Goal: Task Accomplishment & Management: Complete application form

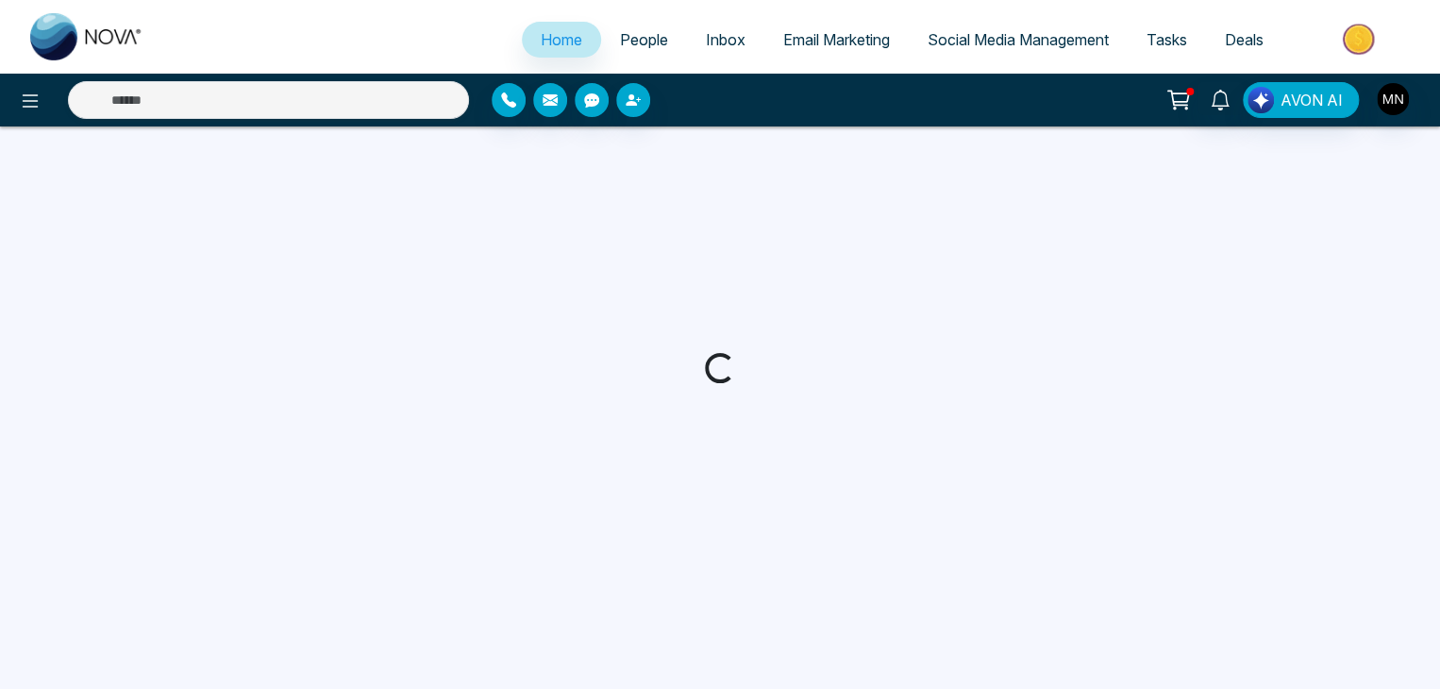
select select "*"
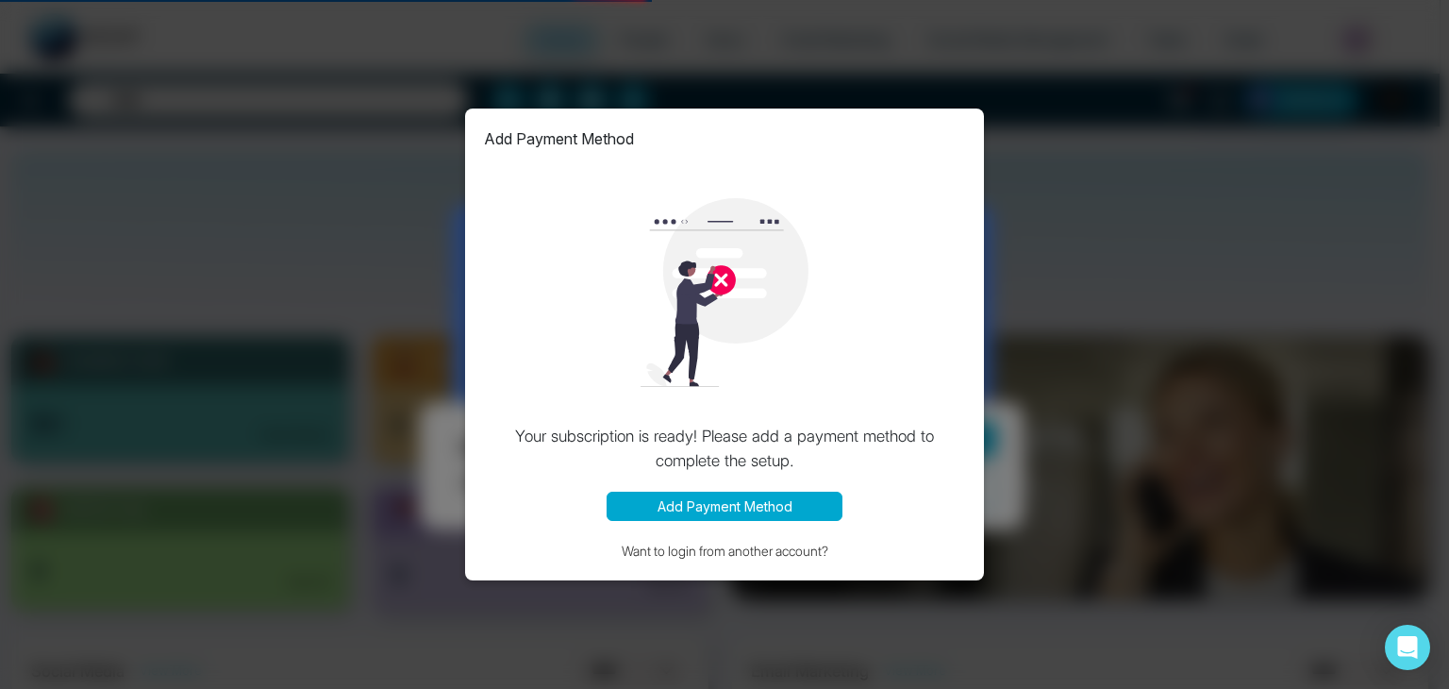
select select "***"
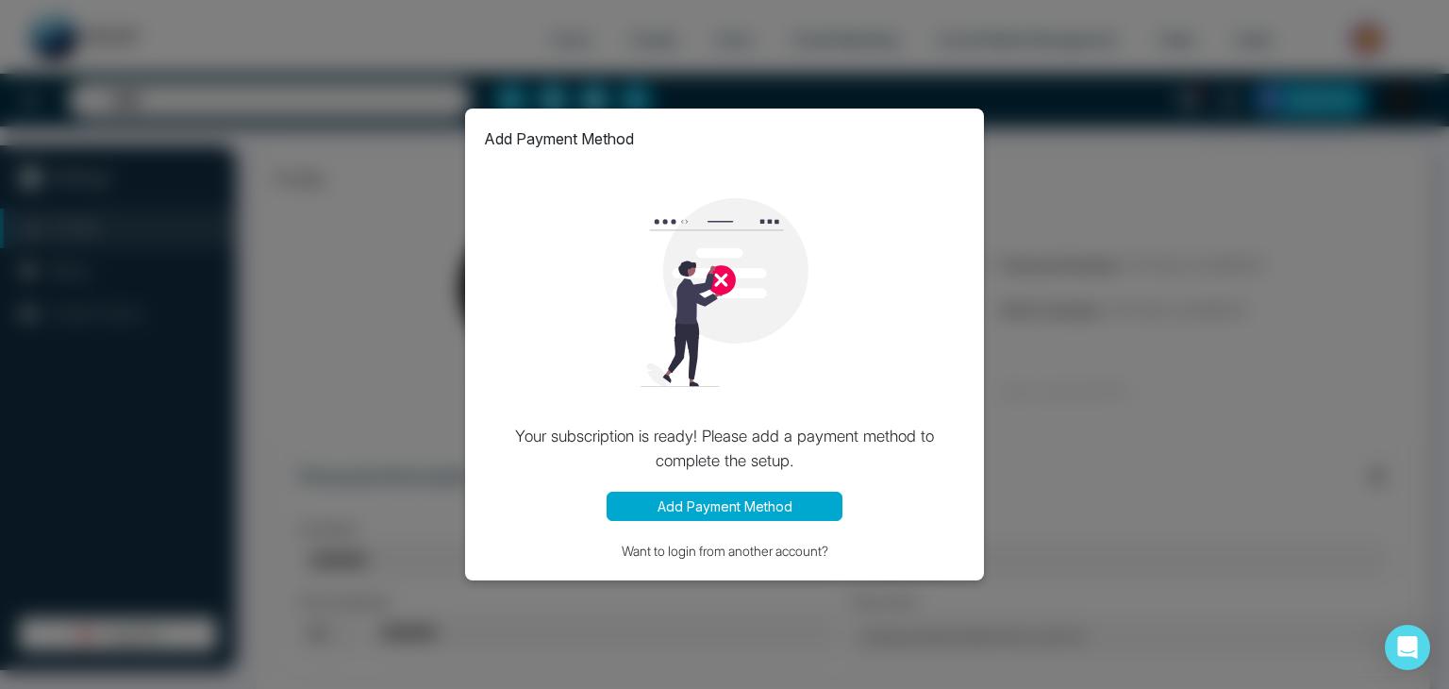
type input "****"
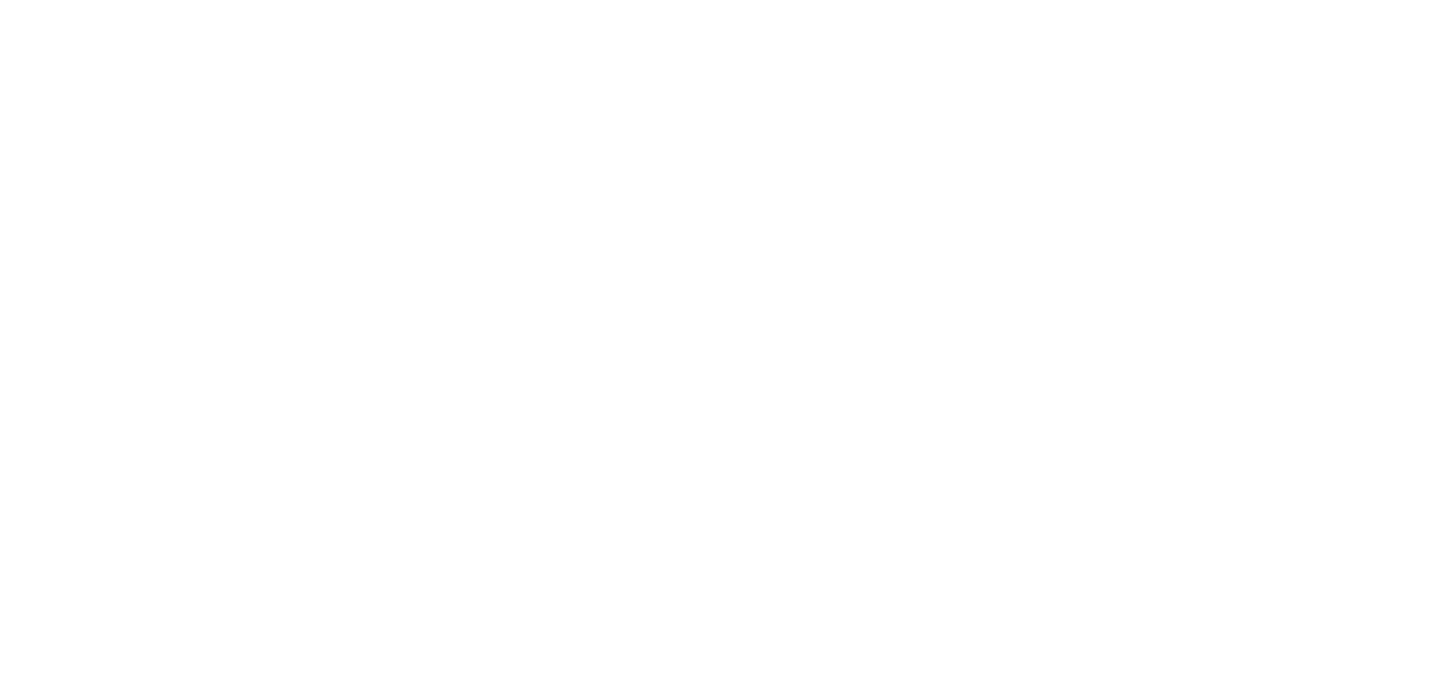
select select "*"
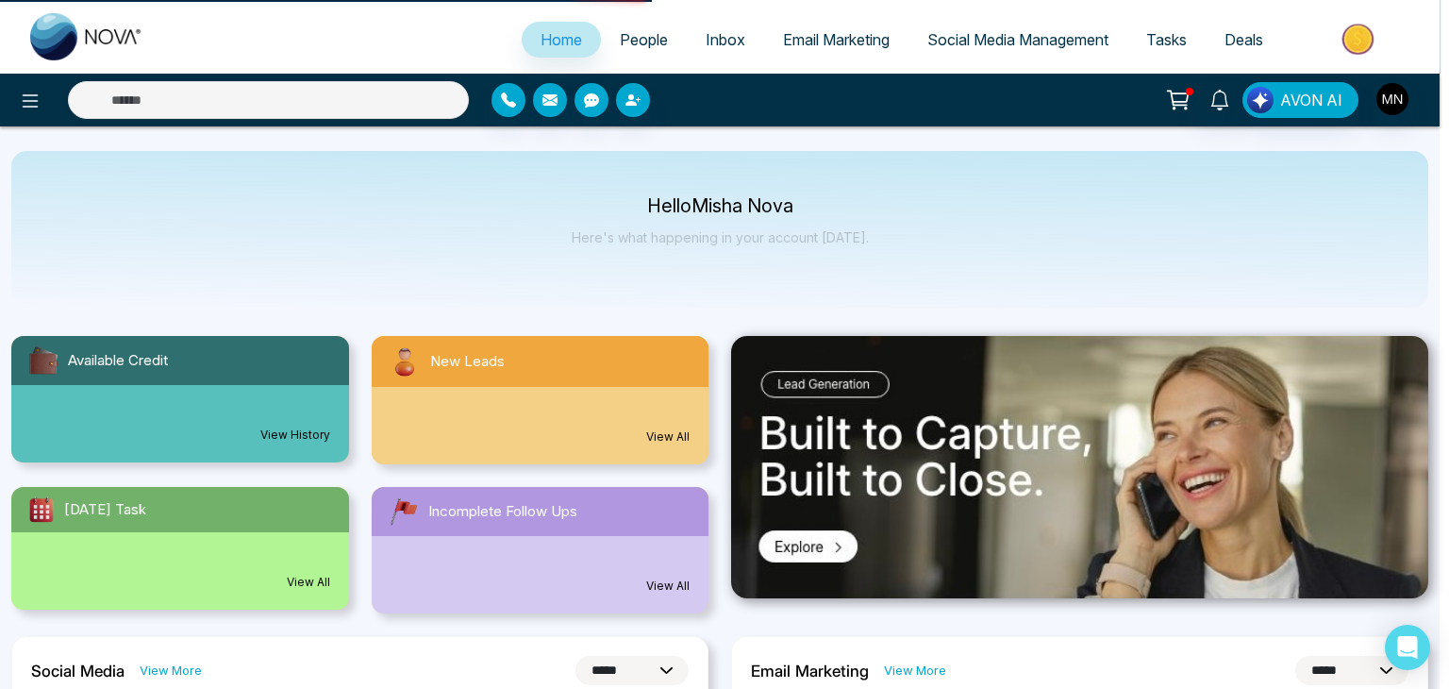
select select "***"
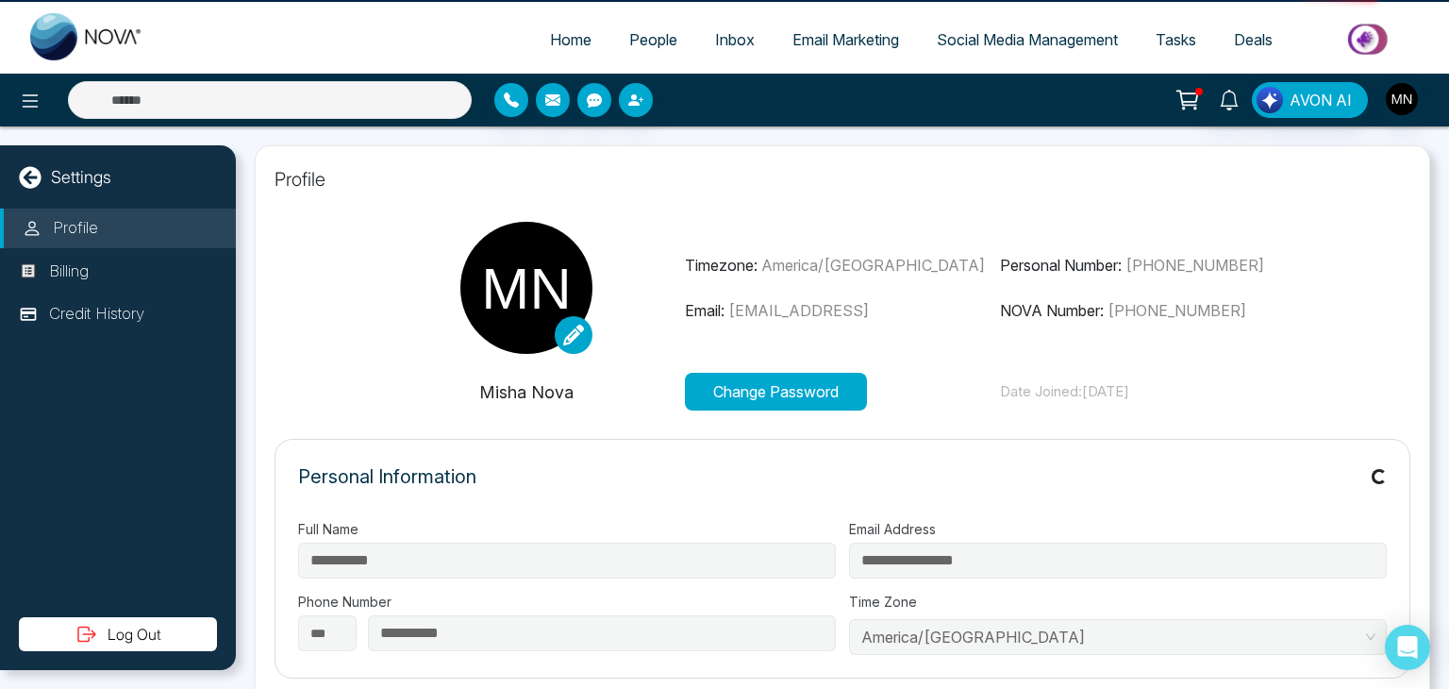
type input "****"
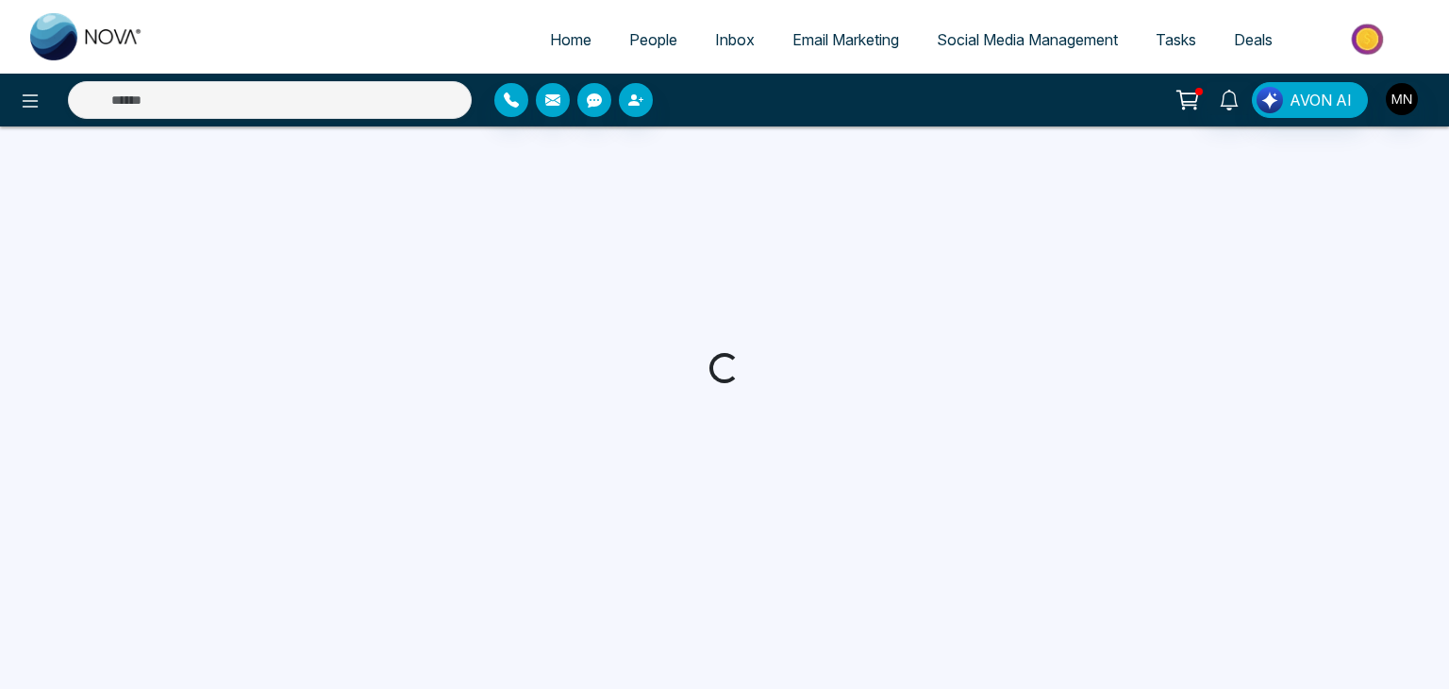
select select
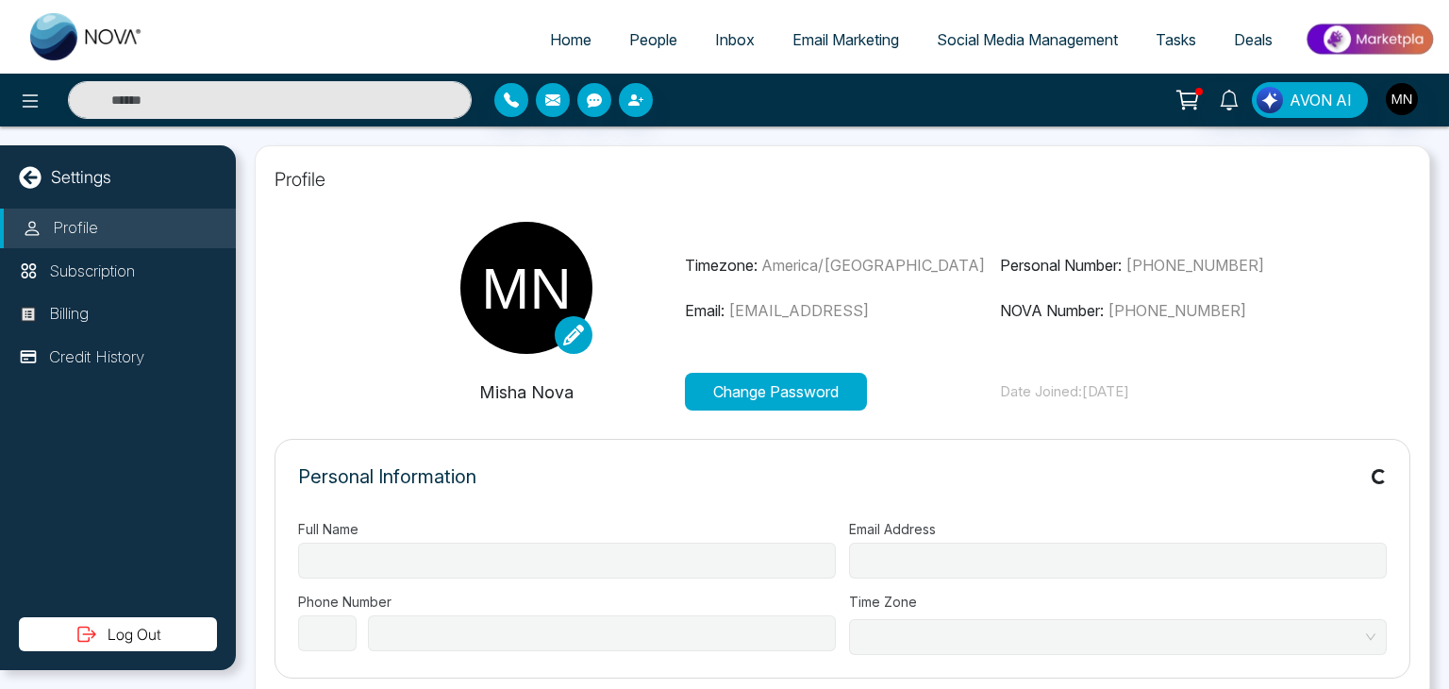
type input "**********"
select select "***"
type input "**********"
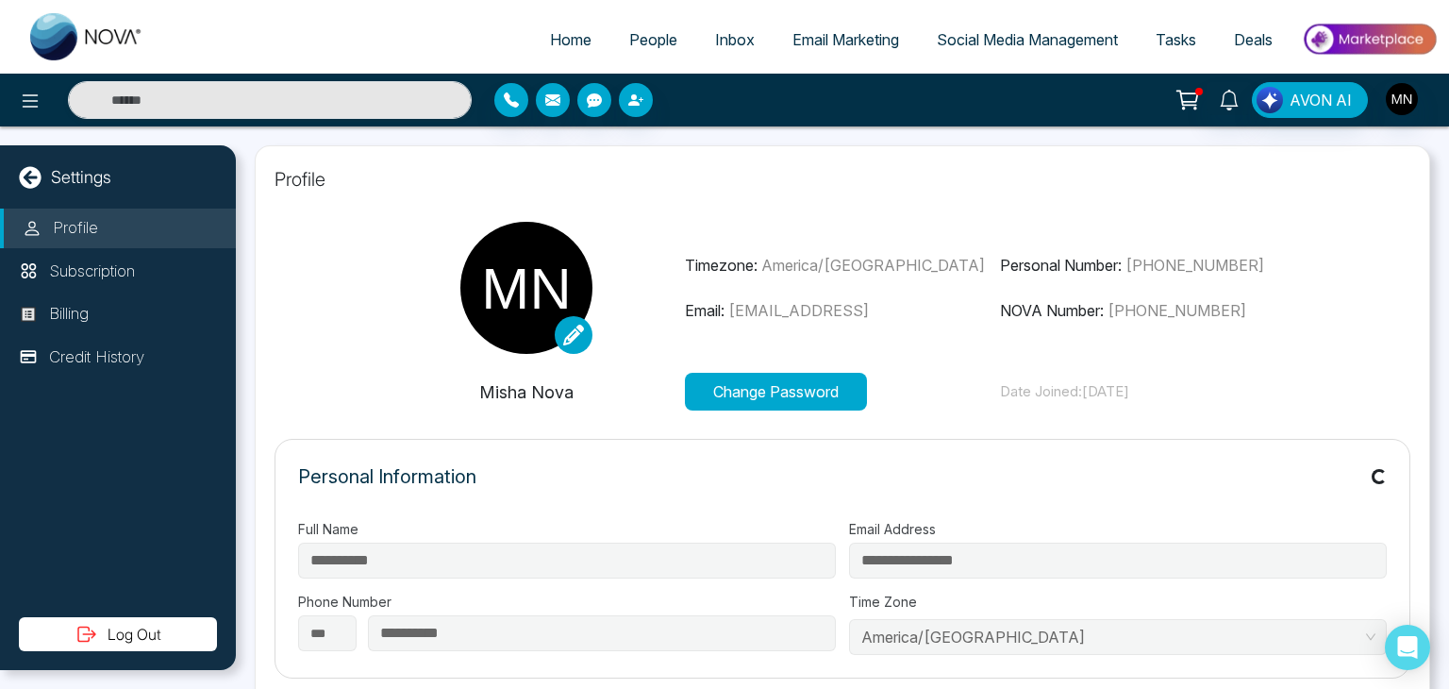
scroll to position [63, 0]
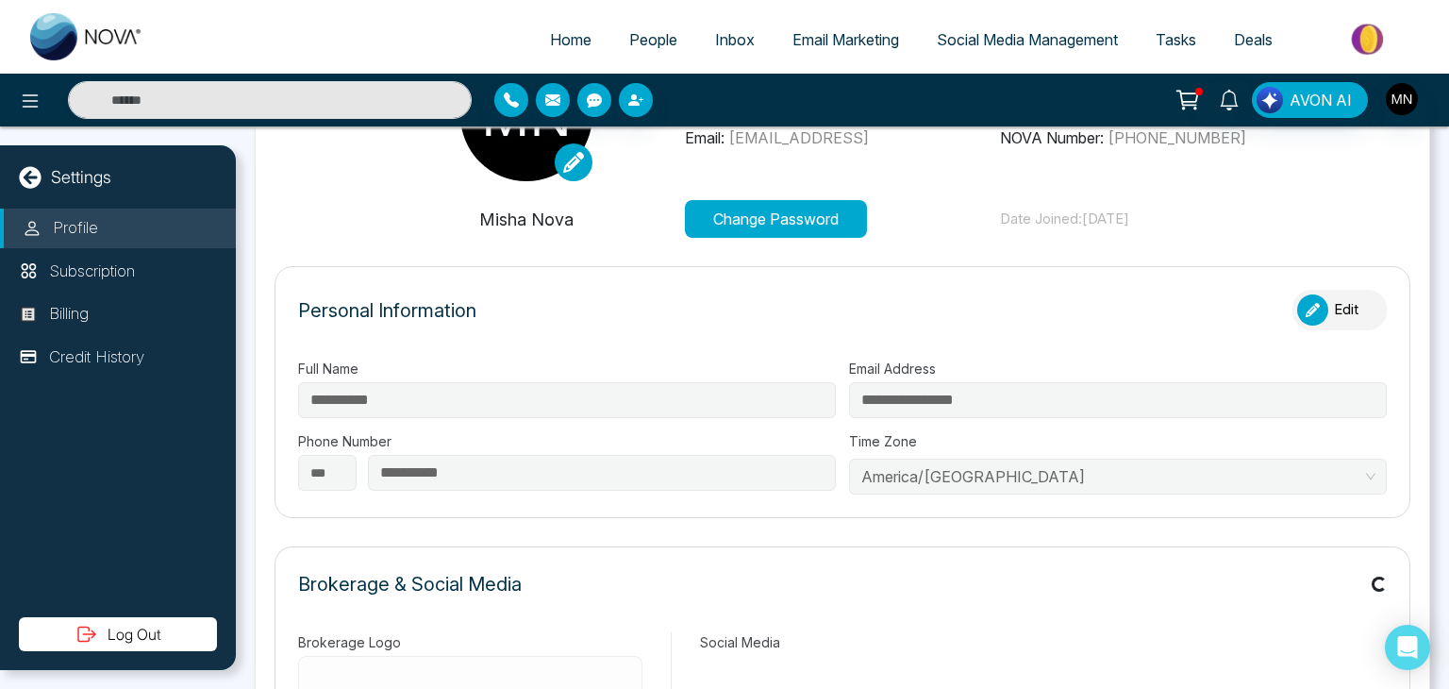
type input "****"
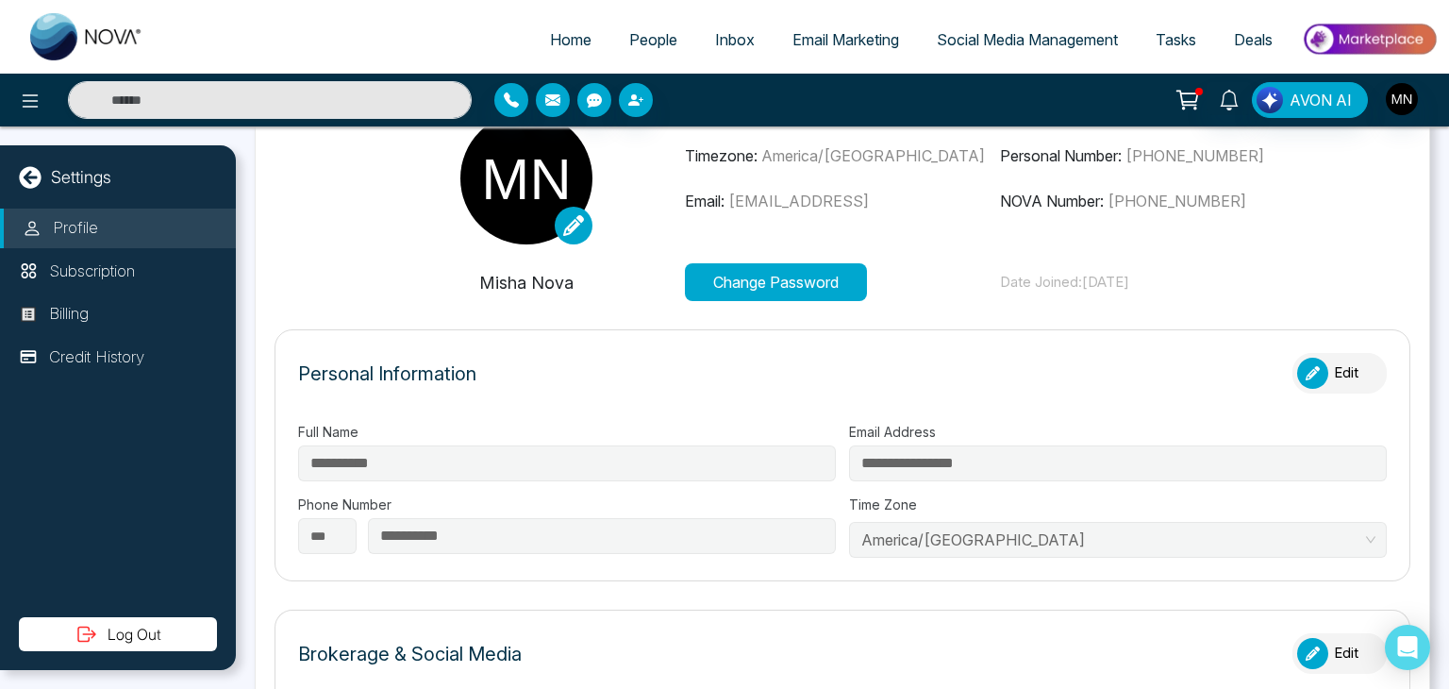
scroll to position [0, 0]
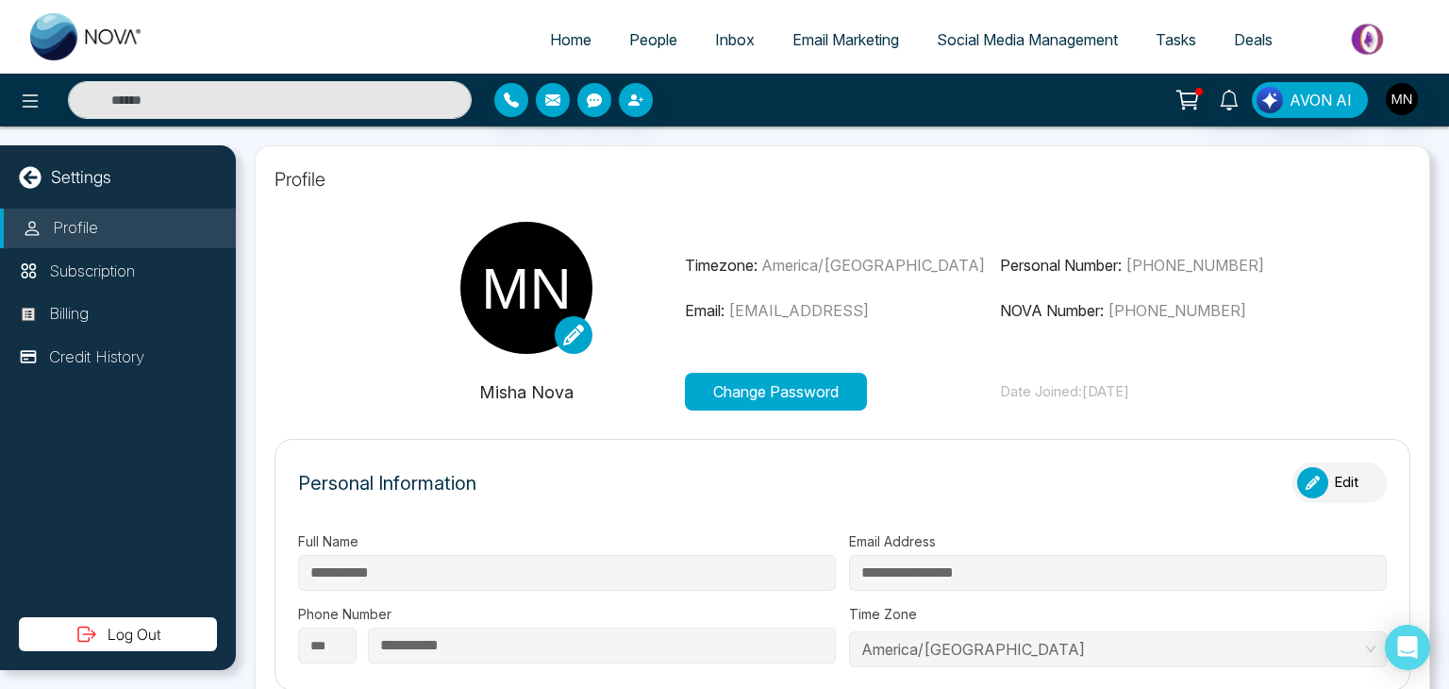
click at [650, 38] on span "People" at bounding box center [653, 39] width 48 height 19
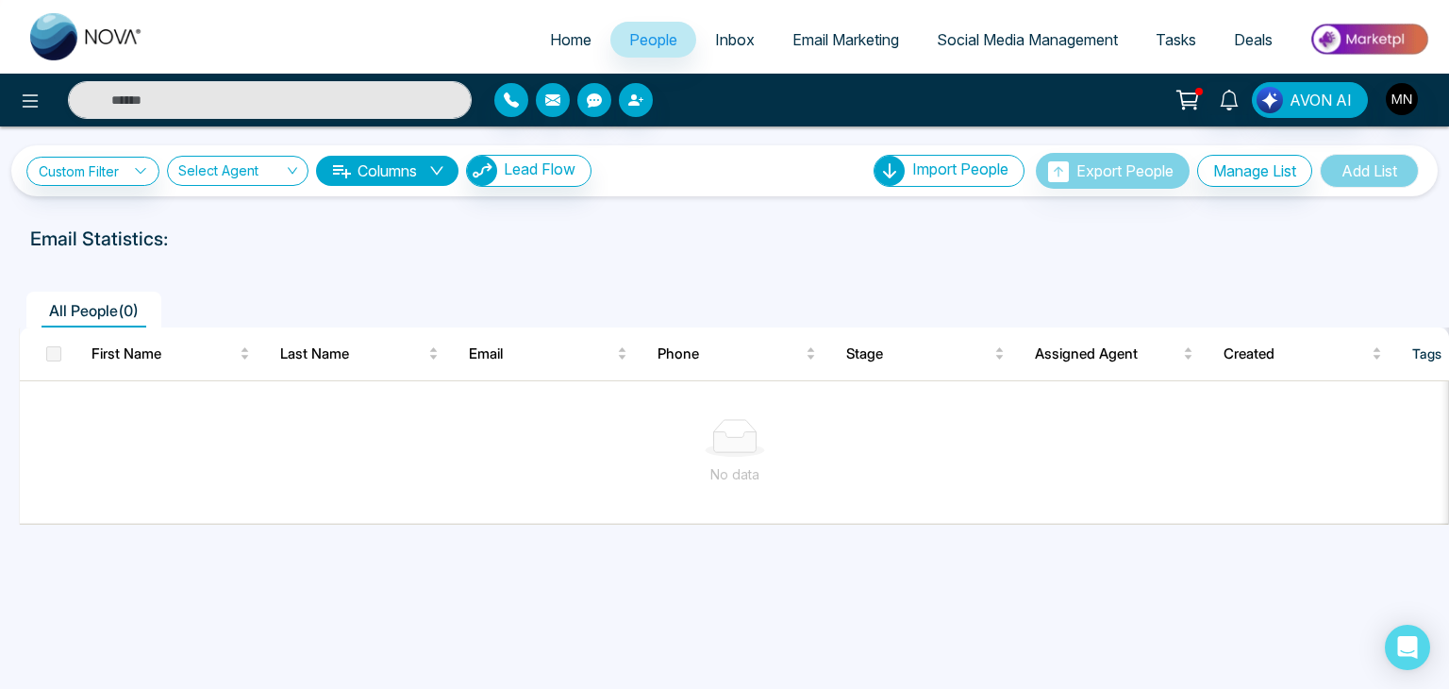
click at [750, 522] on div "No data" at bounding box center [735, 452] width 1430 height 157
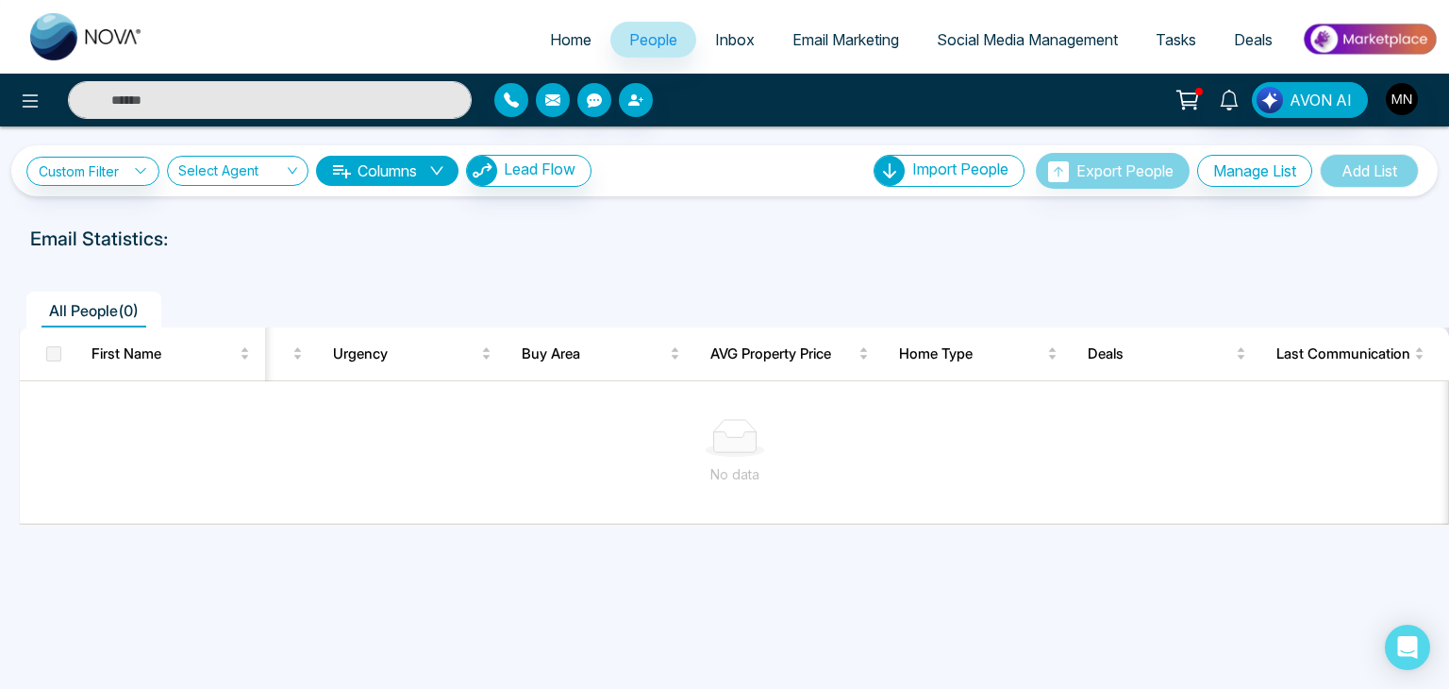
scroll to position [0, 584]
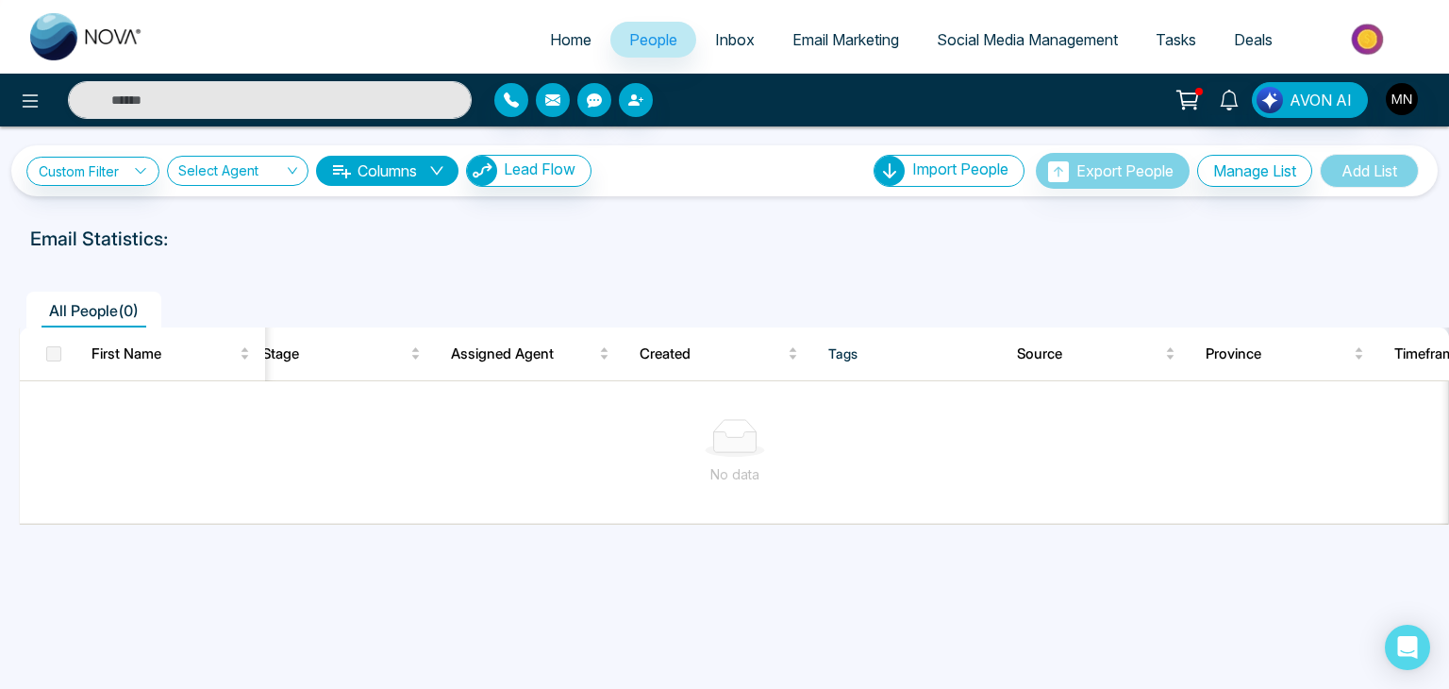
click at [272, 533] on div "Custom Filter Choose a filter Cancel Apply Select Agent Columns Lead Flow Impor…" at bounding box center [724, 362] width 1449 height 472
click at [220, 533] on div "Custom Filter Choose a filter Cancel Apply Select Agent Columns Lead Flow Impor…" at bounding box center [724, 362] width 1449 height 472
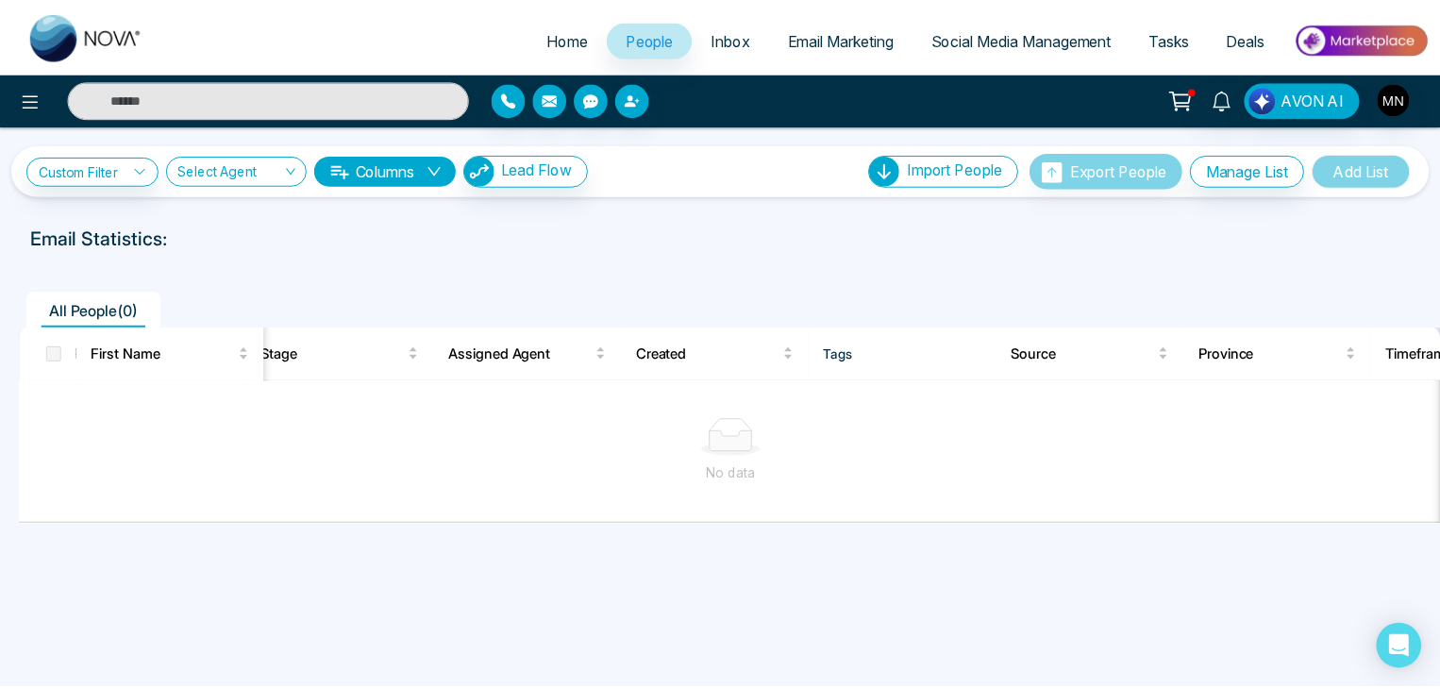
scroll to position [0, 0]
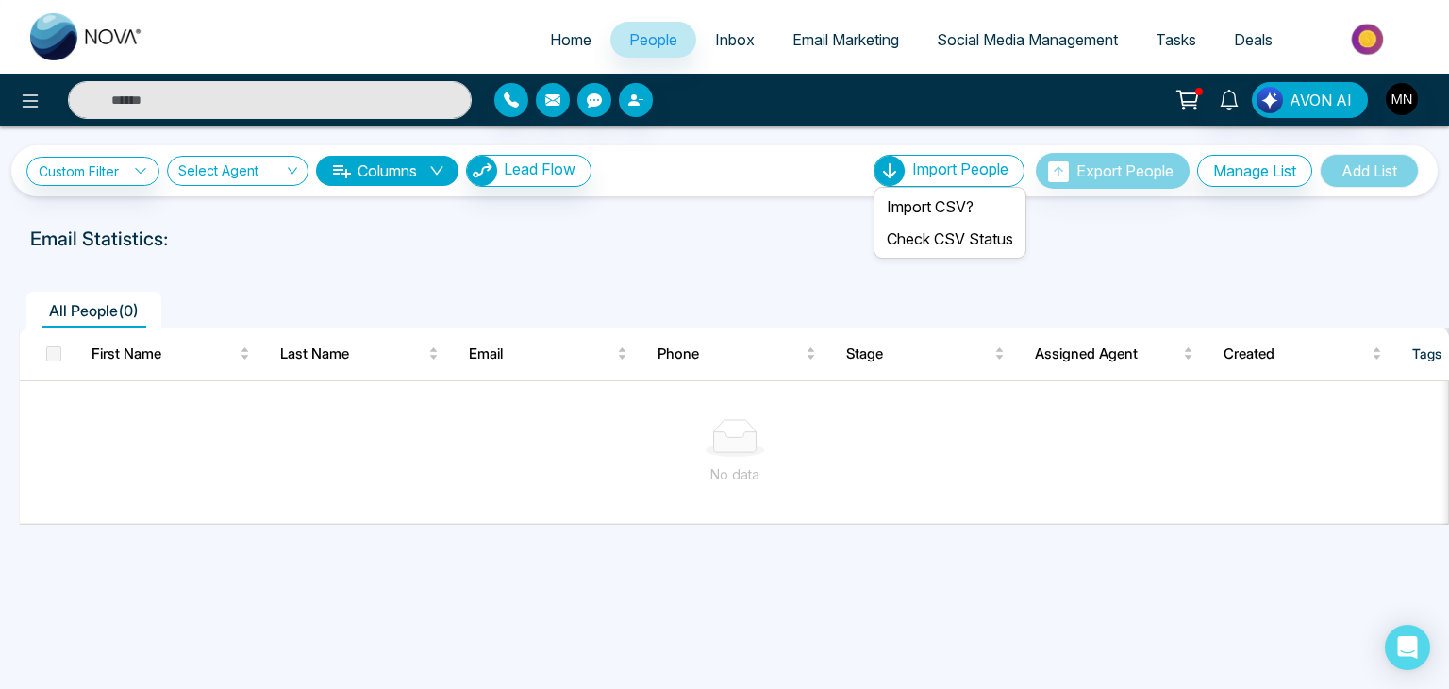
click at [977, 175] on span "Import People" at bounding box center [960, 168] width 96 height 19
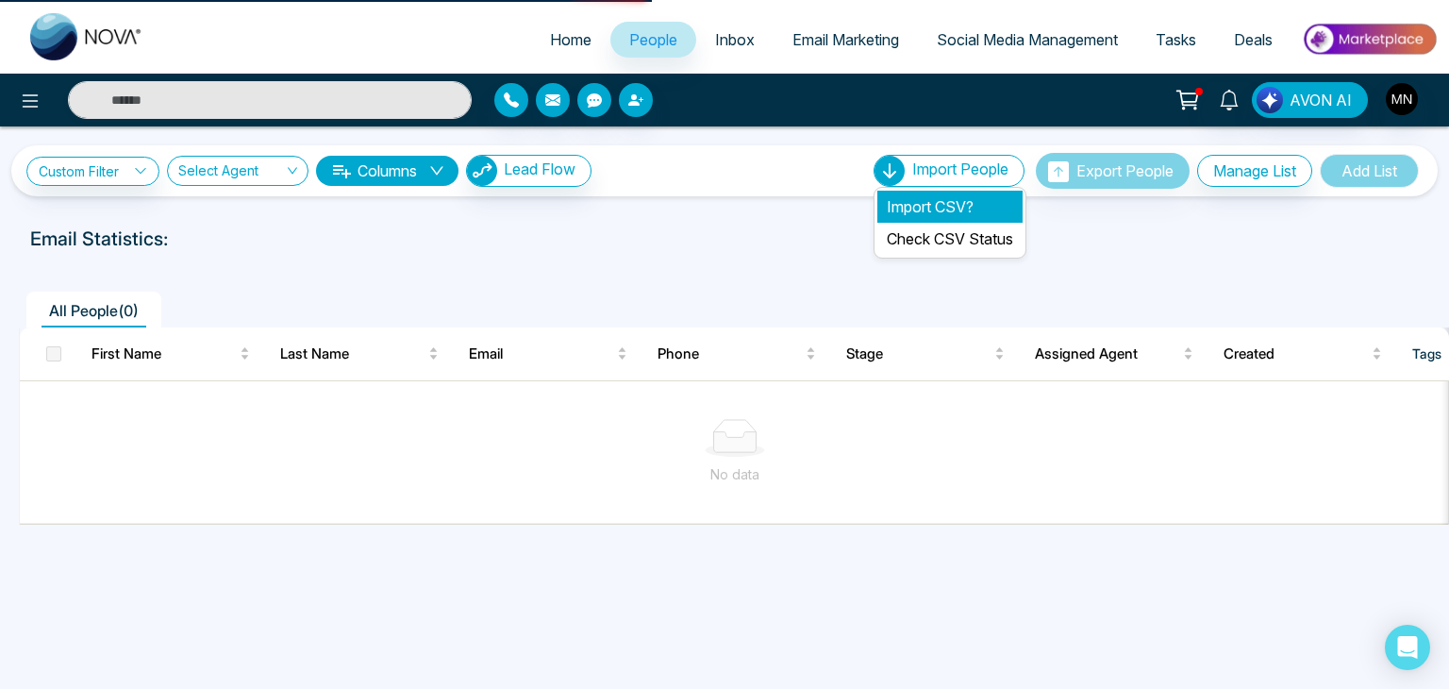
click at [949, 197] on li "Import CSV?" at bounding box center [949, 207] width 145 height 32
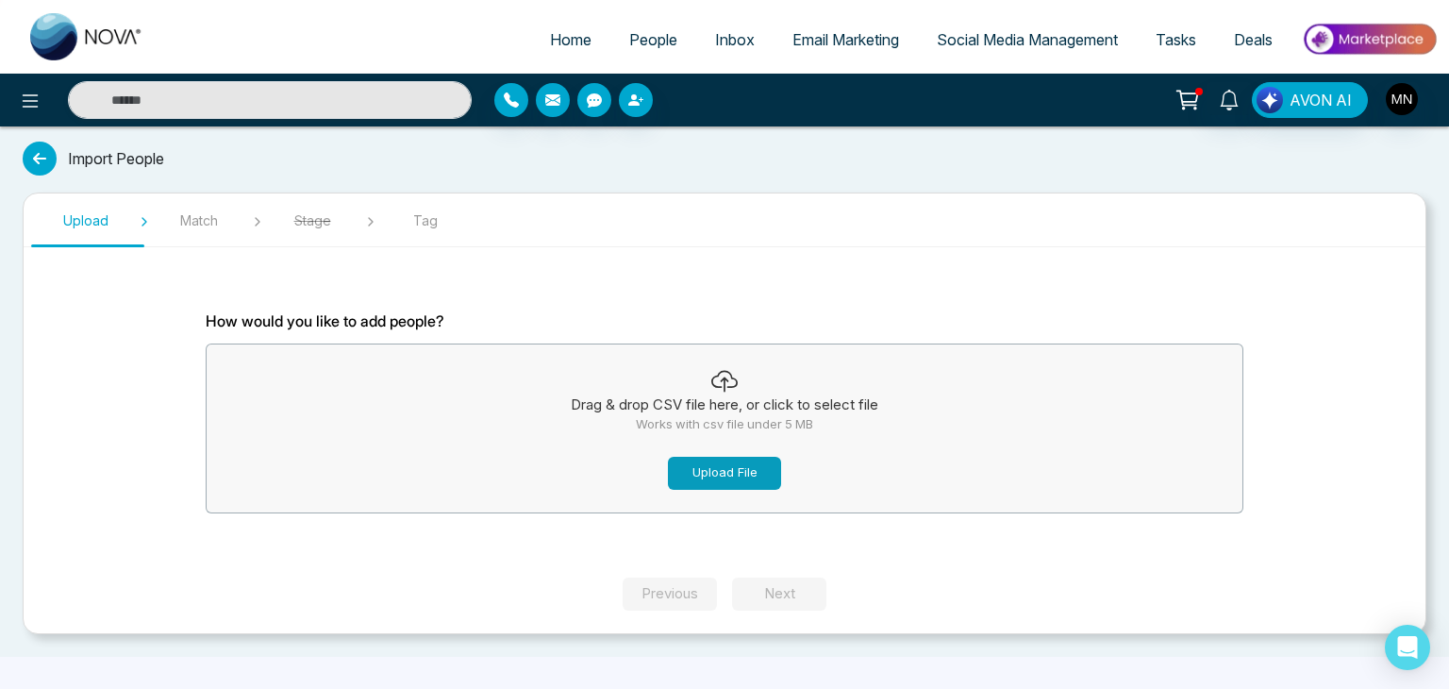
click at [734, 476] on button "Upload File" at bounding box center [724, 473] width 113 height 33
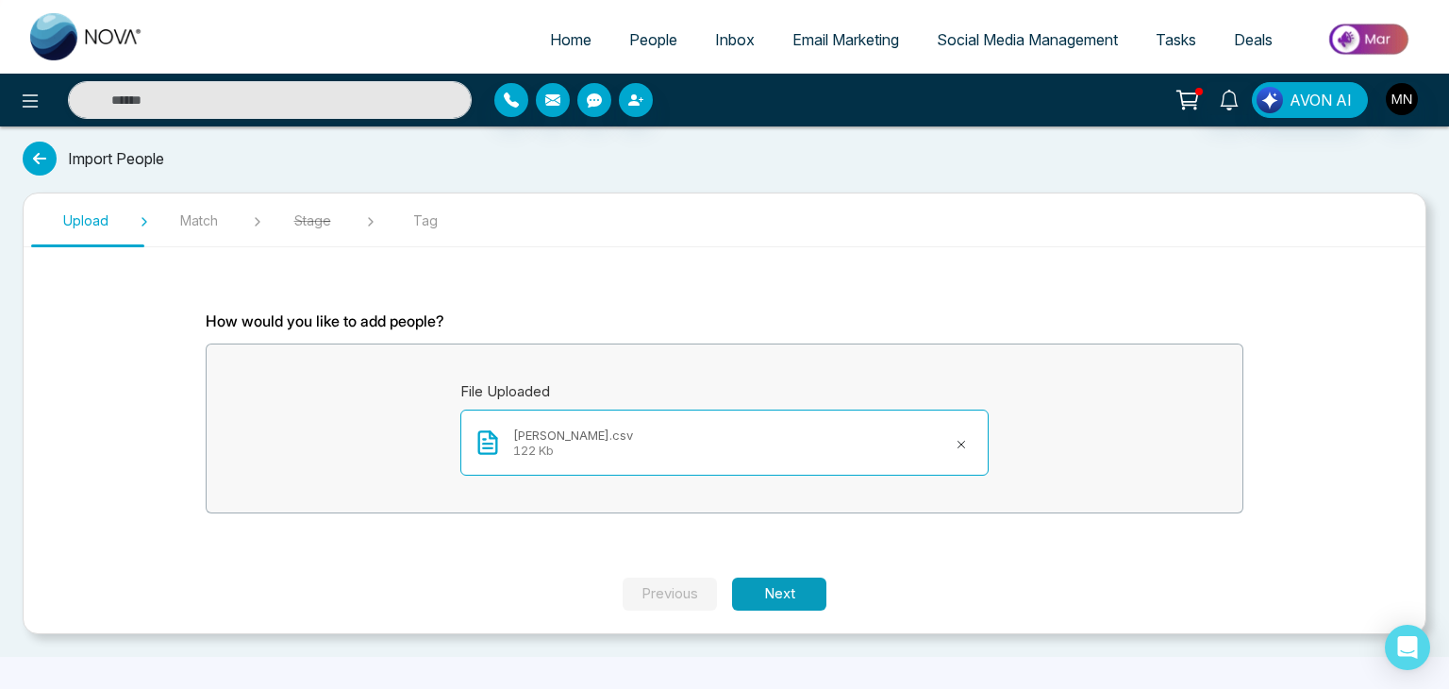
click at [804, 598] on button "Next" at bounding box center [779, 593] width 94 height 33
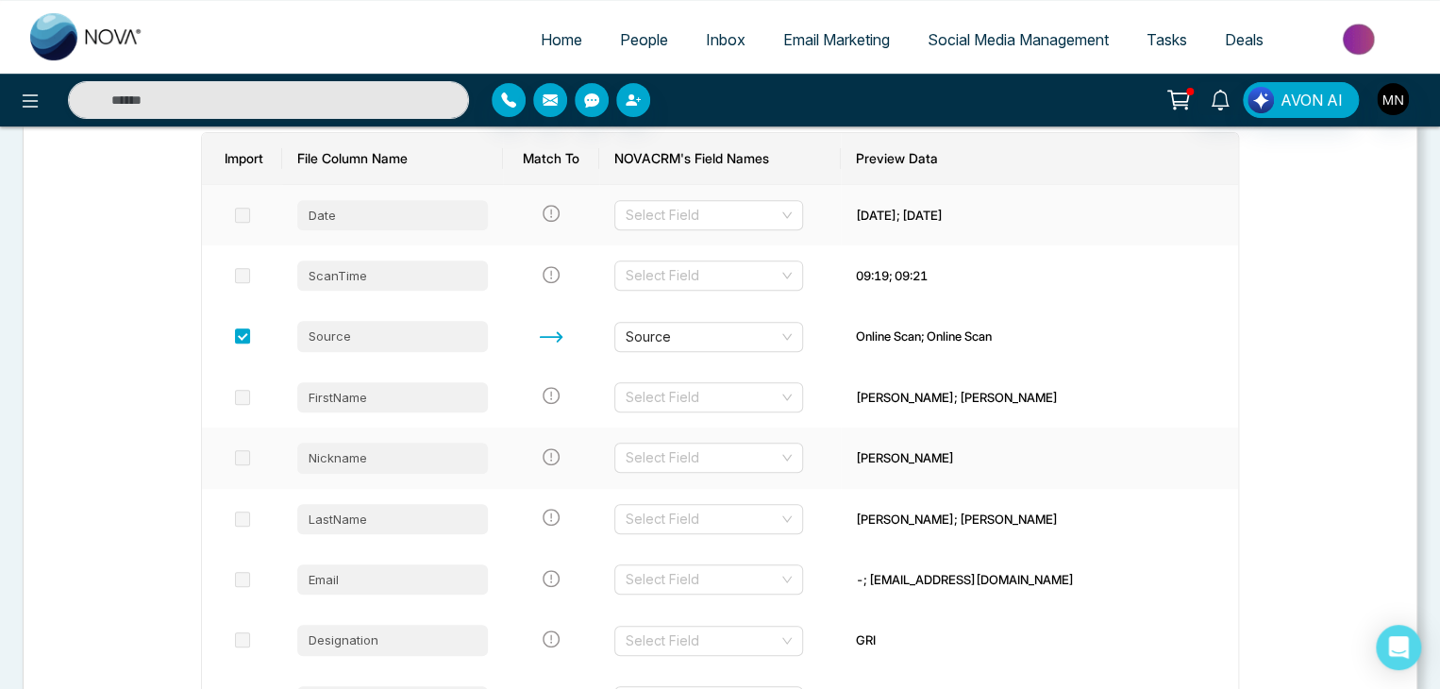
scroll to position [283, 0]
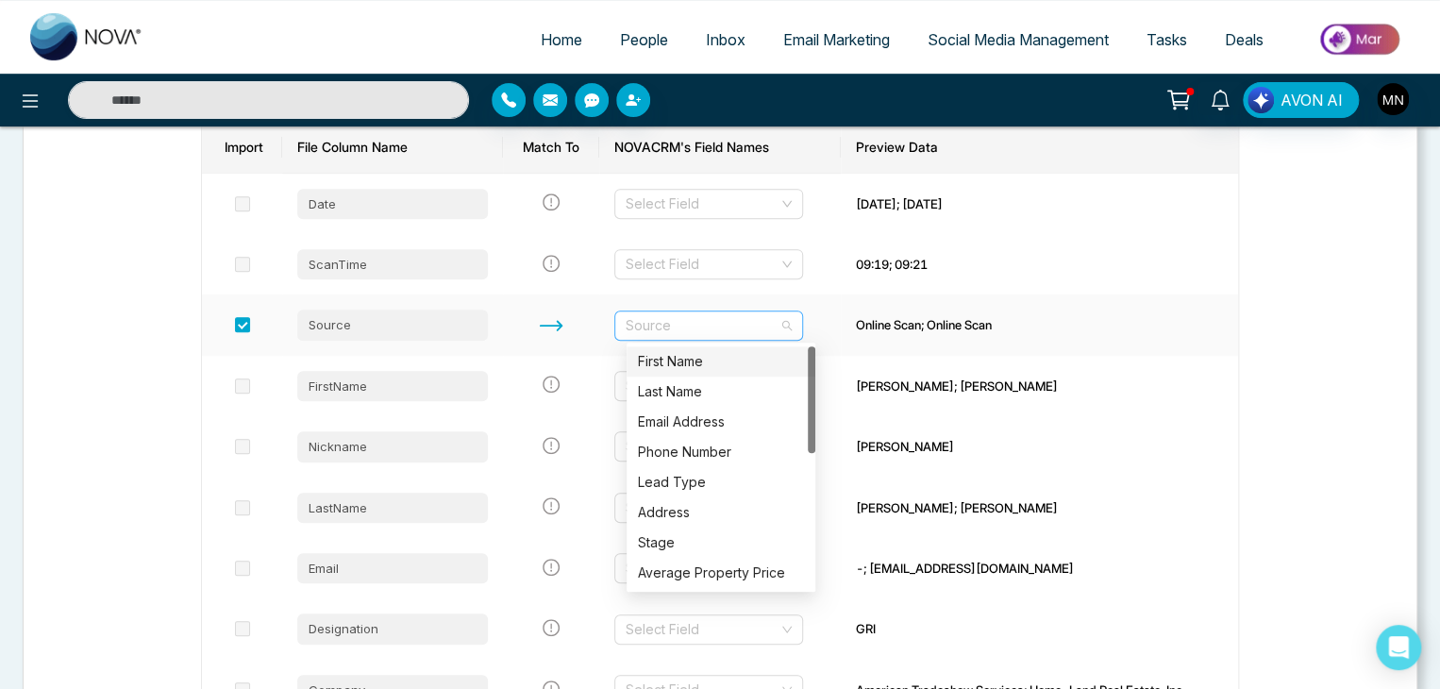
click at [791, 324] on span "Source" at bounding box center [708, 325] width 166 height 28
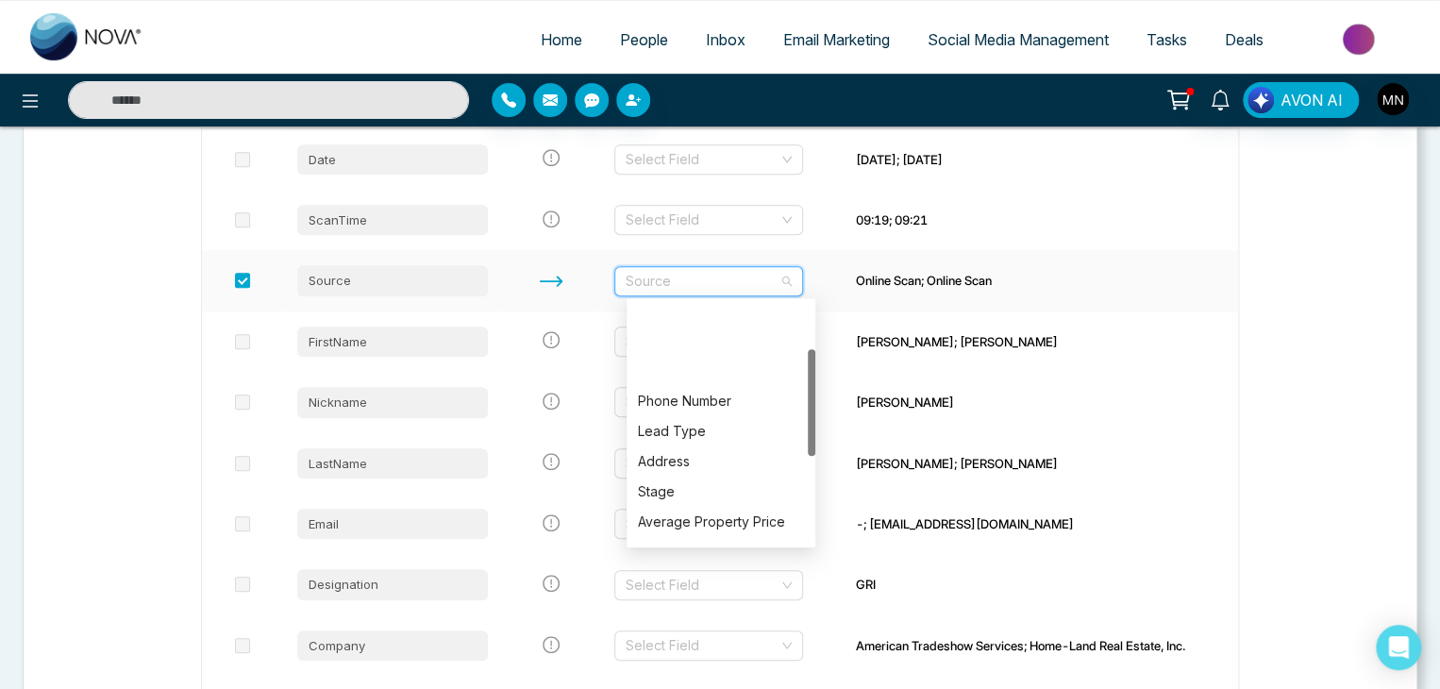
scroll to position [0, 0]
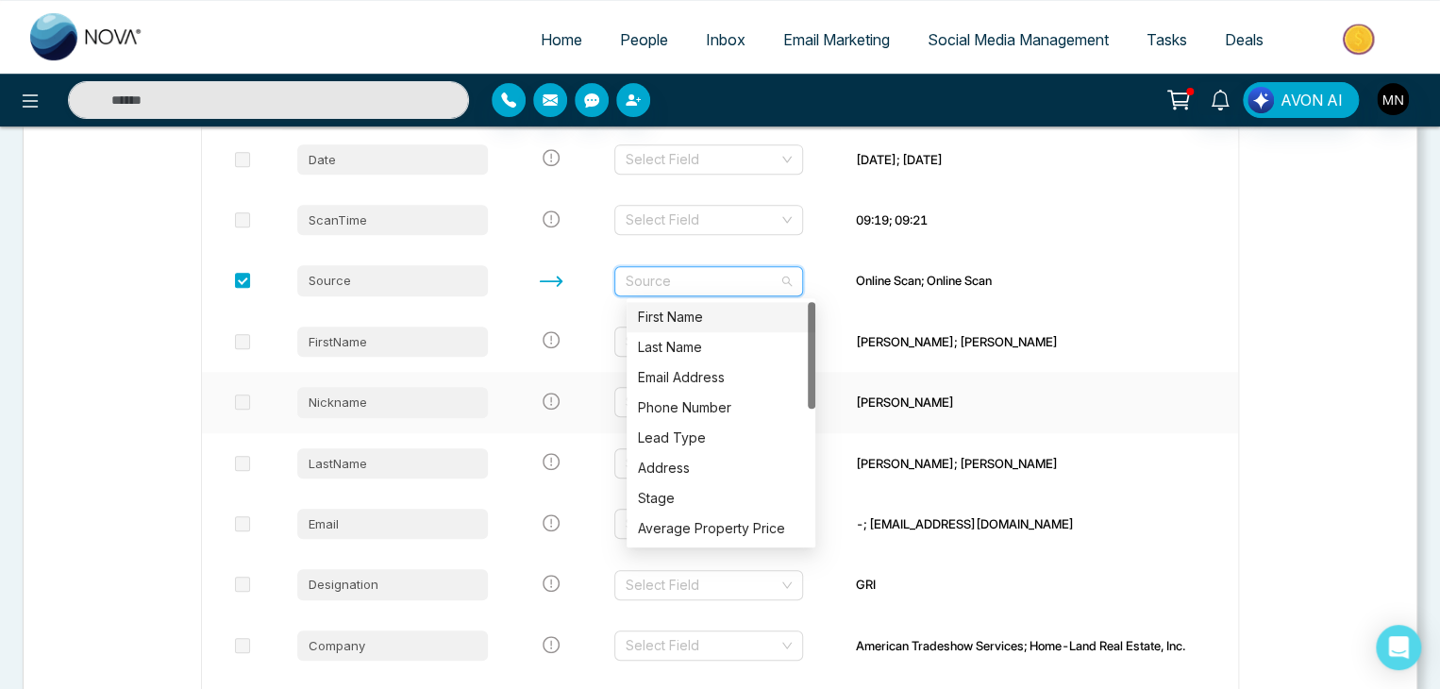
click at [981, 408] on div "[PERSON_NAME]" at bounding box center [1039, 401] width 367 height 19
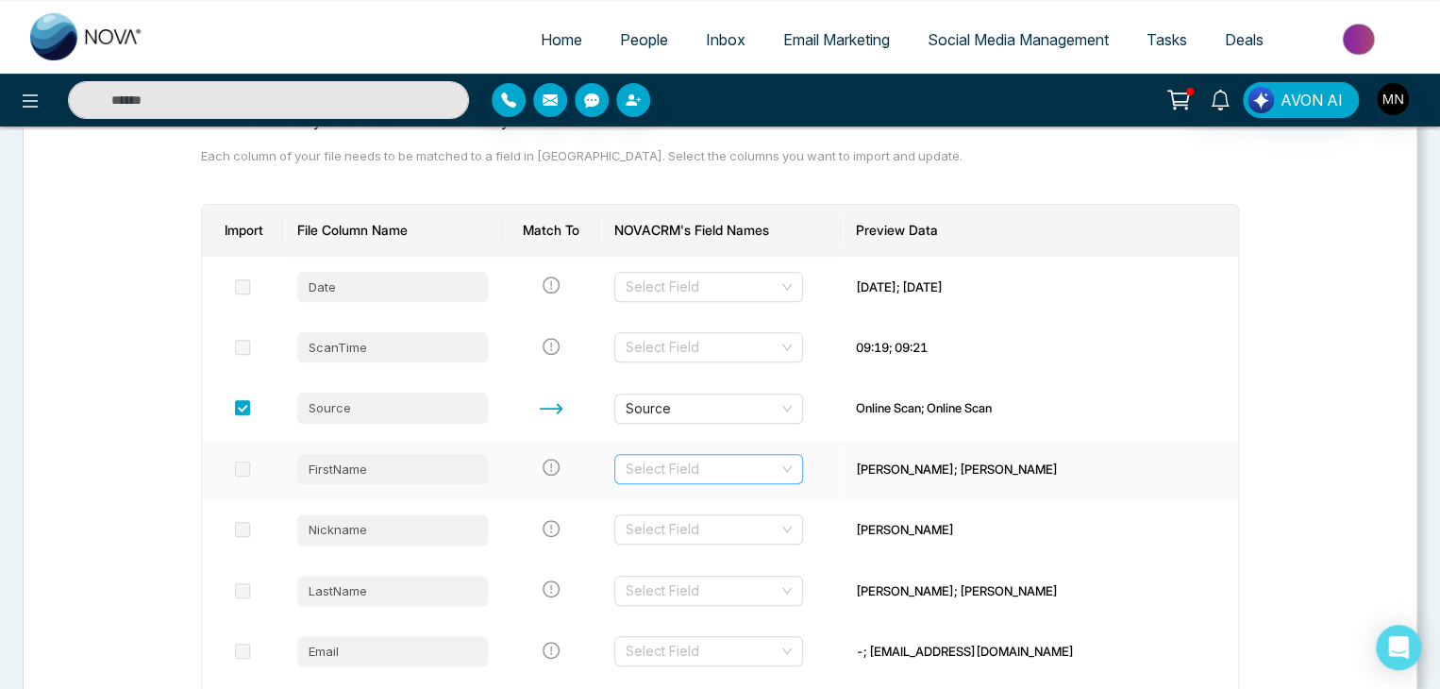
scroll to position [204, 0]
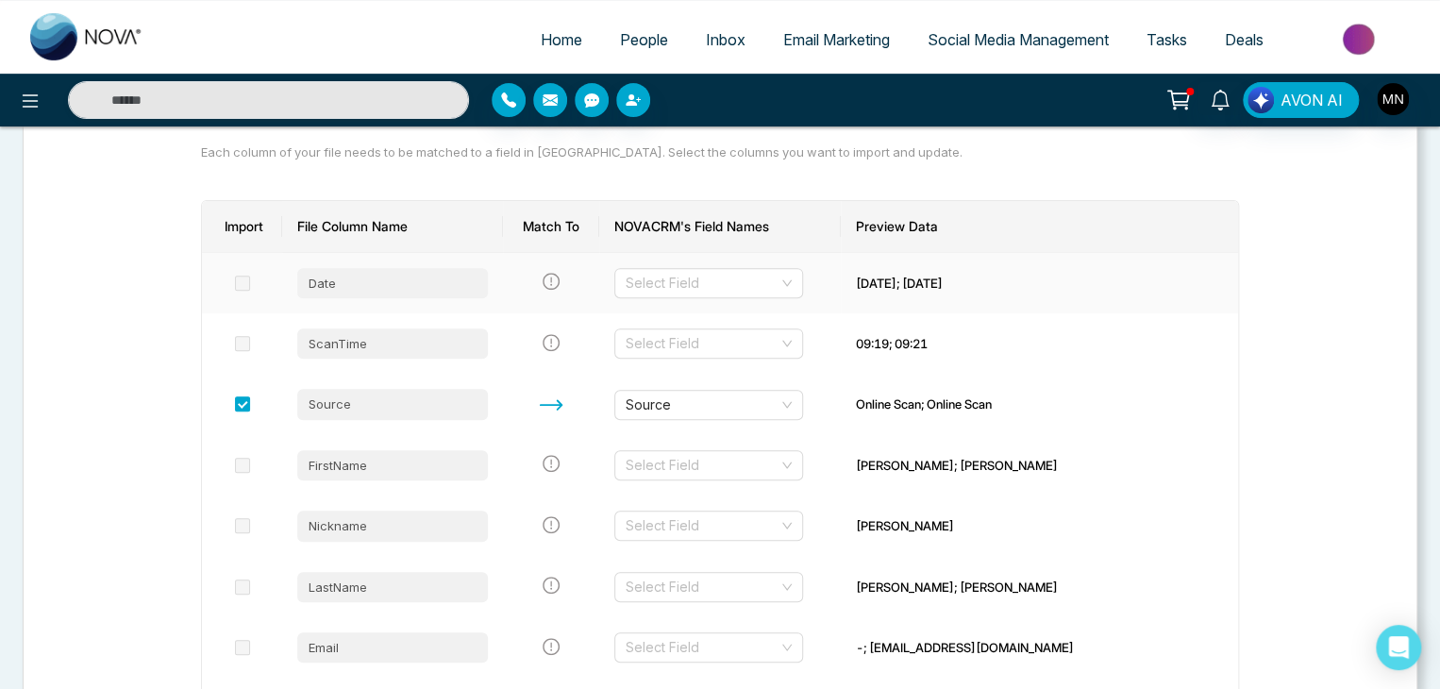
click at [242, 284] on span at bounding box center [242, 282] width 15 height 15
click at [242, 279] on span at bounding box center [242, 282] width 15 height 15
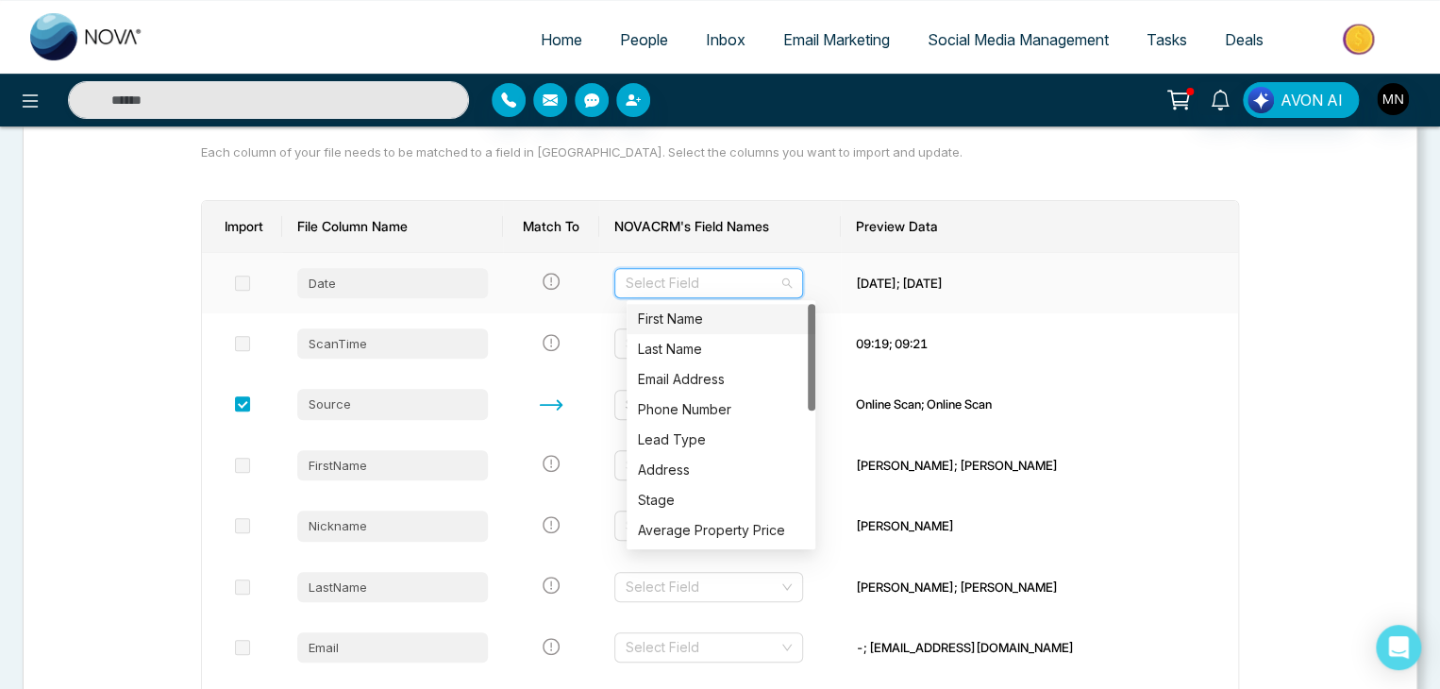
click at [743, 277] on input "search" at bounding box center [701, 283] width 153 height 28
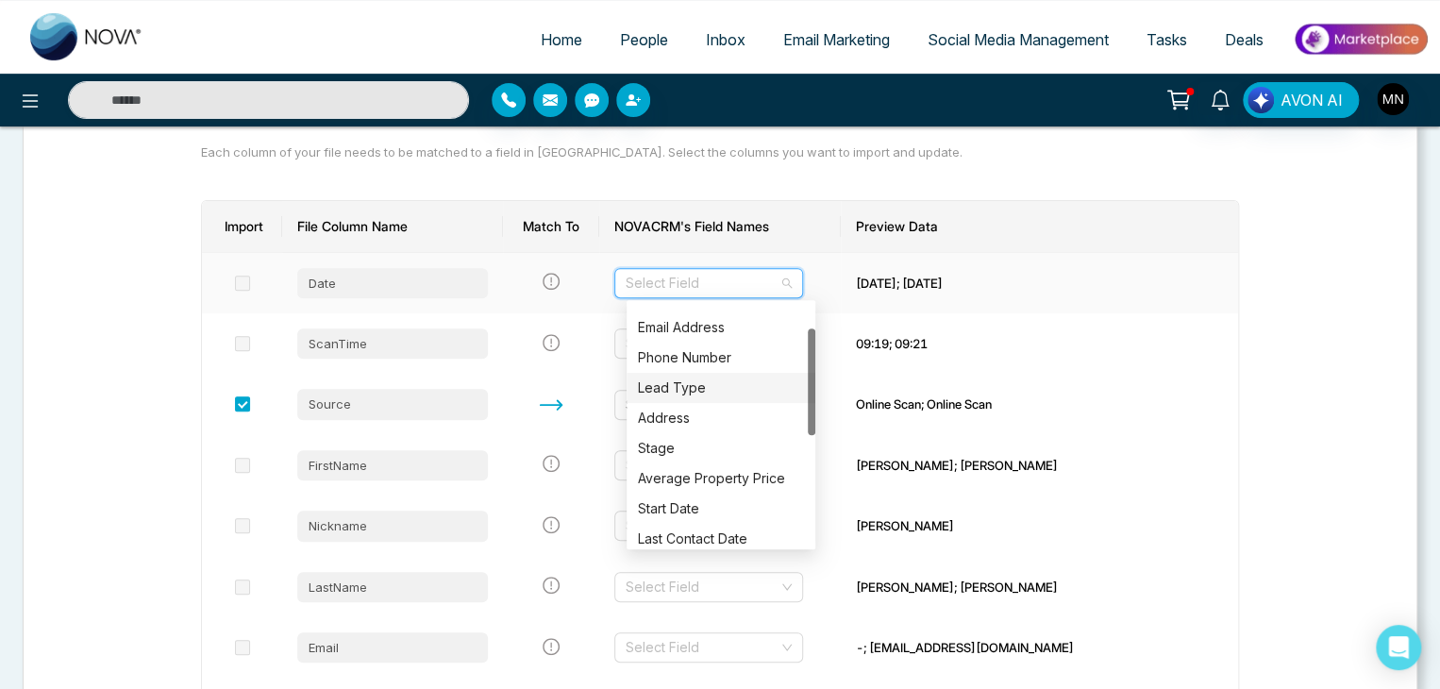
scroll to position [58, 0]
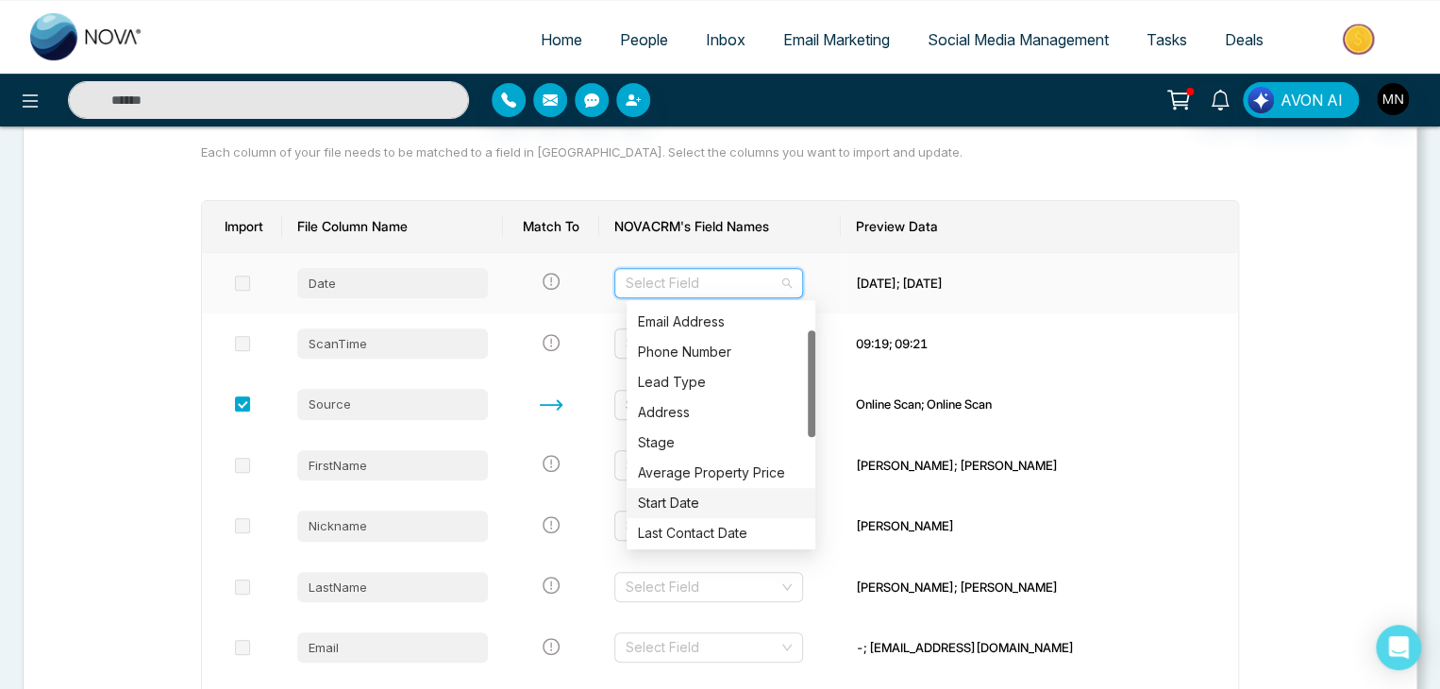
click at [698, 514] on div "Start Date" at bounding box center [720, 503] width 189 height 30
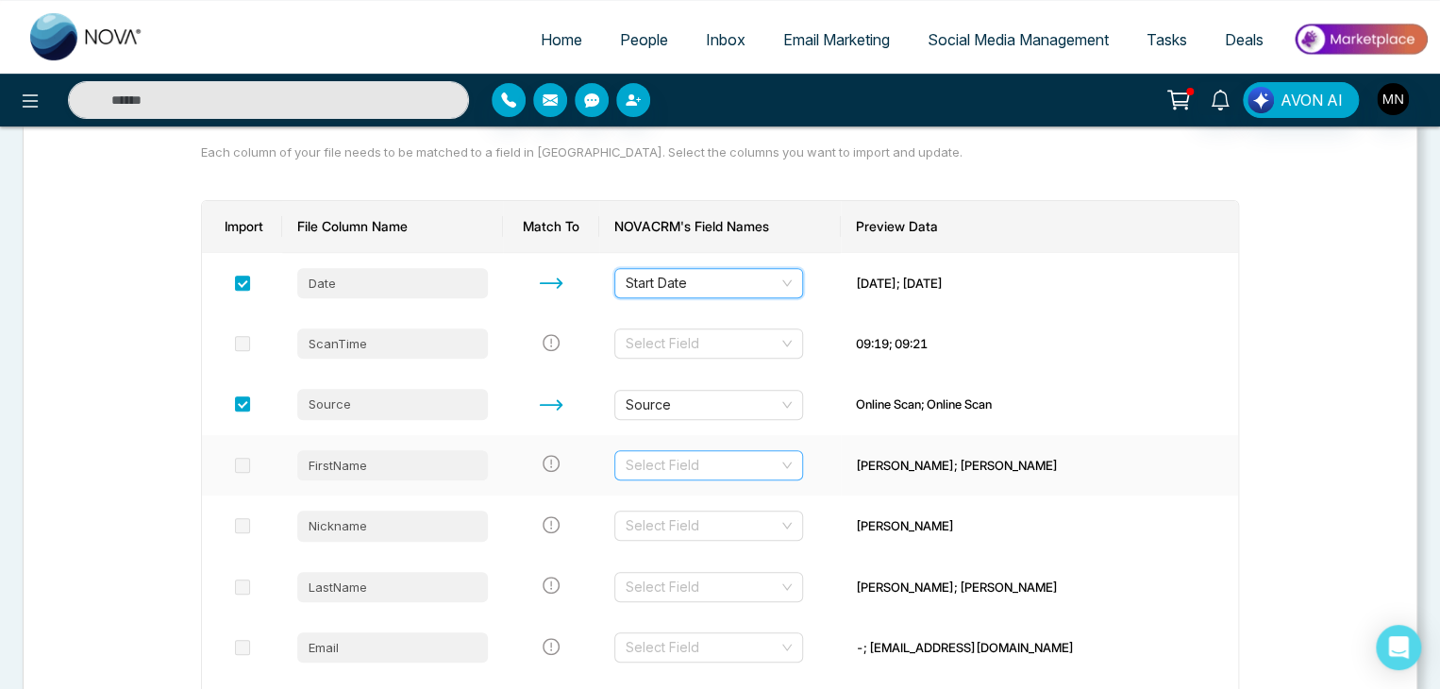
scroll to position [242, 0]
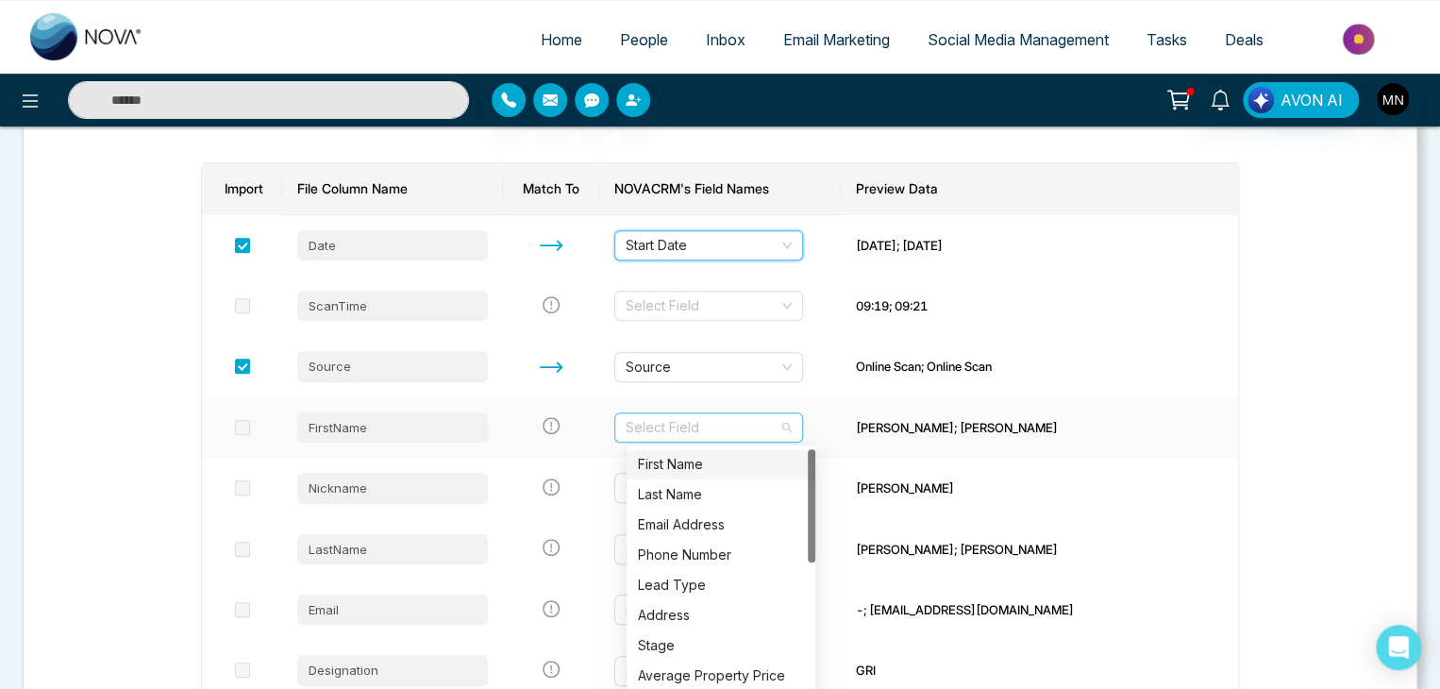
click at [796, 424] on div "Select Field" at bounding box center [708, 427] width 189 height 30
click at [729, 460] on div "First Name" at bounding box center [721, 464] width 166 height 21
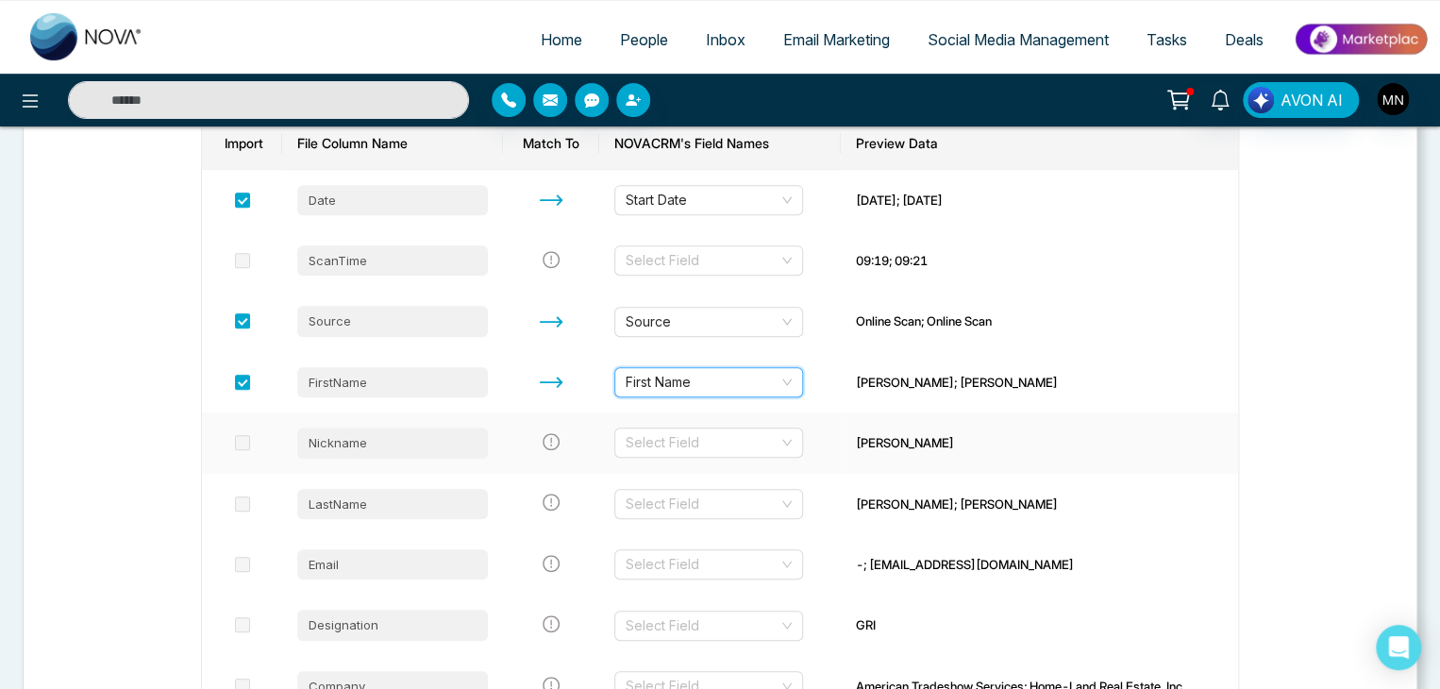
scroll to position [287, 0]
click at [778, 502] on input "search" at bounding box center [701, 504] width 153 height 28
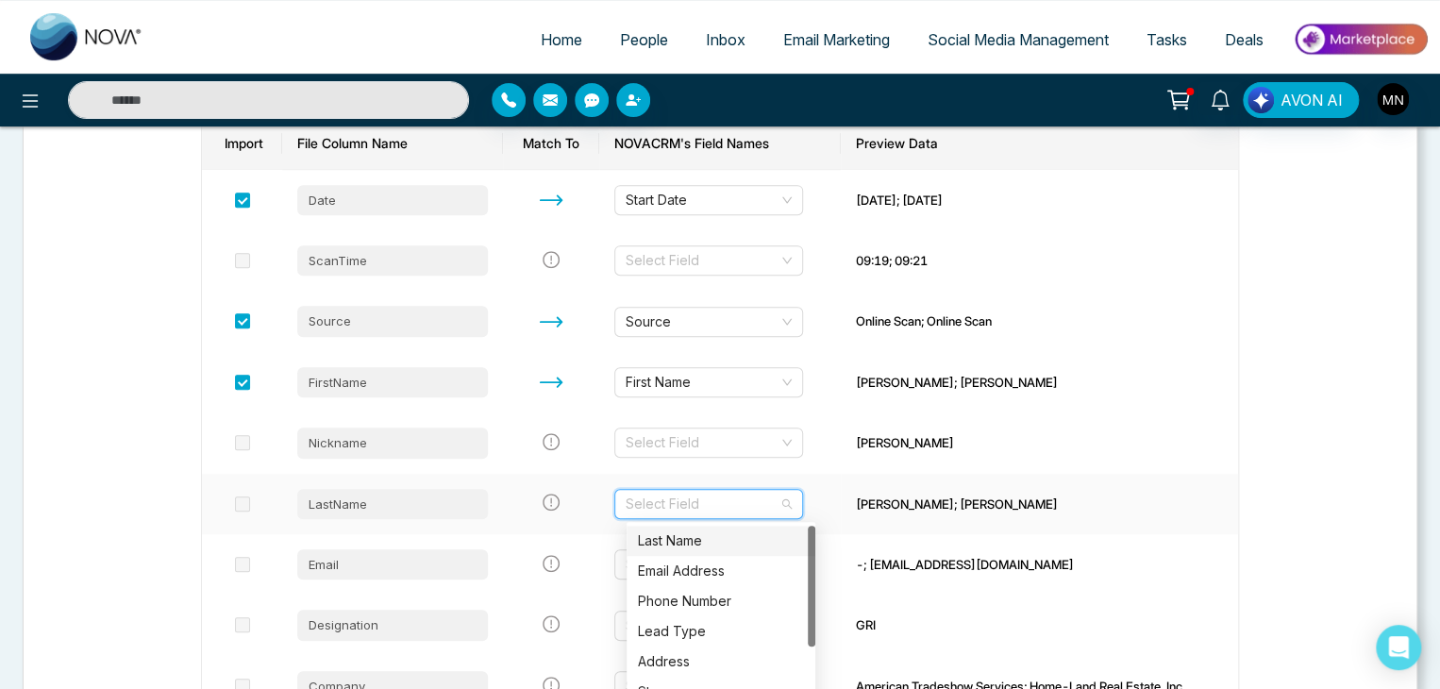
click at [735, 533] on div "Last Name" at bounding box center [721, 540] width 166 height 21
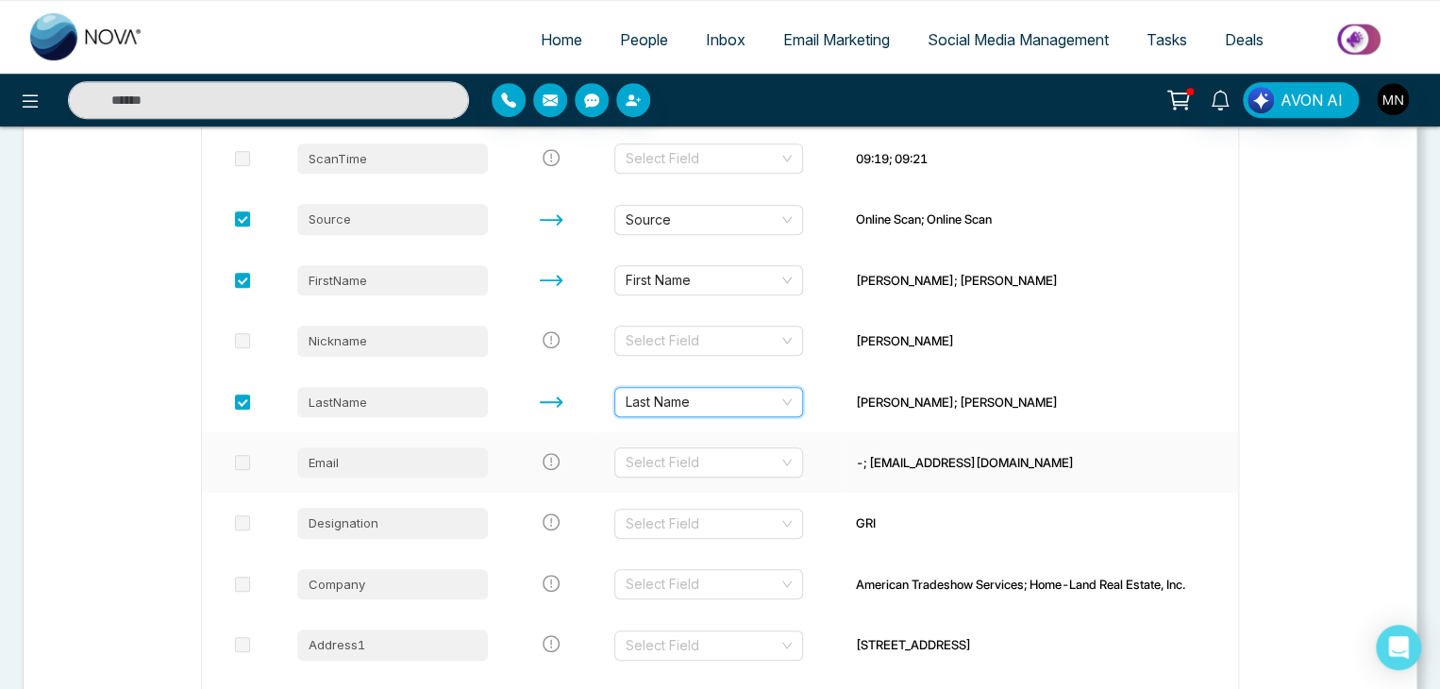
scroll to position [389, 0]
click at [802, 466] on div "Select Field" at bounding box center [708, 462] width 189 height 30
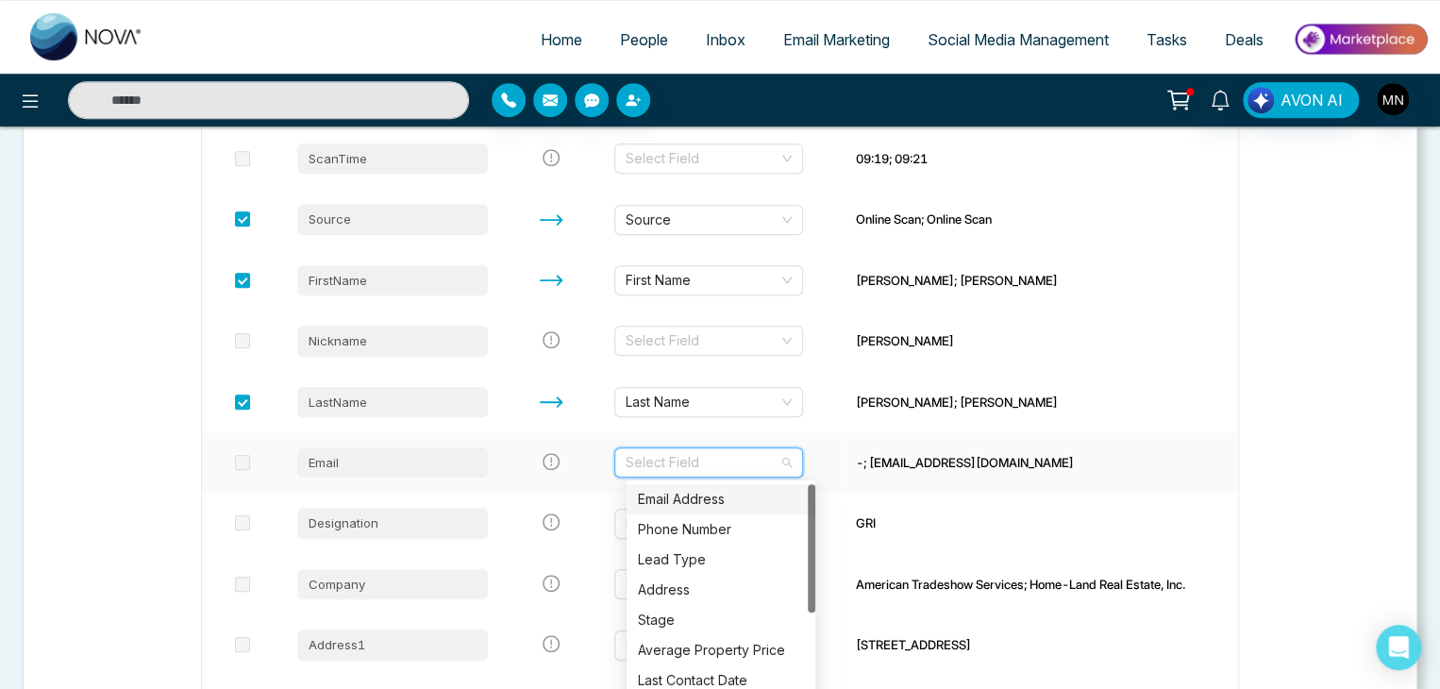
click at [767, 497] on div "Email Address" at bounding box center [721, 499] width 166 height 21
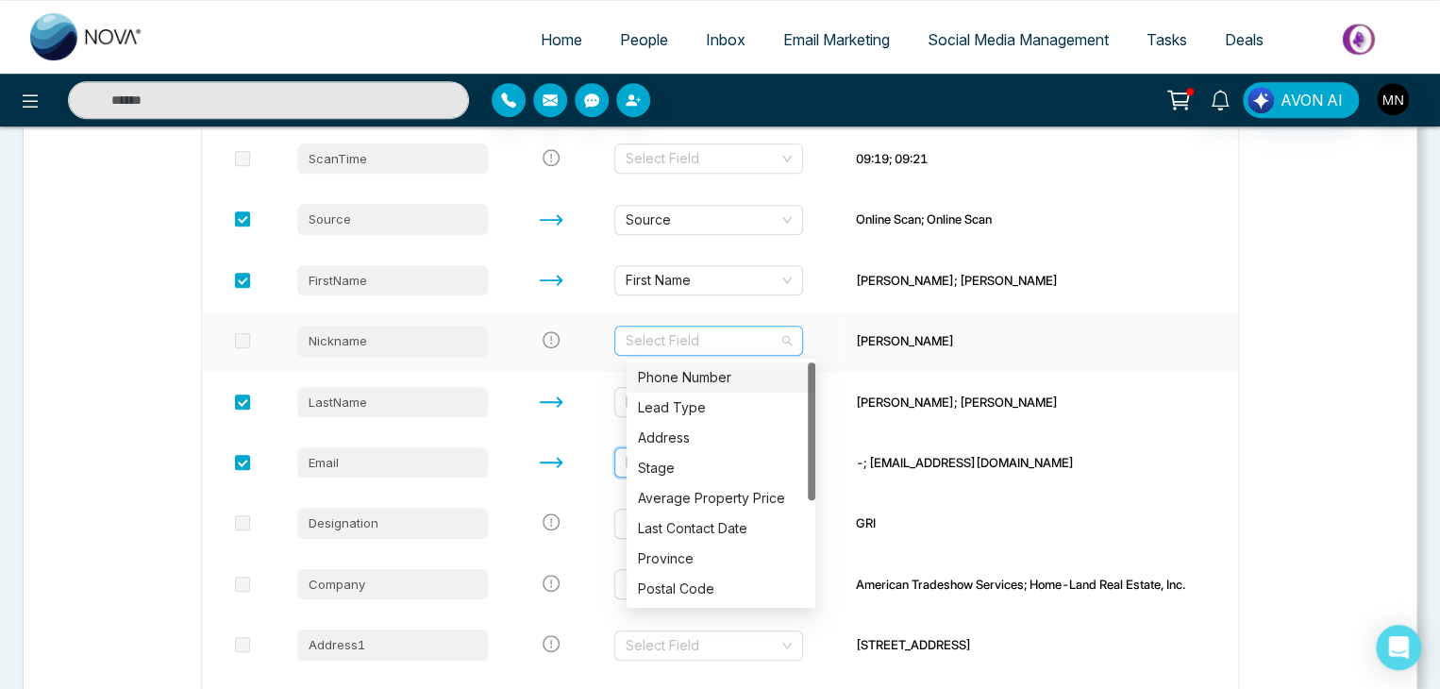
click at [801, 337] on div "Select Field" at bounding box center [708, 340] width 189 height 30
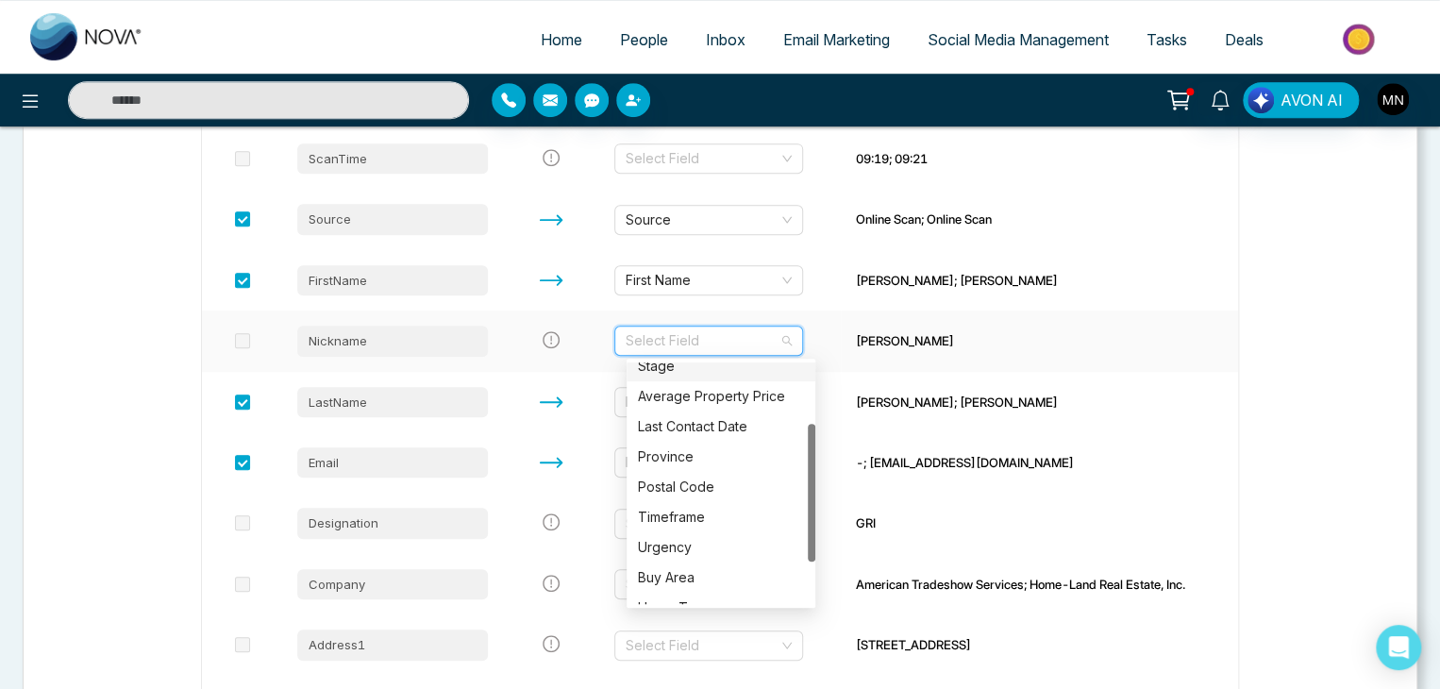
scroll to position [107, 0]
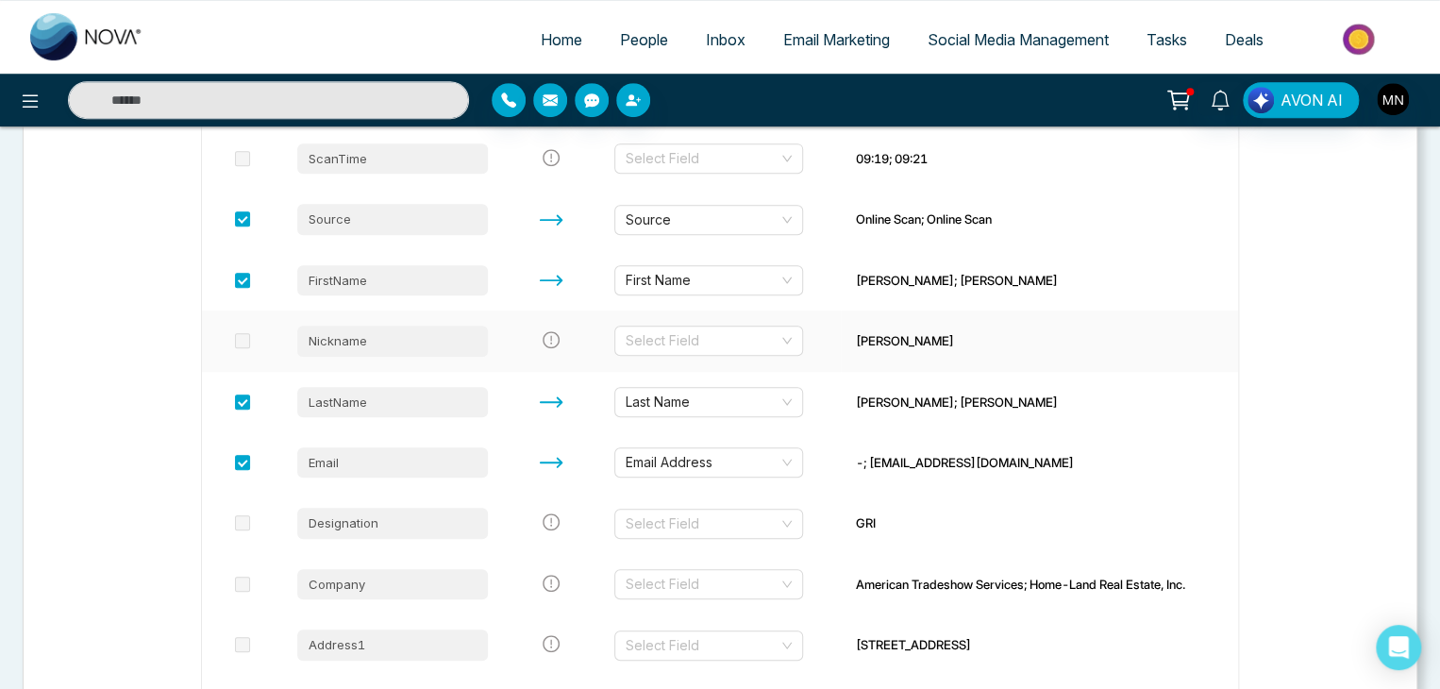
click at [1048, 339] on div "[PERSON_NAME]" at bounding box center [1039, 340] width 367 height 19
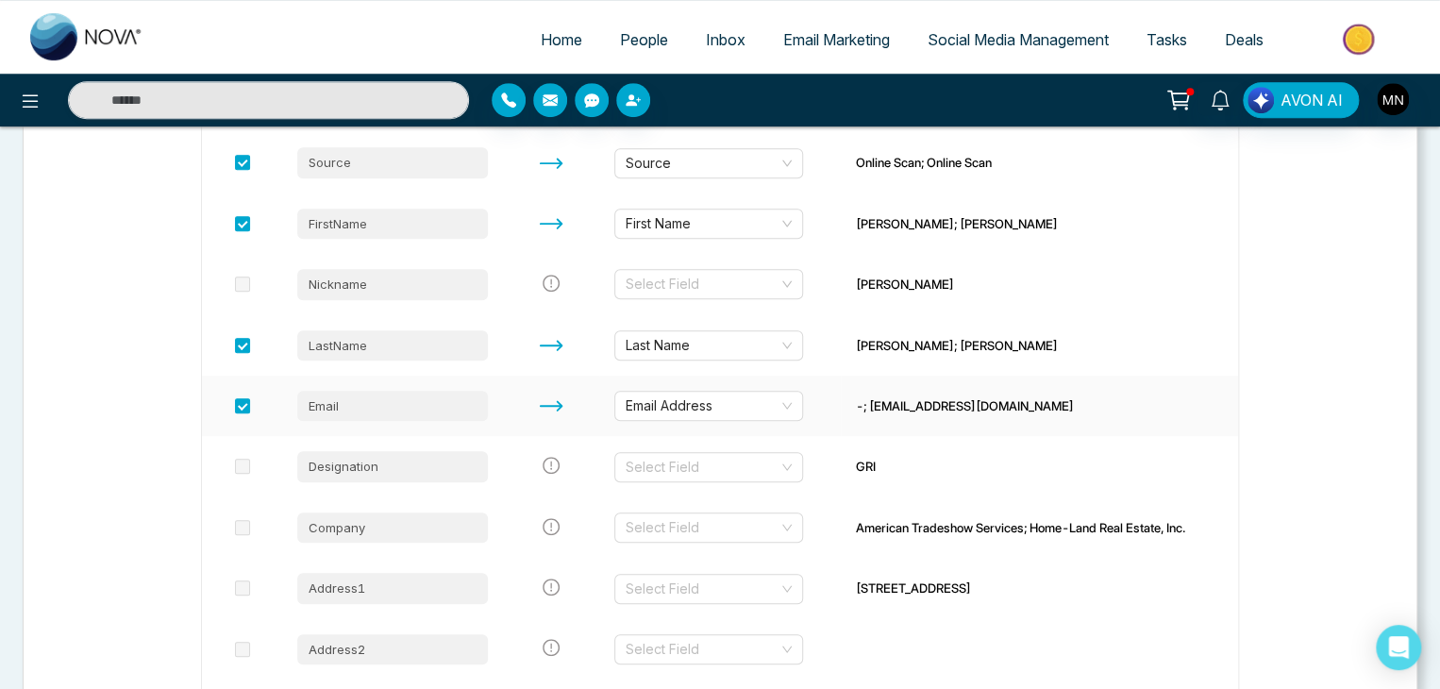
scroll to position [451, 0]
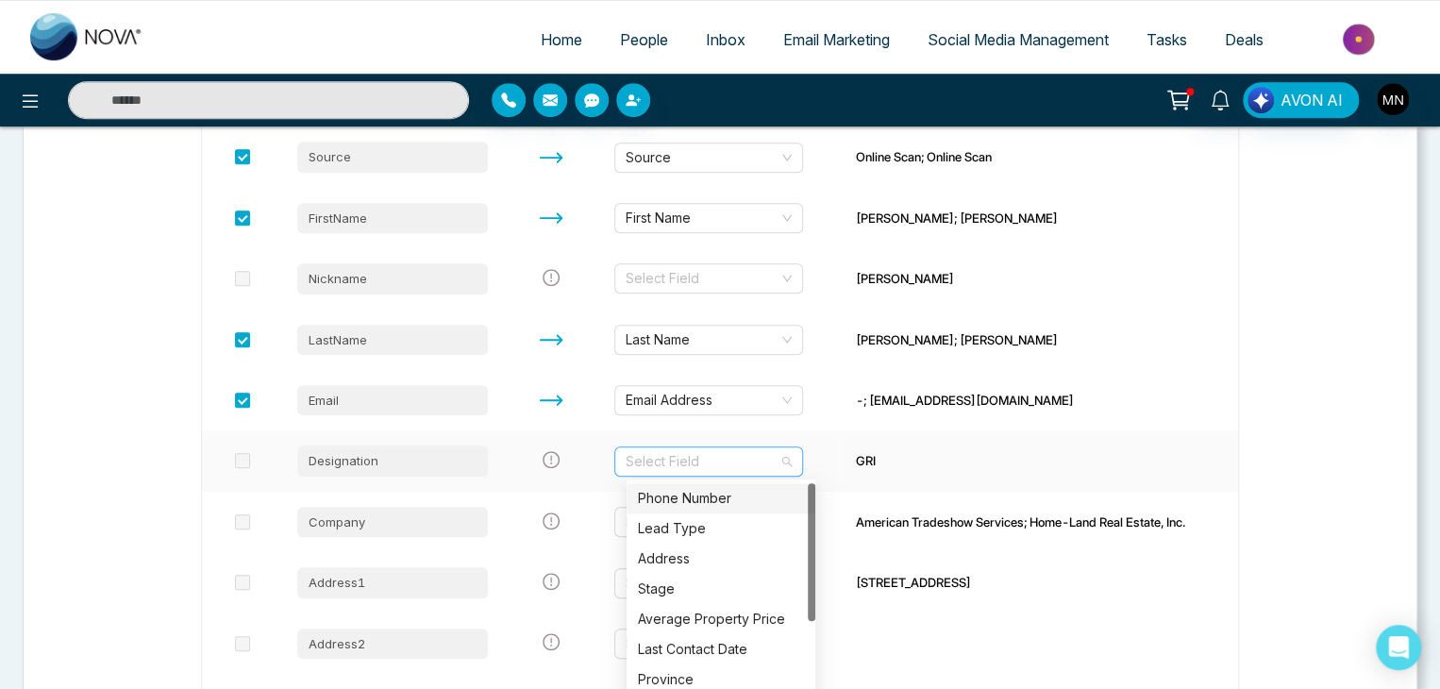
click at [801, 458] on div "Select Field" at bounding box center [708, 461] width 189 height 30
click at [955, 475] on td "GRI" at bounding box center [1039, 460] width 397 height 60
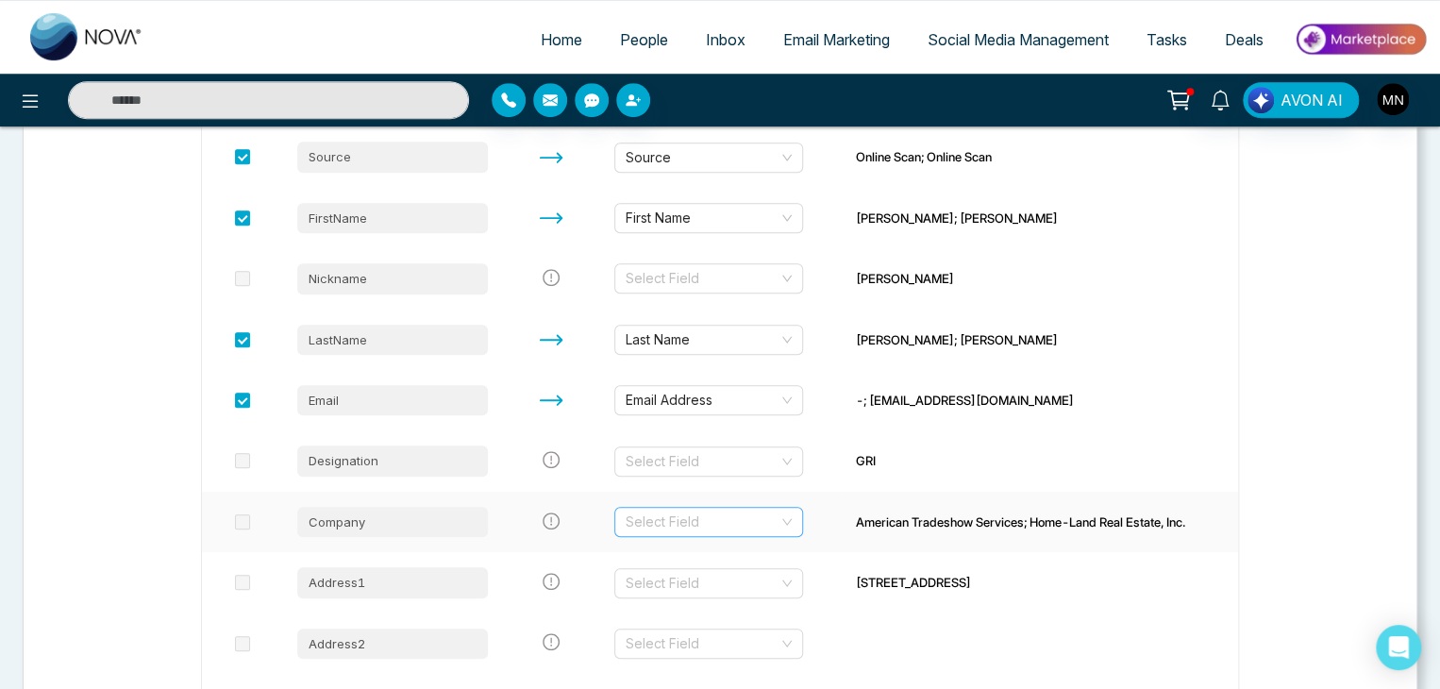
scroll to position [481, 0]
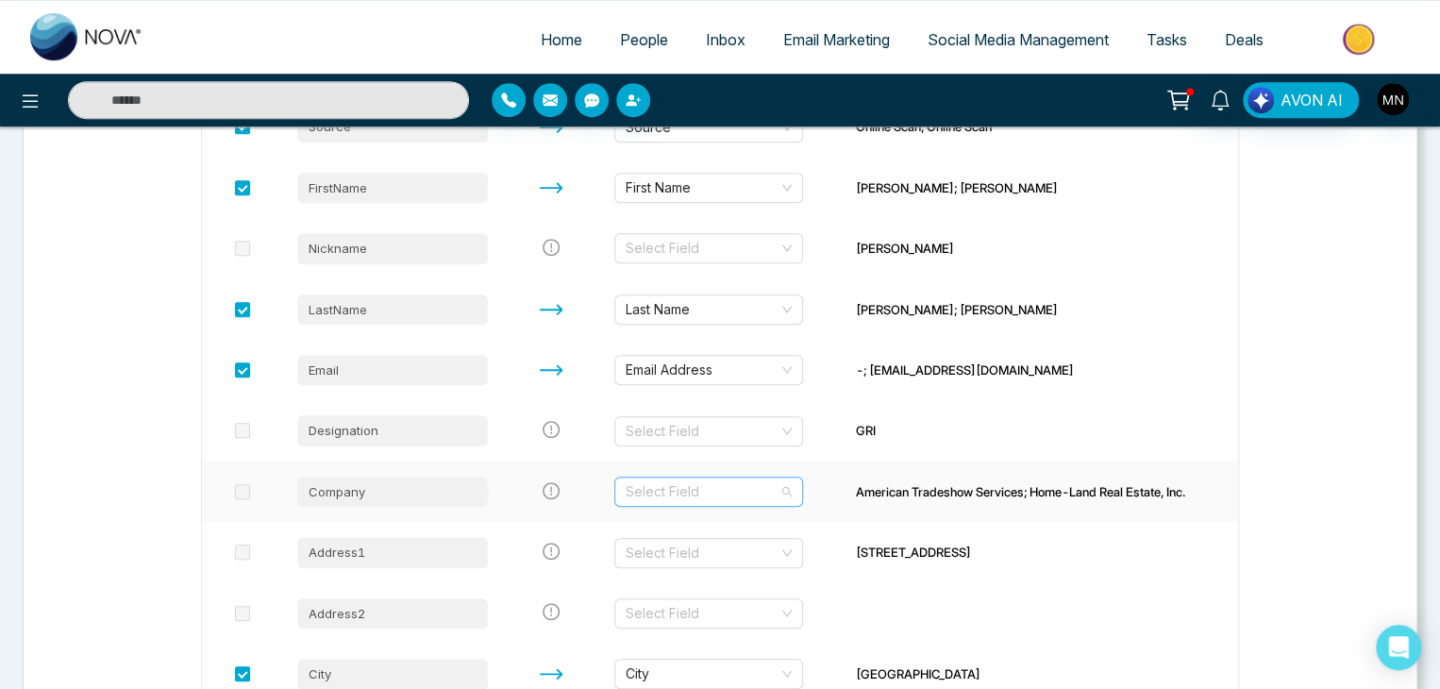
click at [802, 492] on div "Select Field" at bounding box center [708, 491] width 189 height 30
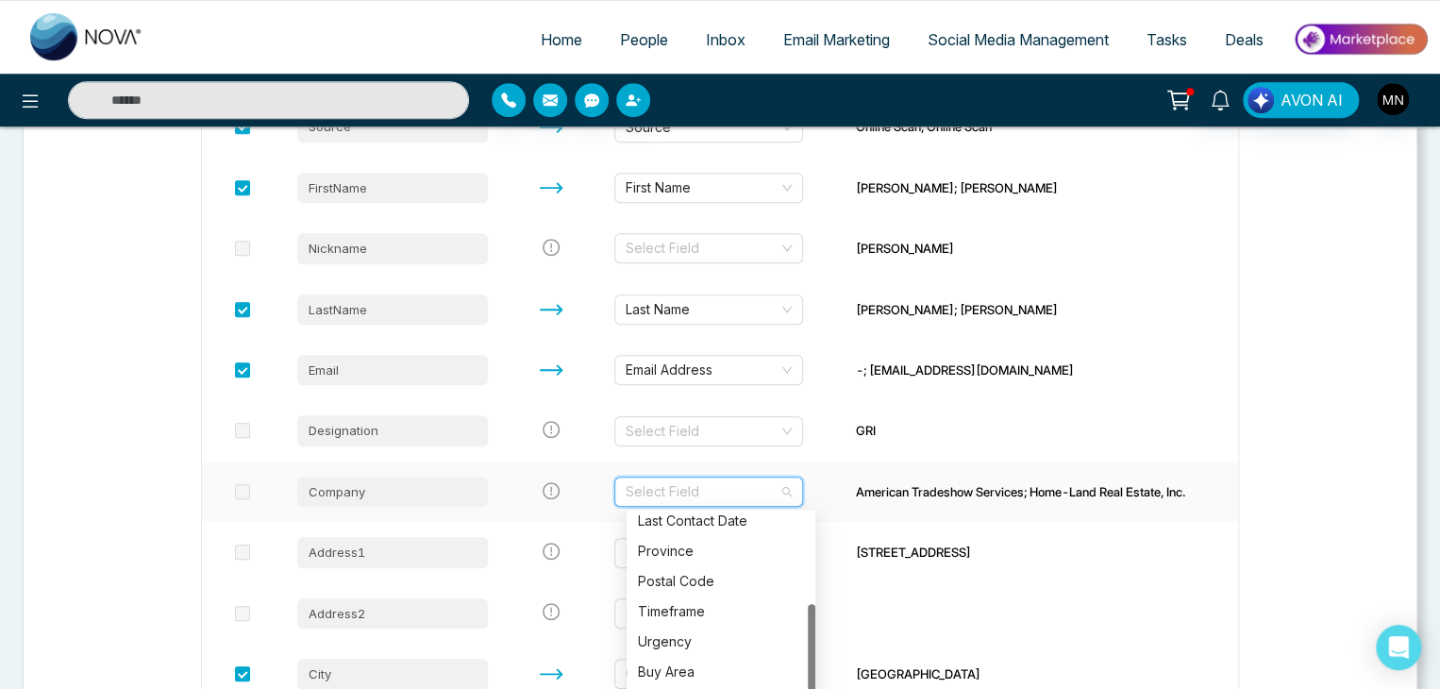
scroll to position [181, 0]
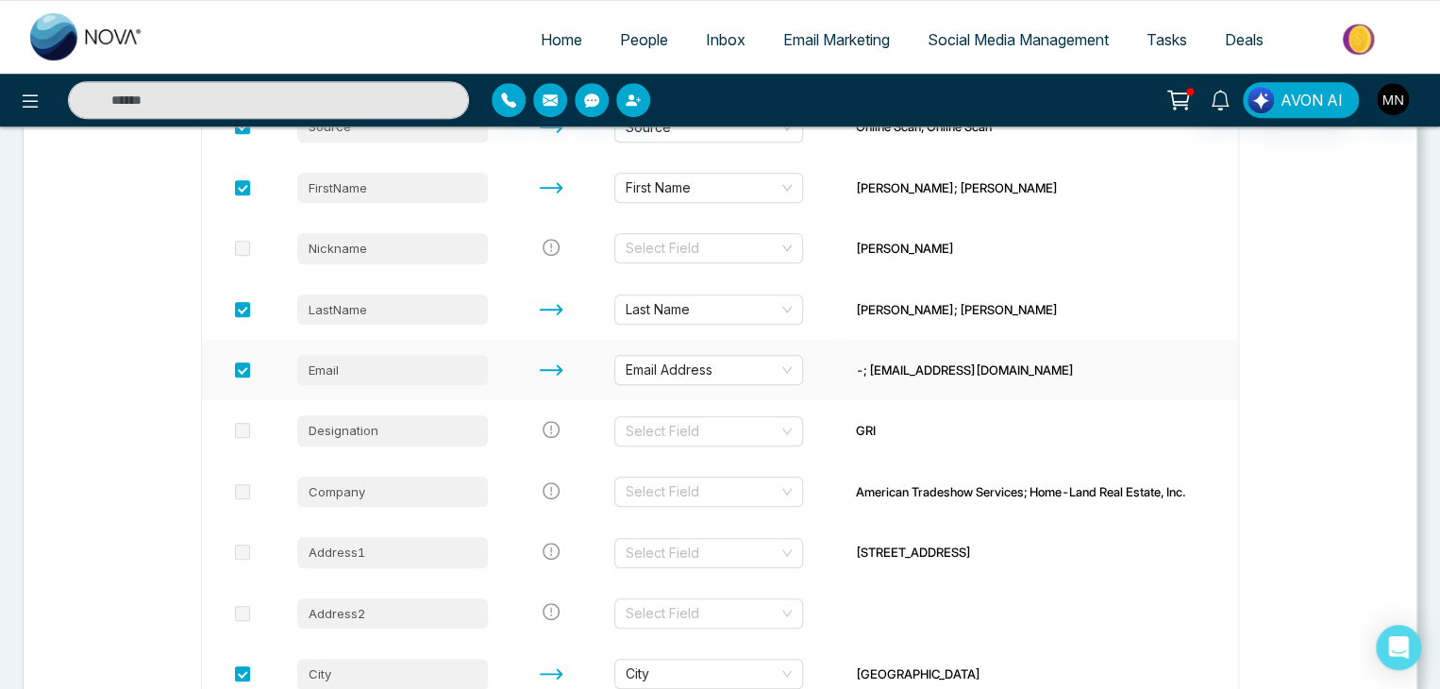
click at [967, 396] on td "-; [EMAIL_ADDRESS][DOMAIN_NAME]" at bounding box center [1039, 370] width 397 height 60
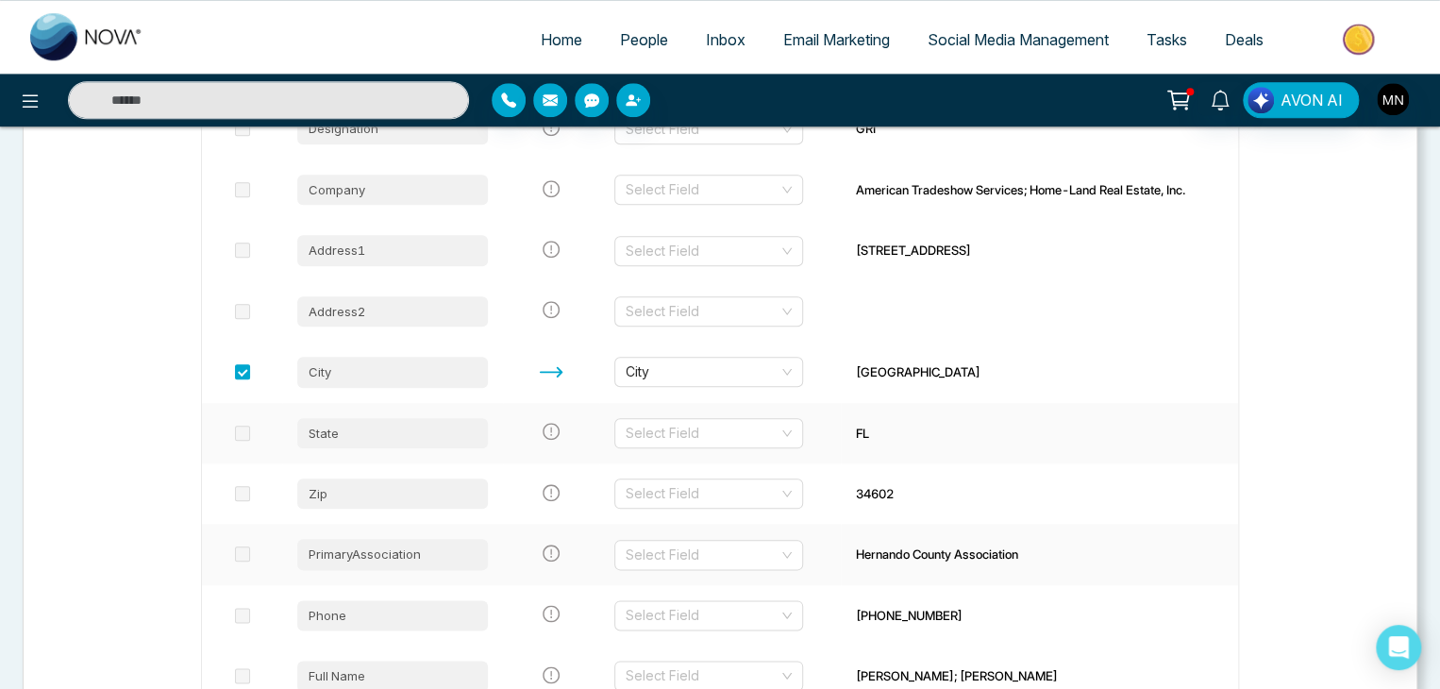
scroll to position [784, 0]
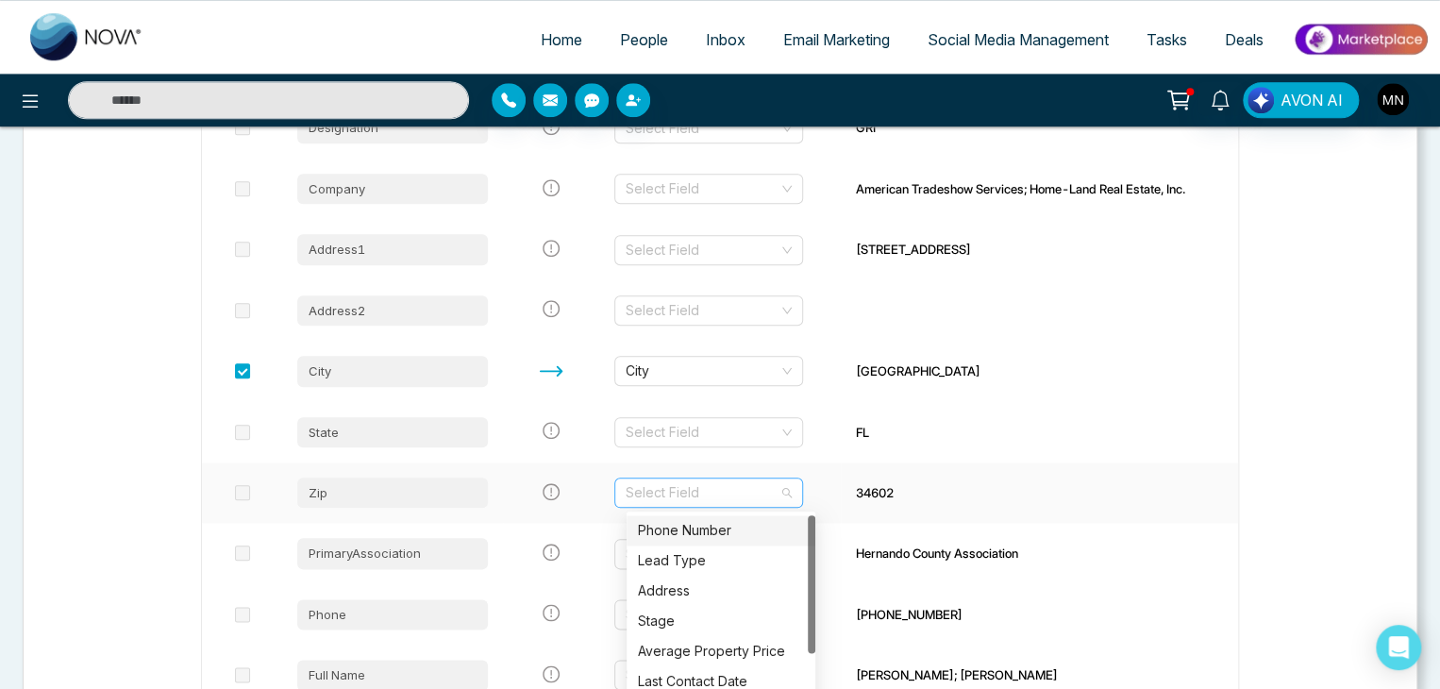
click at [803, 494] on div "Select Field" at bounding box center [708, 492] width 189 height 30
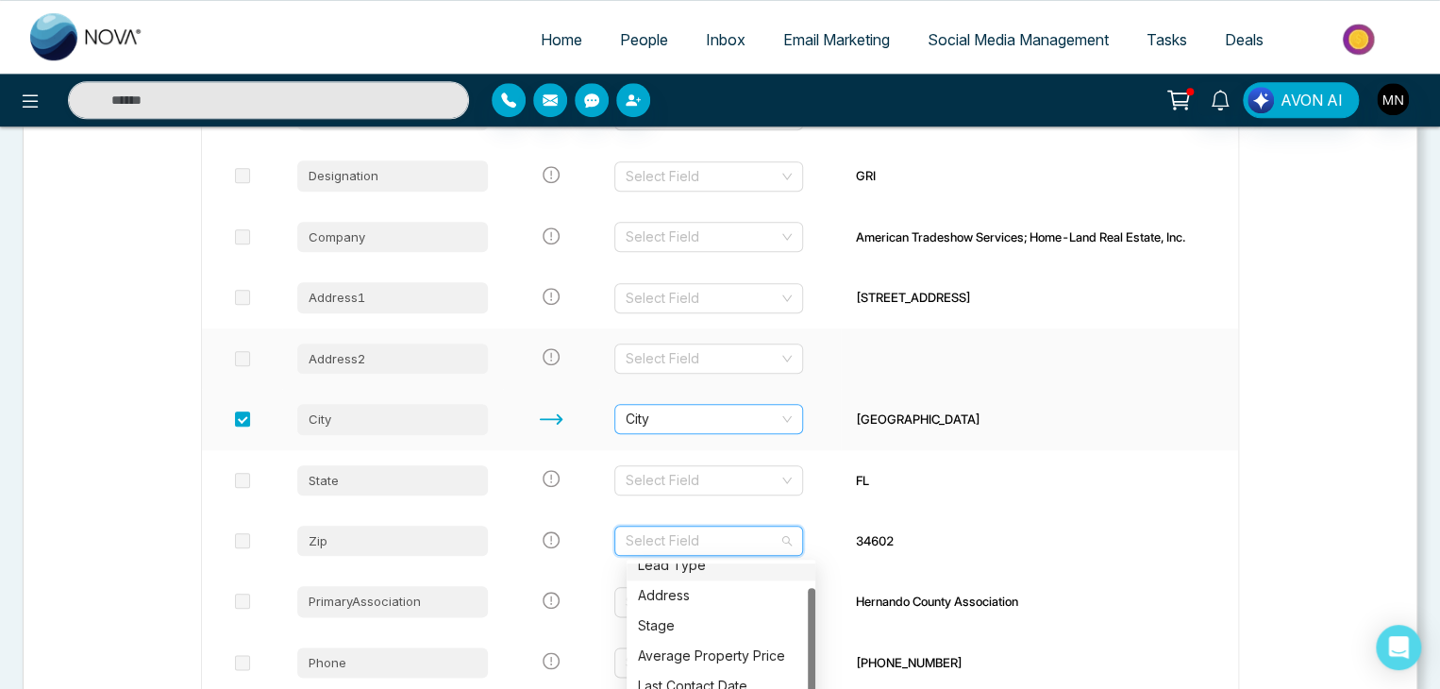
scroll to position [735, 0]
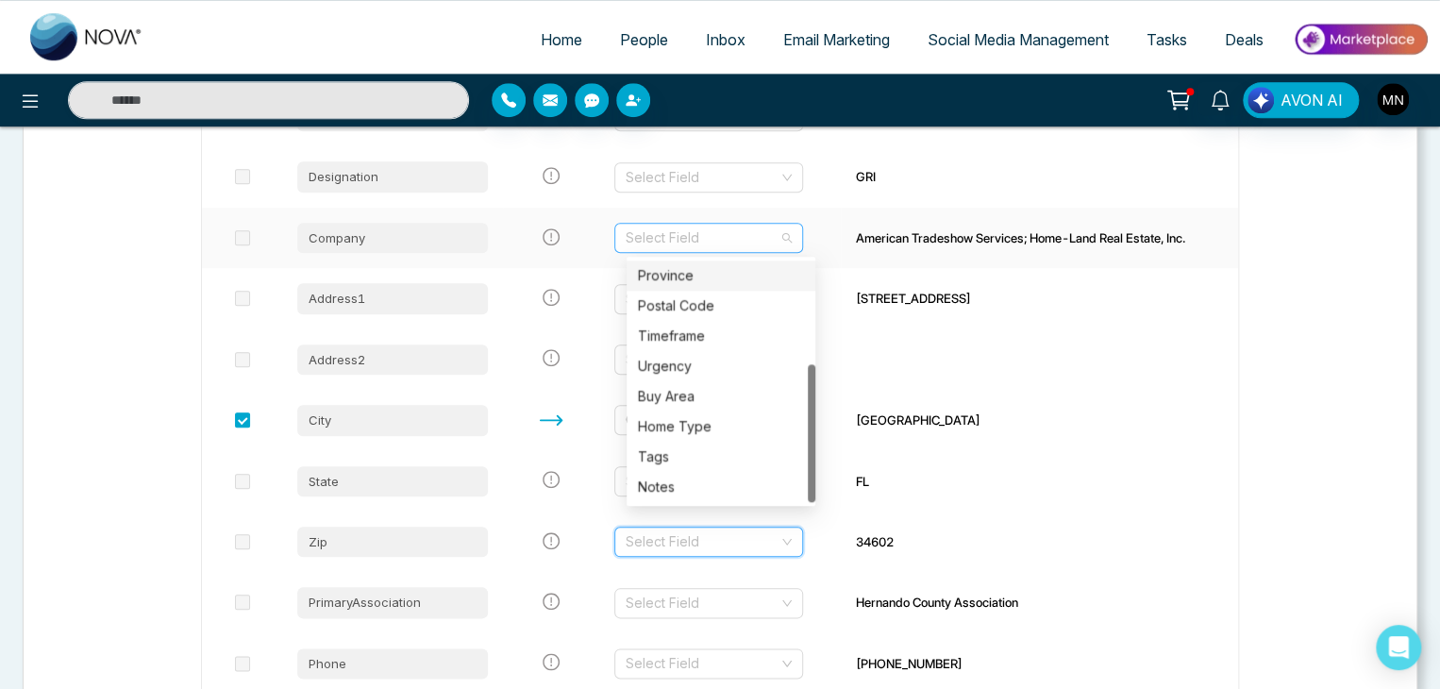
click at [792, 228] on div "Select Field" at bounding box center [708, 238] width 189 height 30
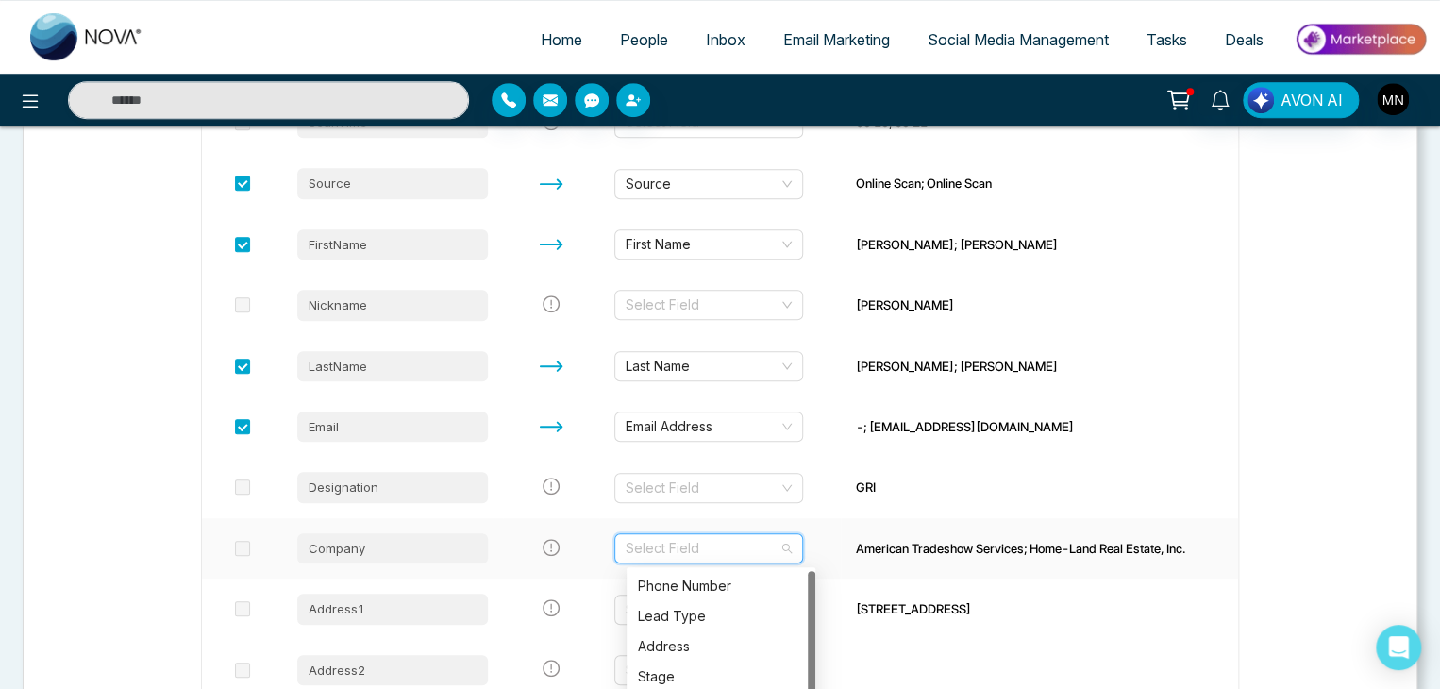
scroll to position [400, 0]
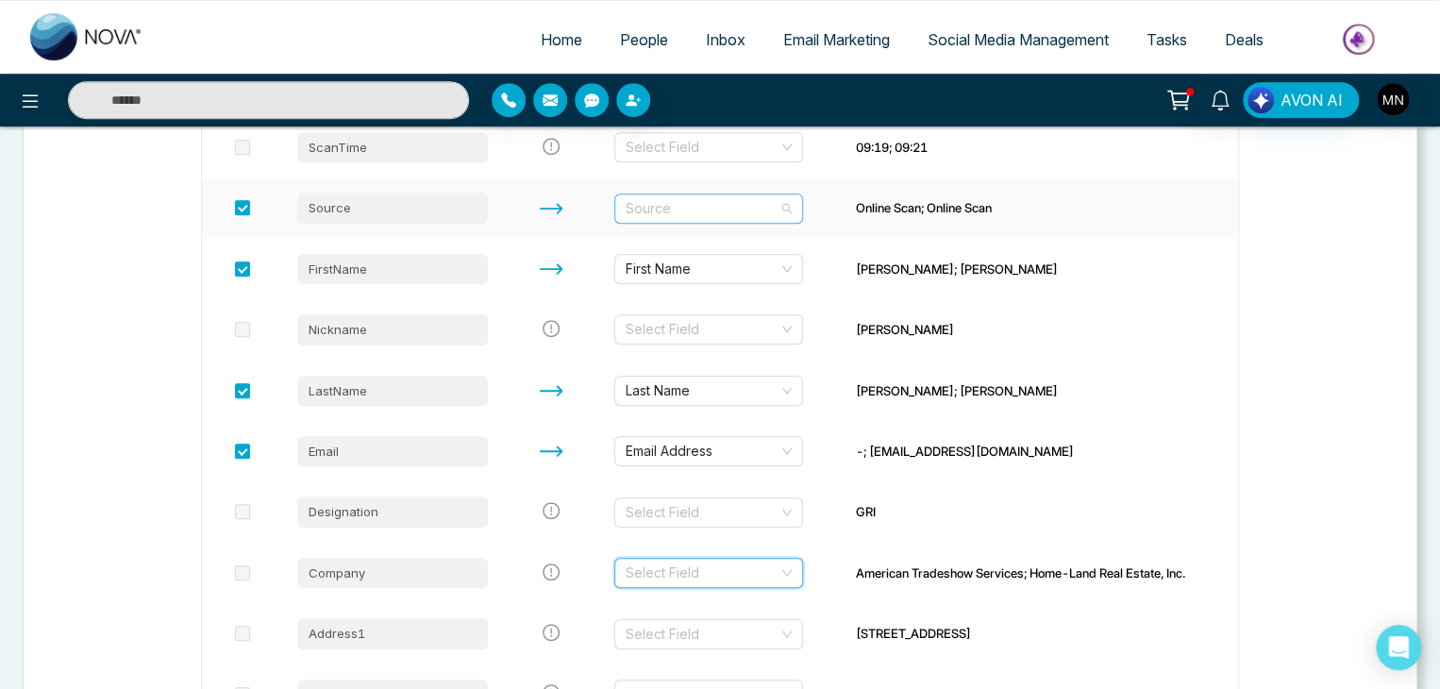
click at [791, 205] on span "Source" at bounding box center [708, 208] width 166 height 28
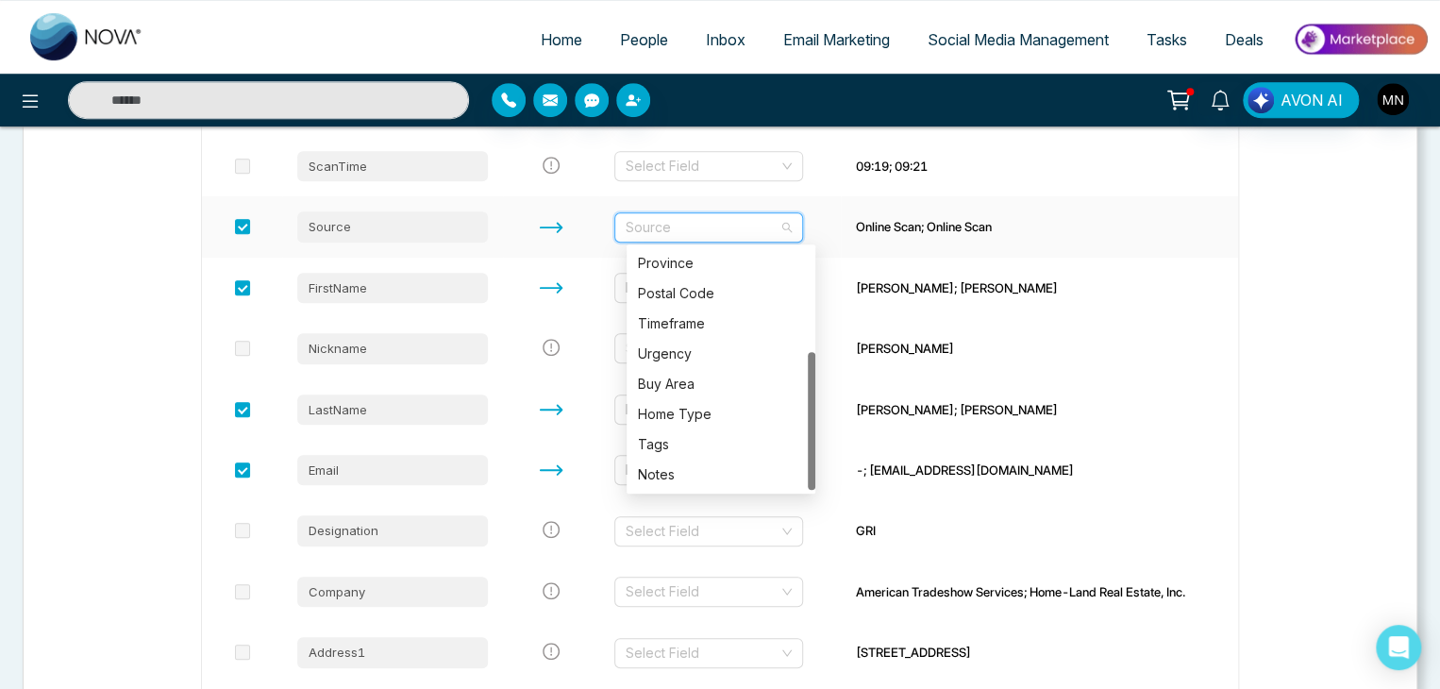
scroll to position [383, 0]
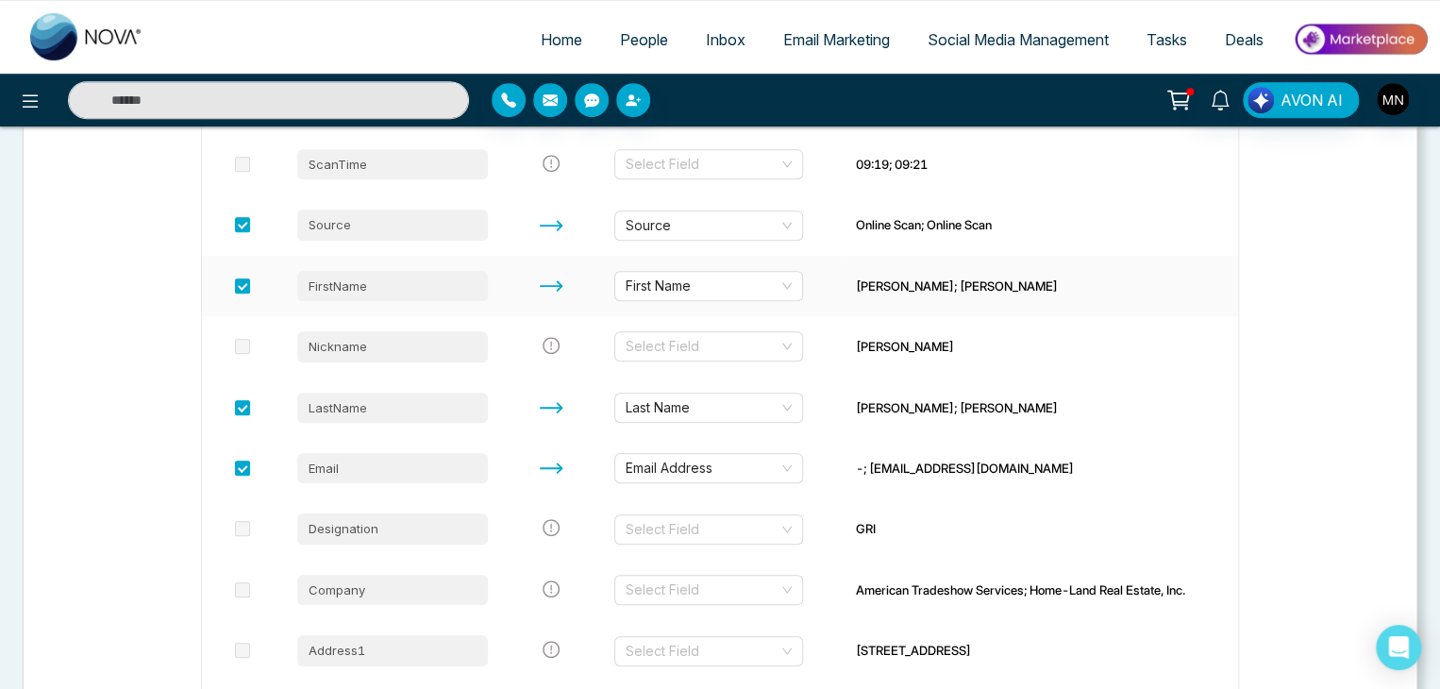
click at [1015, 303] on td "[PERSON_NAME]; [PERSON_NAME]" at bounding box center [1039, 286] width 397 height 60
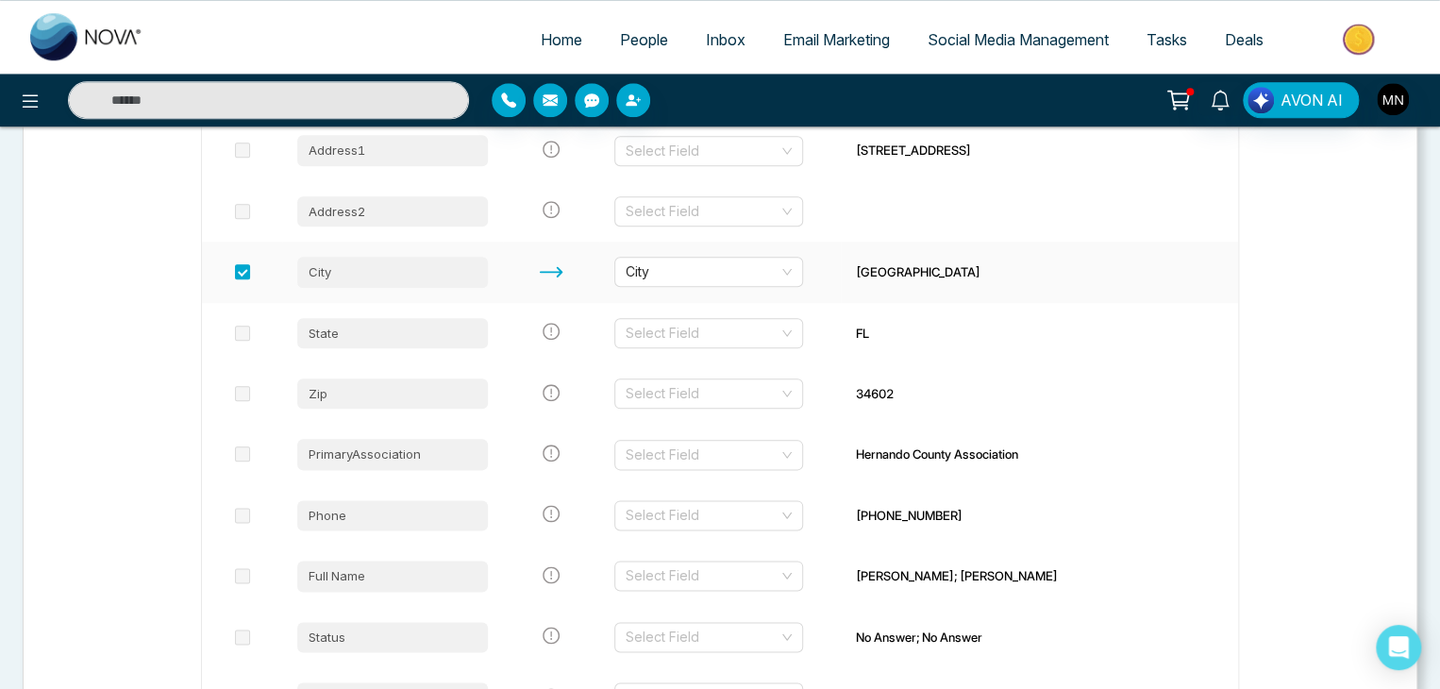
scroll to position [887, 0]
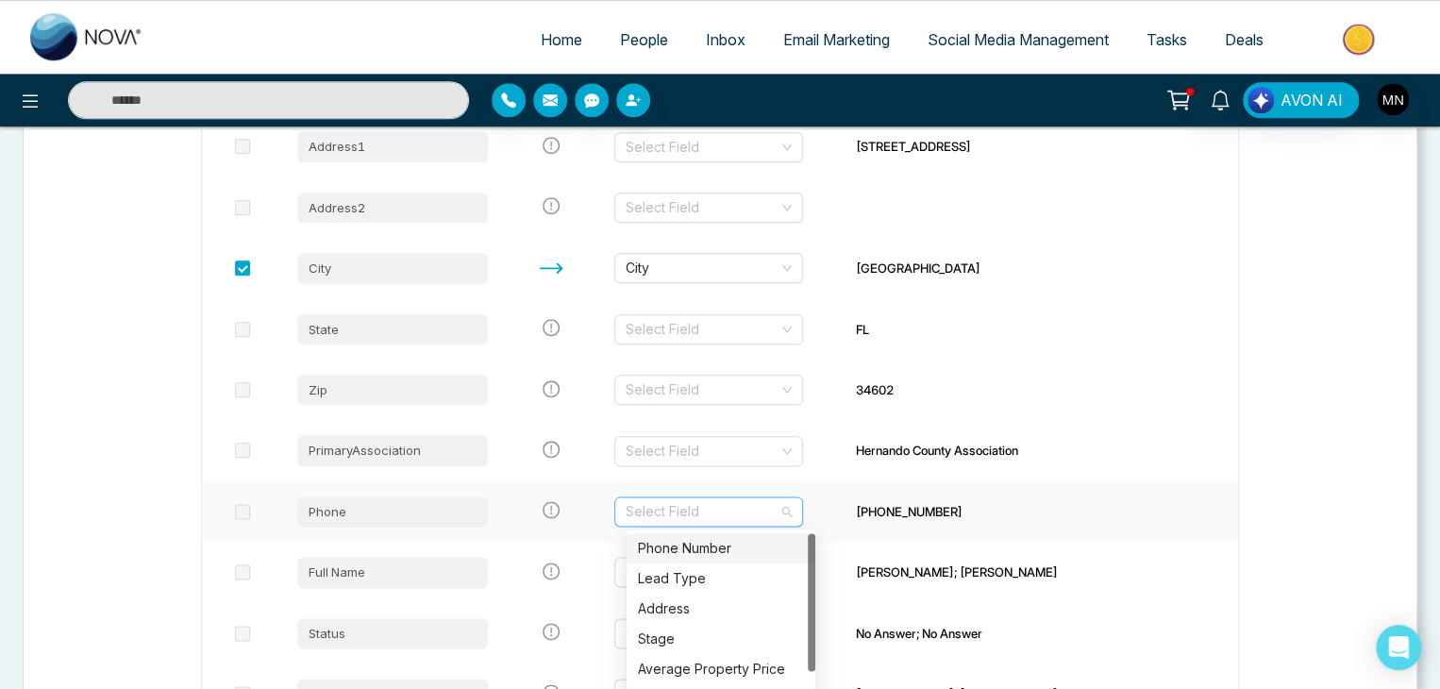
click at [803, 512] on div "Select Field" at bounding box center [708, 511] width 189 height 30
click at [755, 540] on div "Phone Number" at bounding box center [721, 548] width 166 height 21
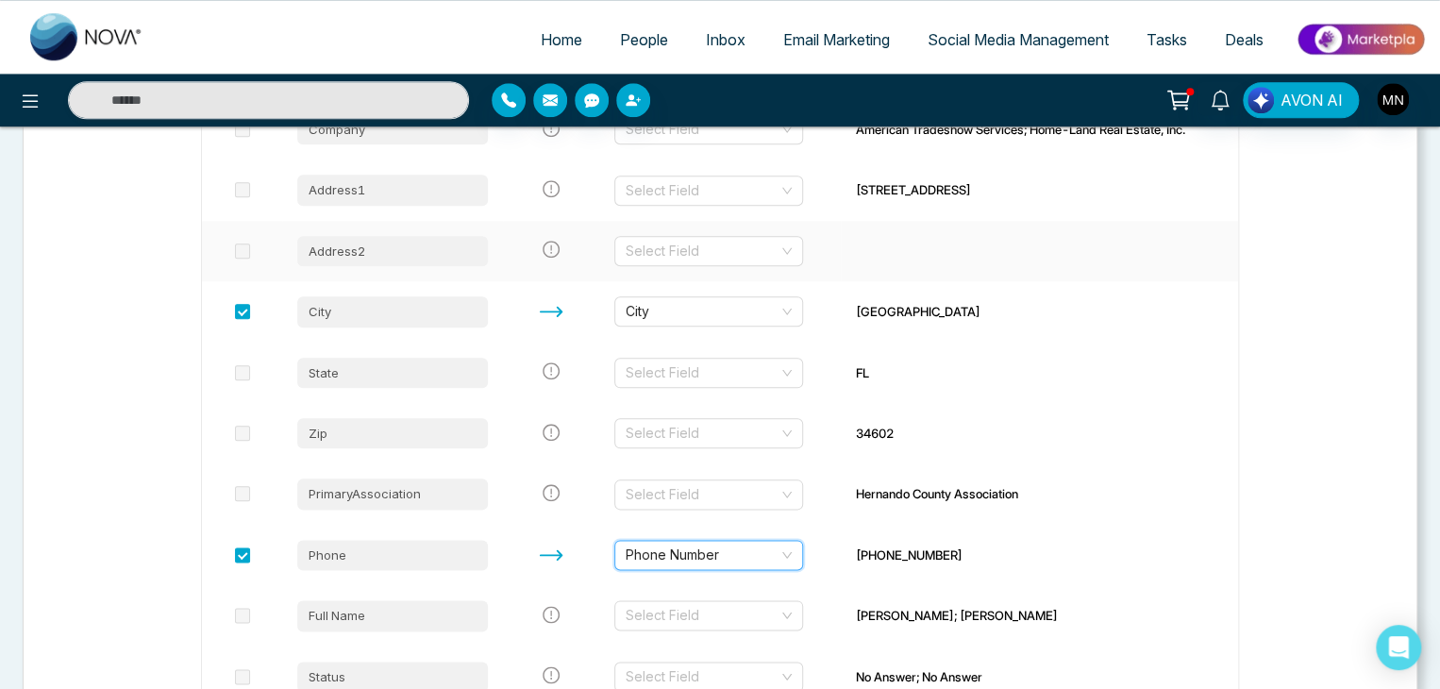
scroll to position [841, 0]
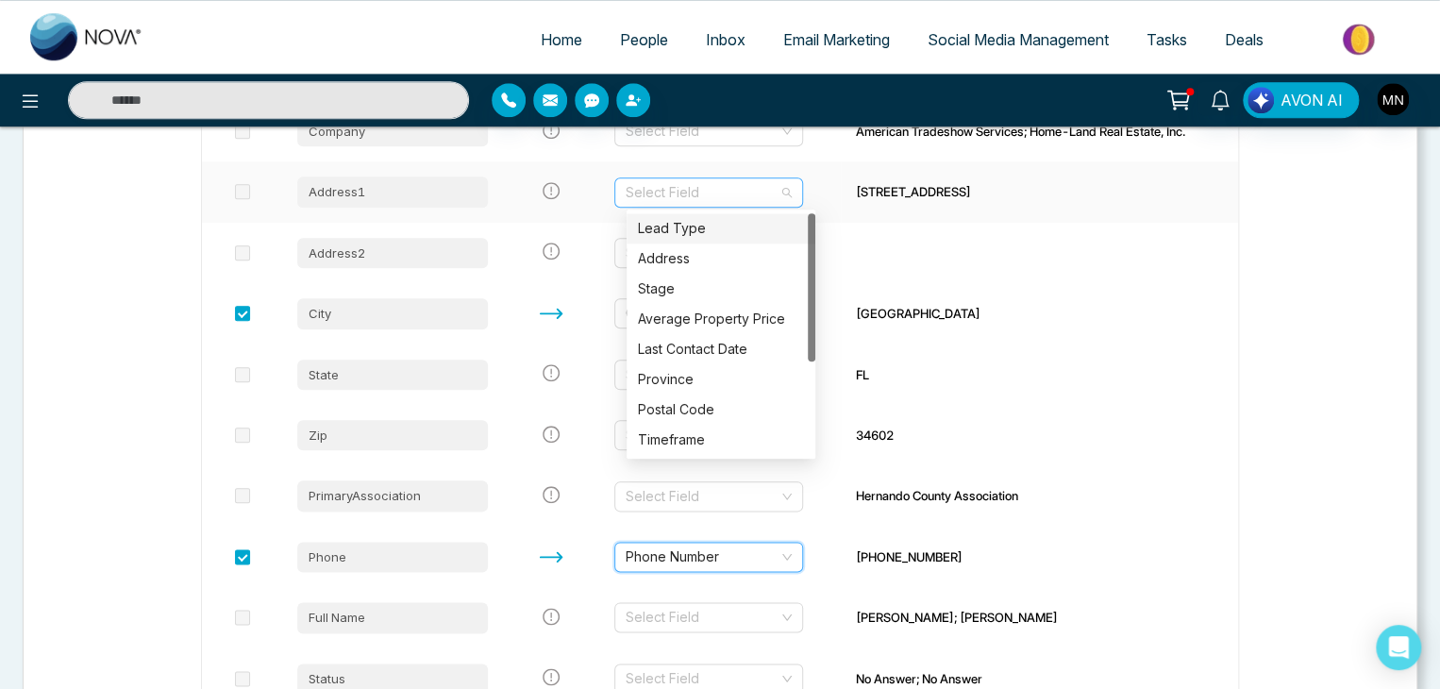
click at [800, 193] on div "Select Field" at bounding box center [708, 192] width 189 height 30
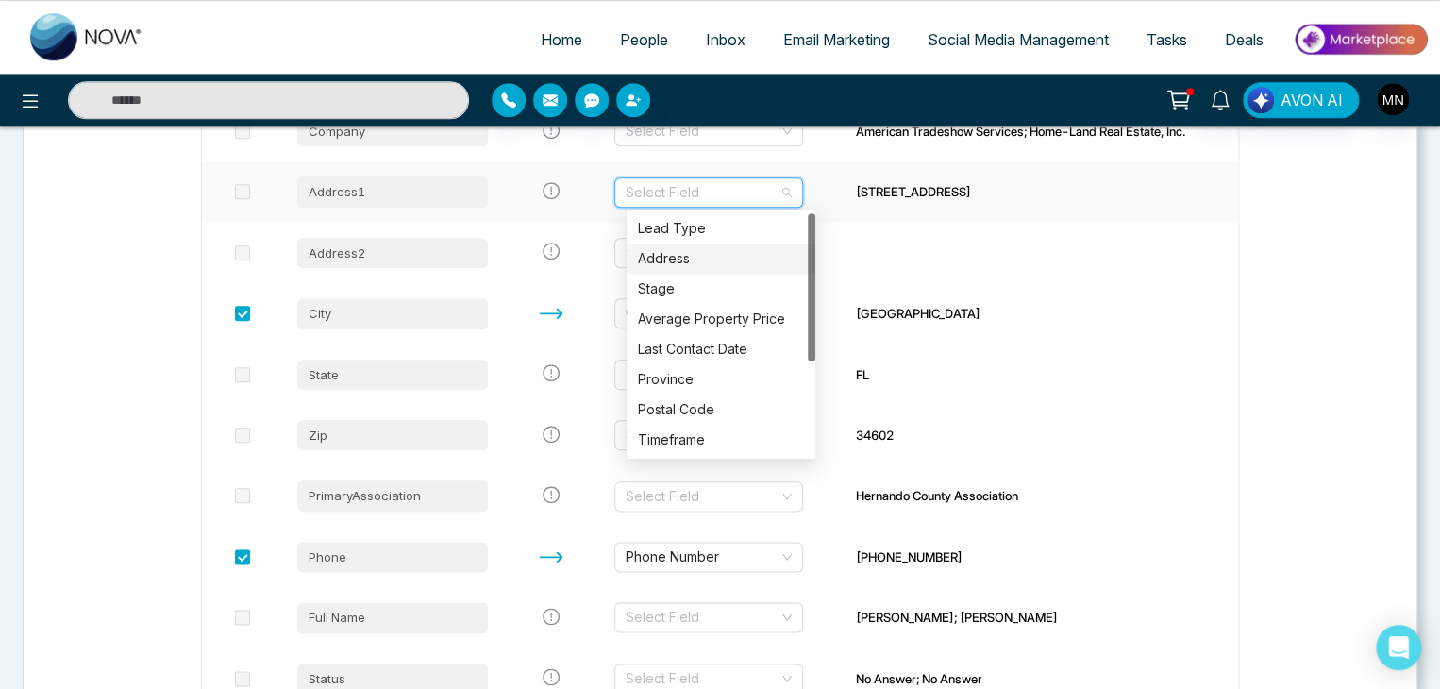
click at [755, 254] on div "Address" at bounding box center [721, 258] width 166 height 21
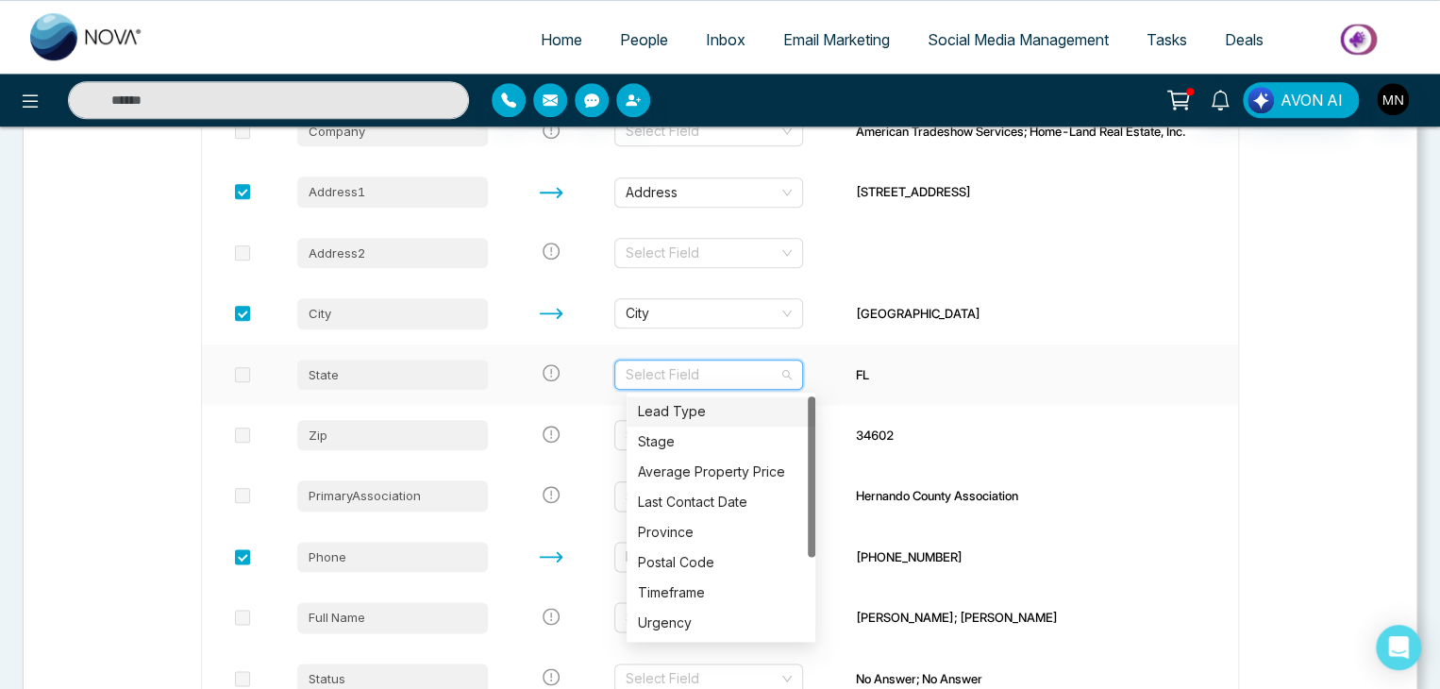
click at [777, 375] on input "search" at bounding box center [701, 374] width 153 height 28
click at [717, 537] on div "Province" at bounding box center [721, 532] width 166 height 21
click at [791, 378] on span "Province" at bounding box center [708, 374] width 166 height 28
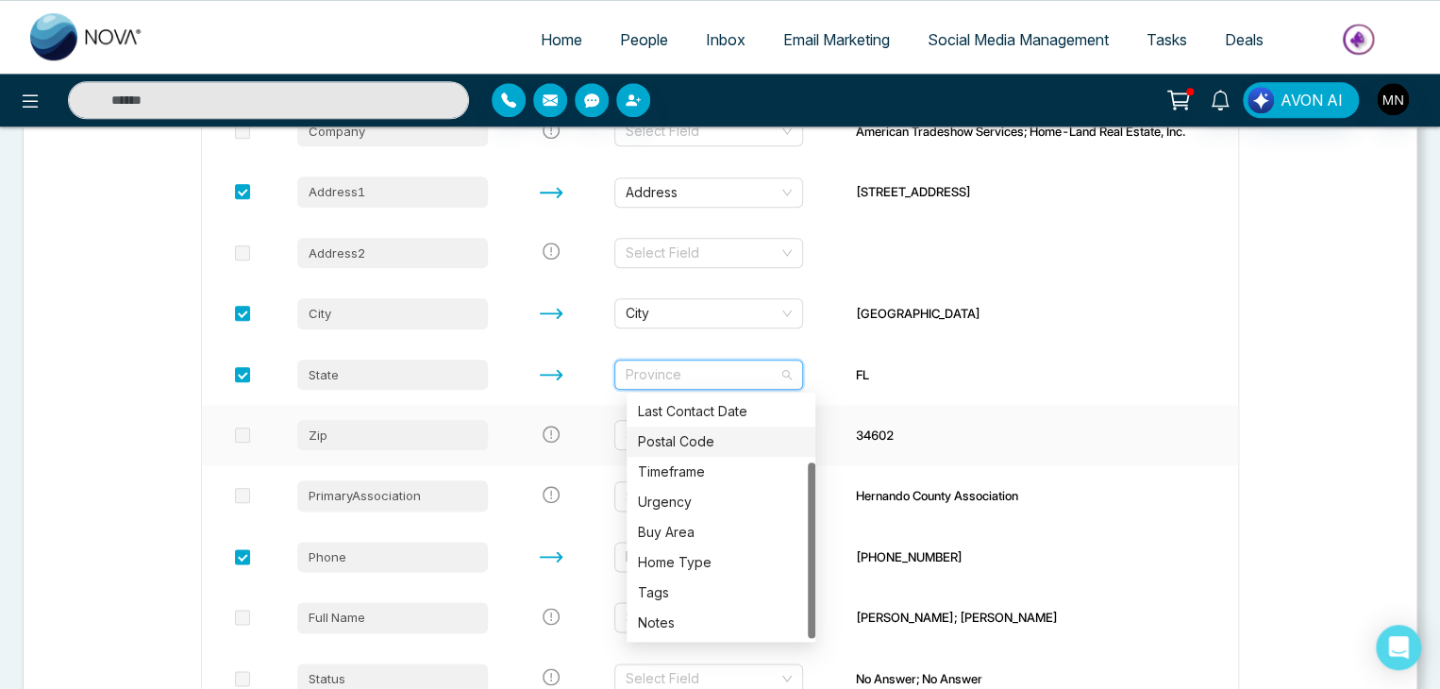
click at [931, 422] on td "34602" at bounding box center [1039, 435] width 397 height 60
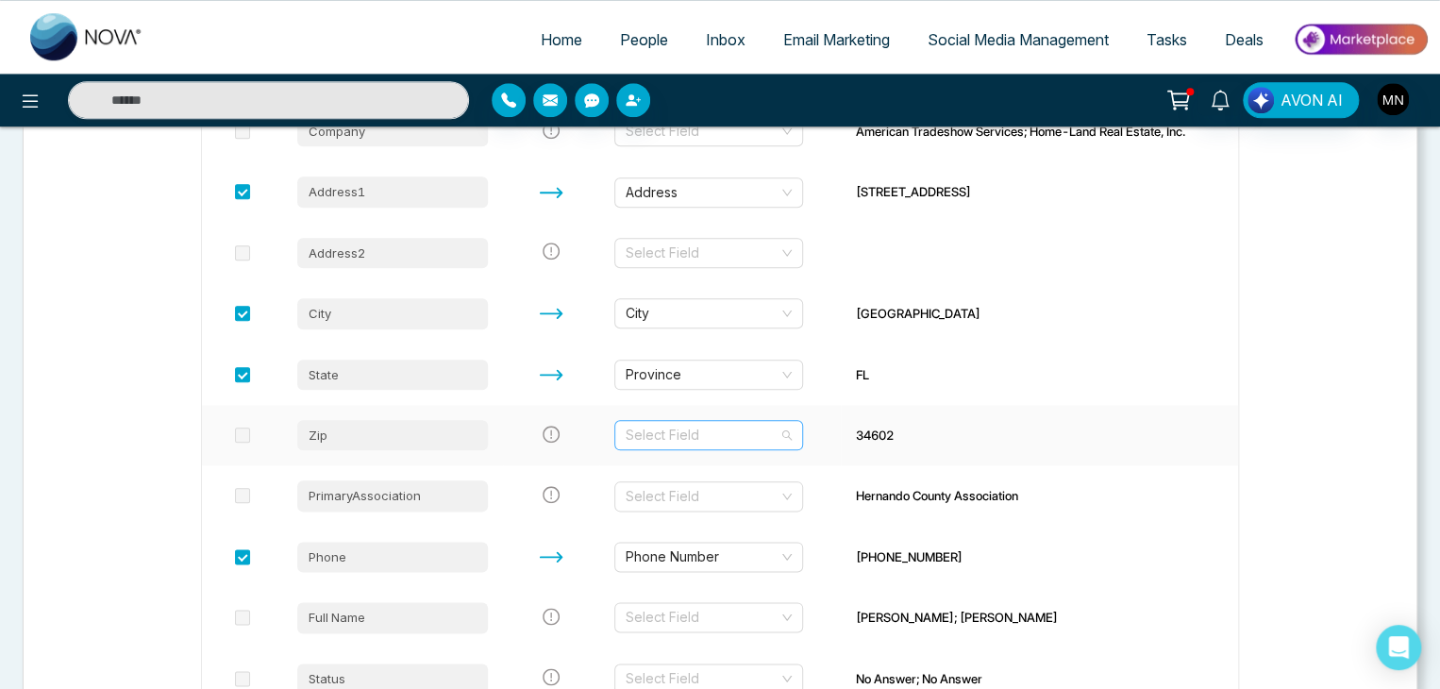
click at [801, 433] on div "Select Field" at bounding box center [708, 435] width 189 height 30
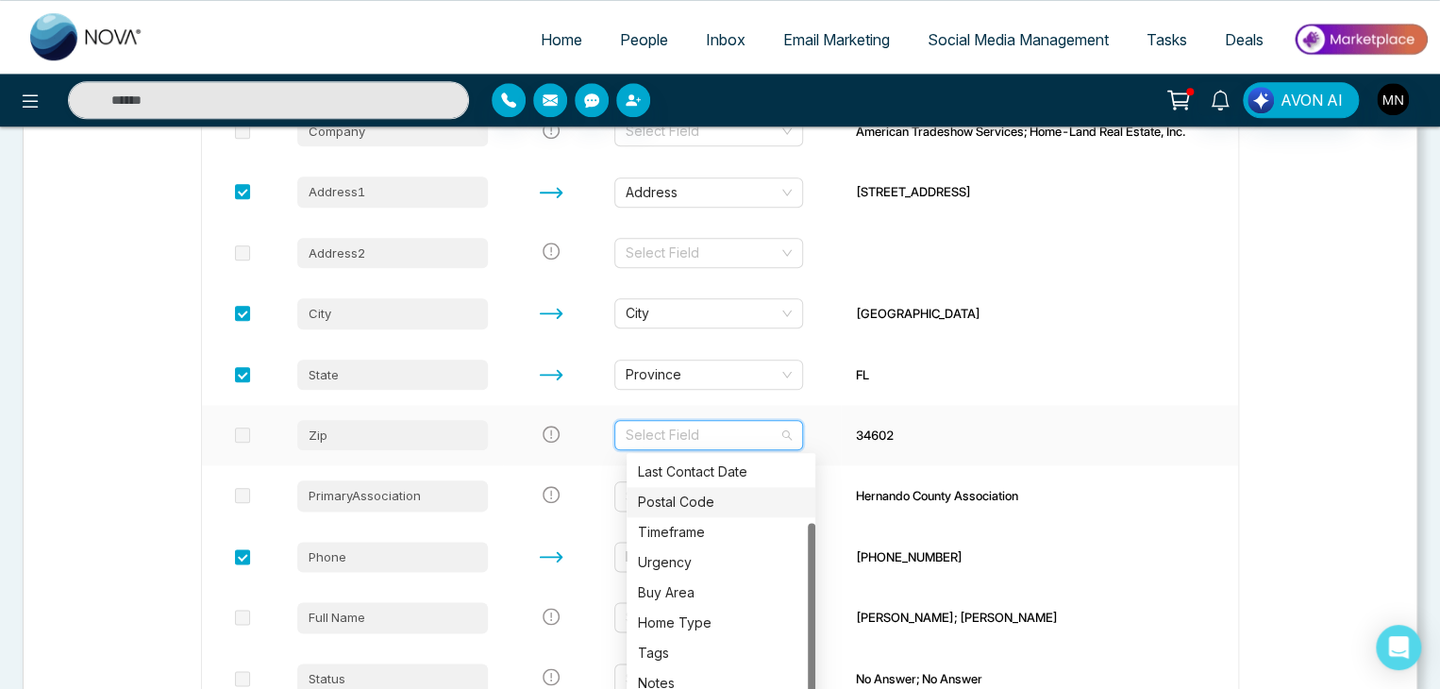
click at [713, 505] on div "Postal Code" at bounding box center [721, 502] width 166 height 21
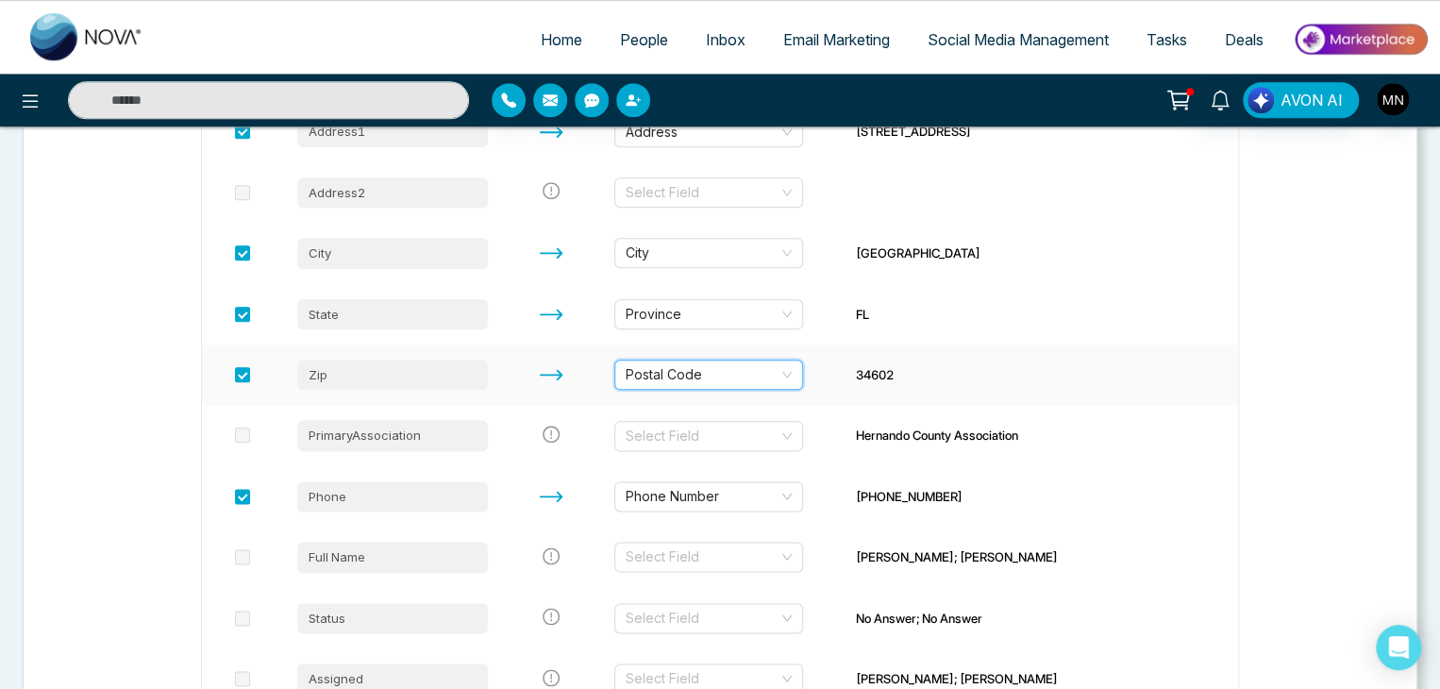
scroll to position [902, 0]
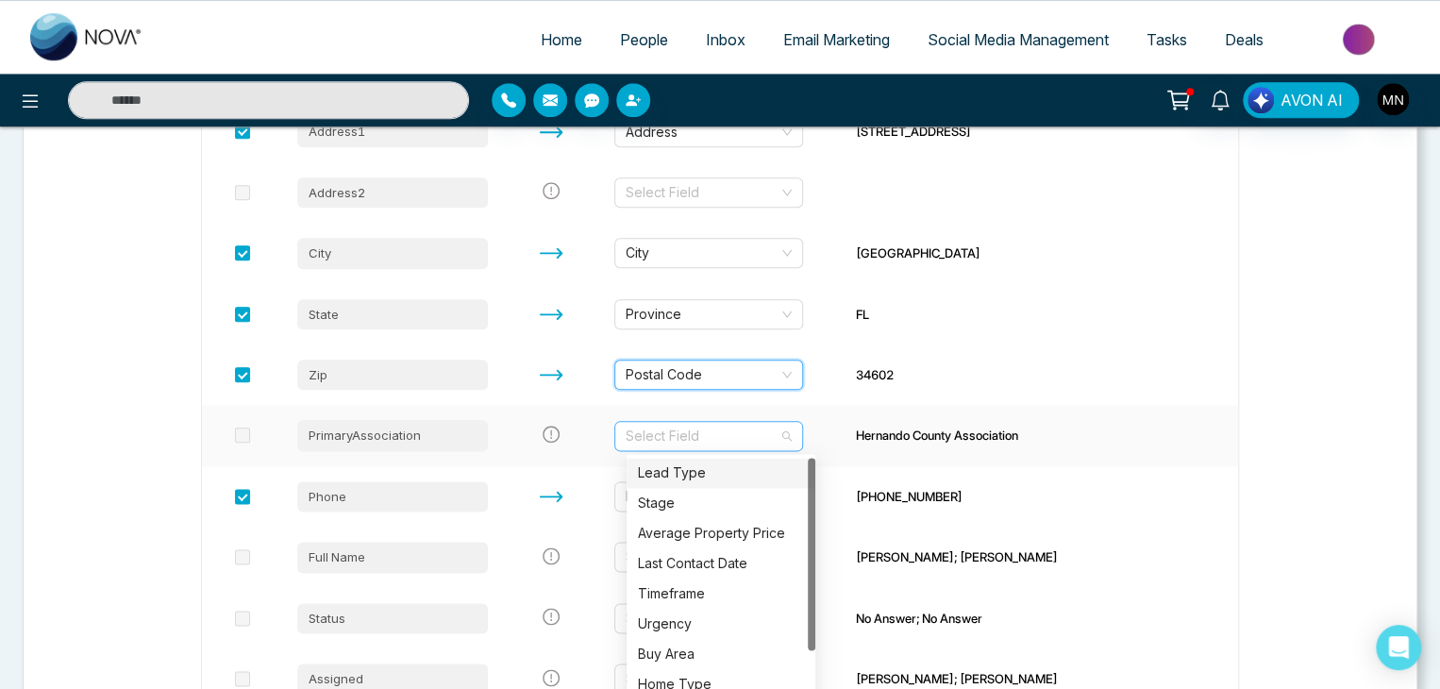
click at [795, 432] on div "Select Field" at bounding box center [708, 436] width 189 height 30
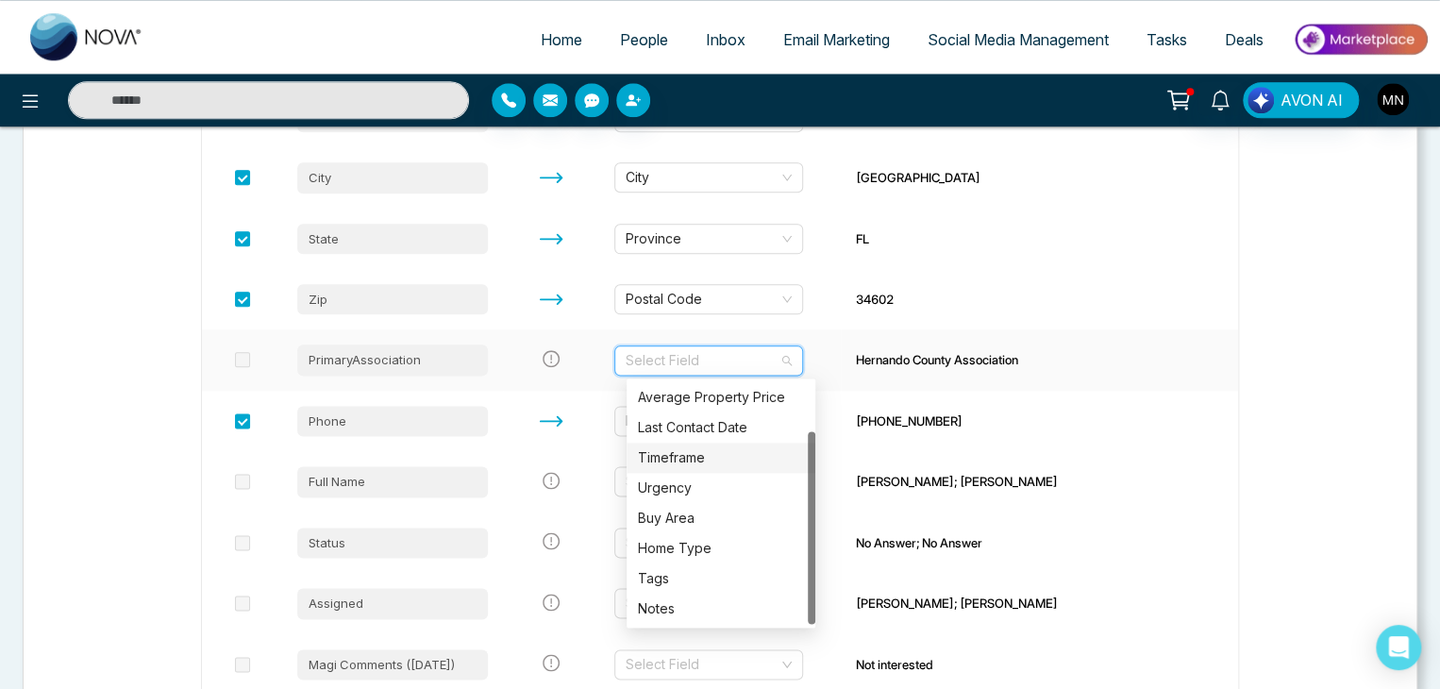
scroll to position [977, 0]
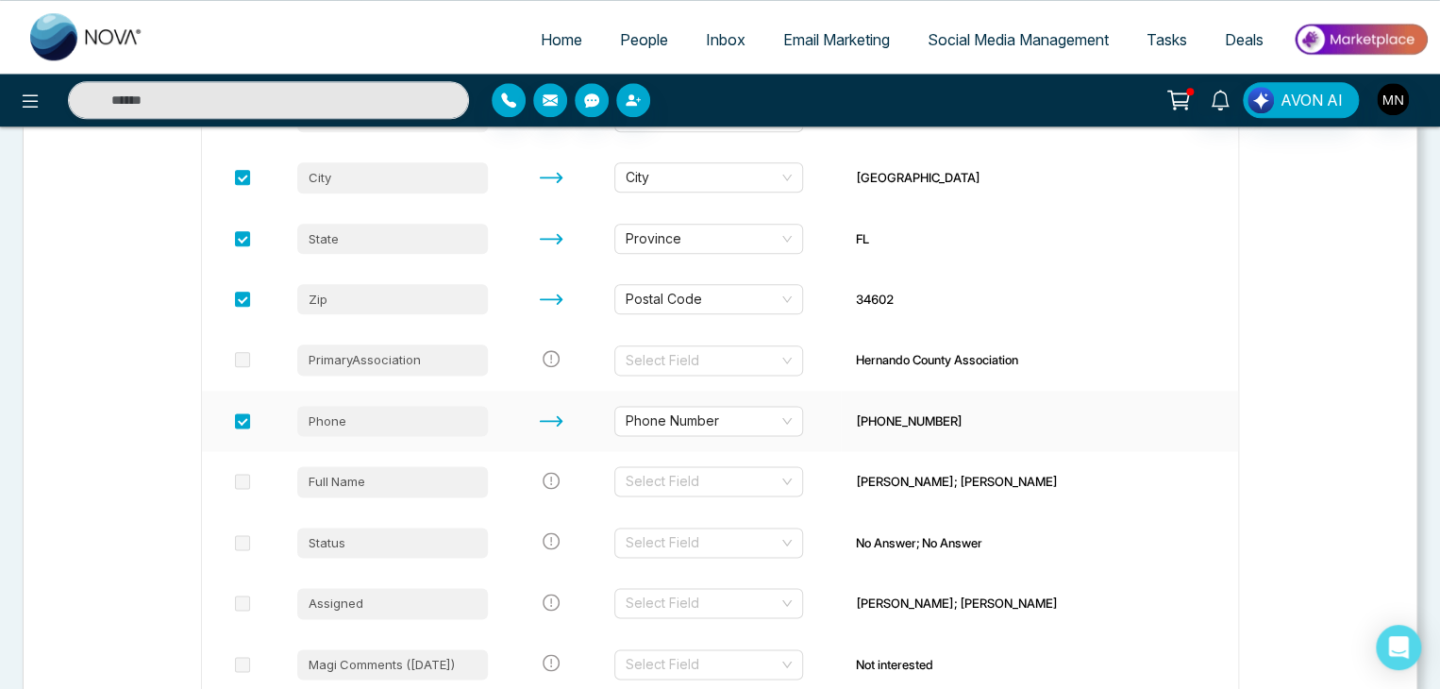
click at [1005, 436] on td "[PHONE_NUMBER]" at bounding box center [1039, 421] width 397 height 60
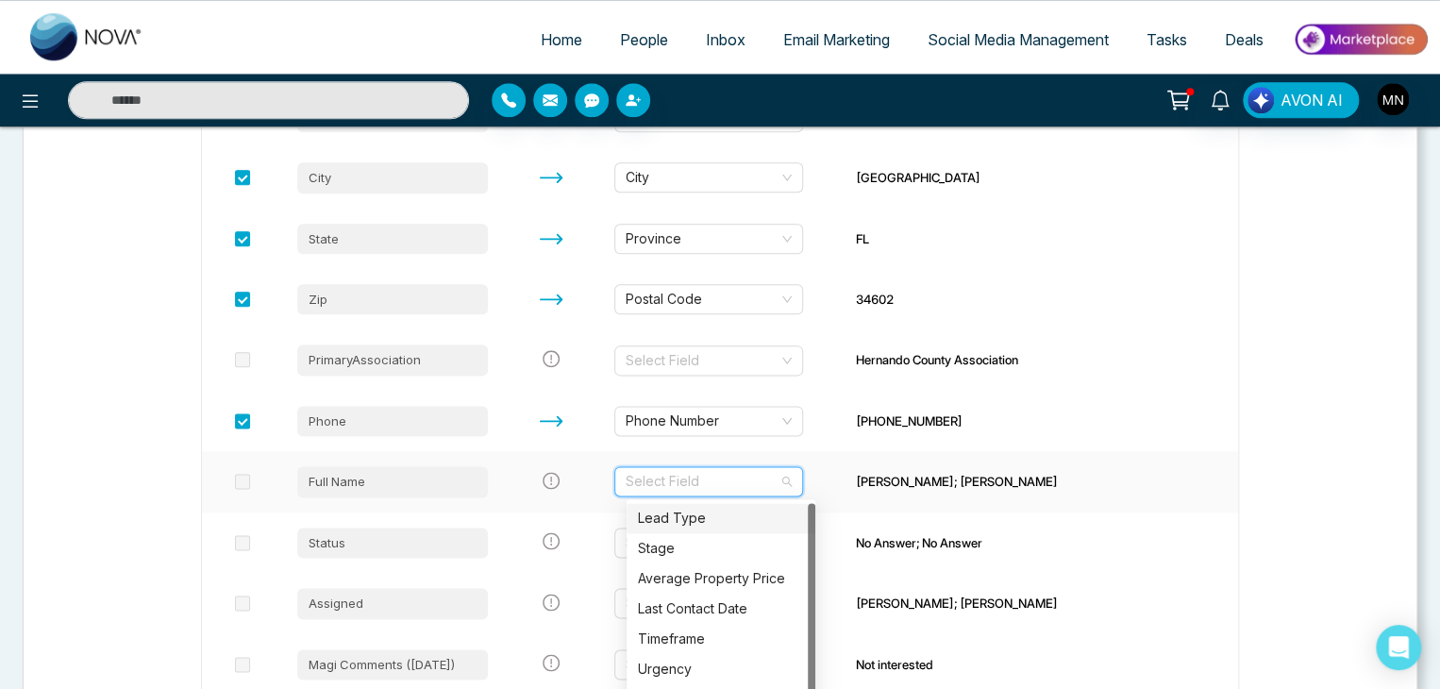
click at [778, 487] on input "search" at bounding box center [701, 481] width 153 height 28
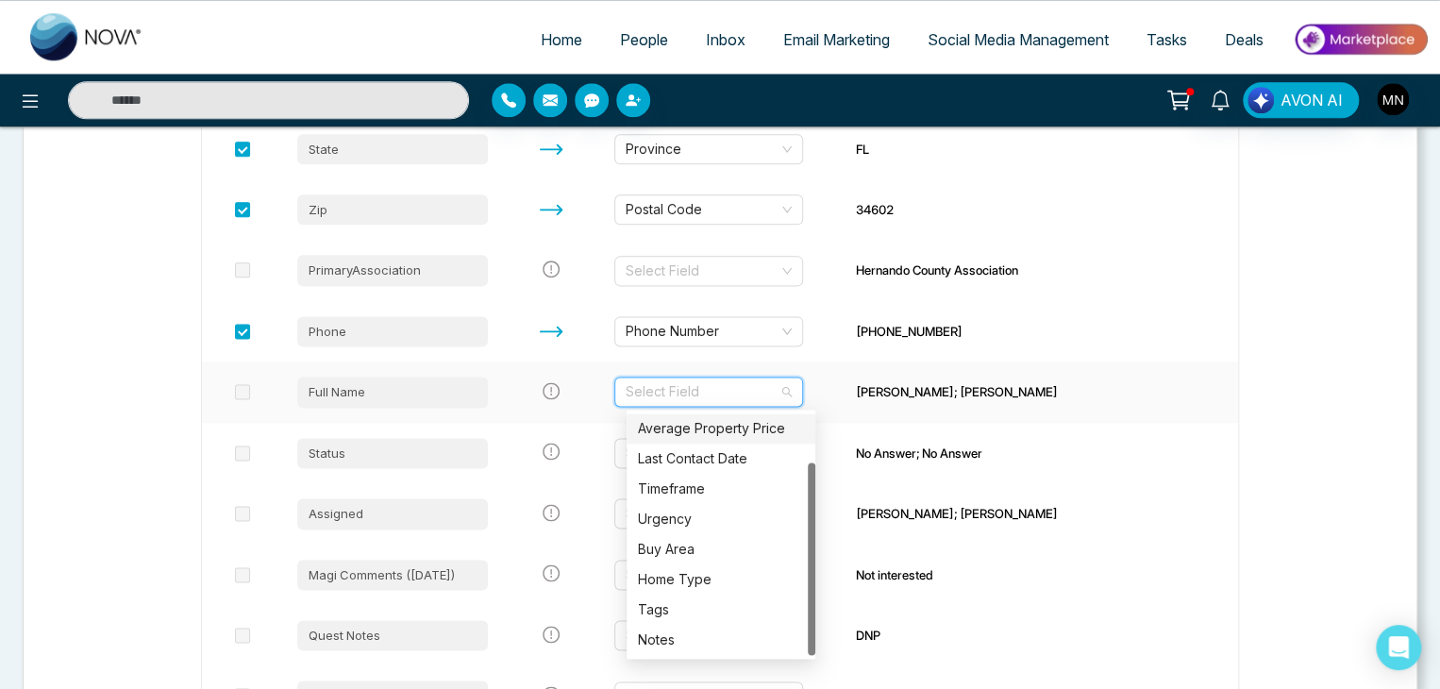
scroll to position [1068, 0]
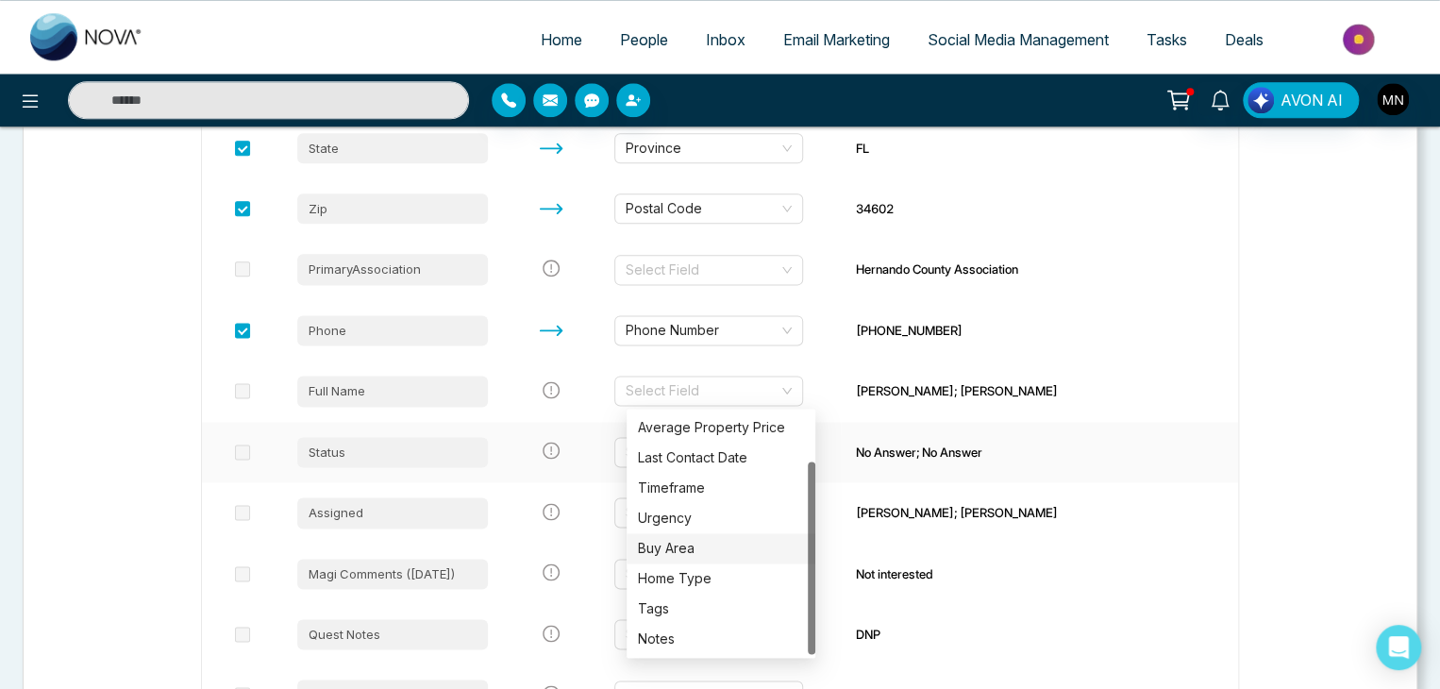
click at [966, 428] on td "No Answer; No Answer" at bounding box center [1039, 452] width 397 height 60
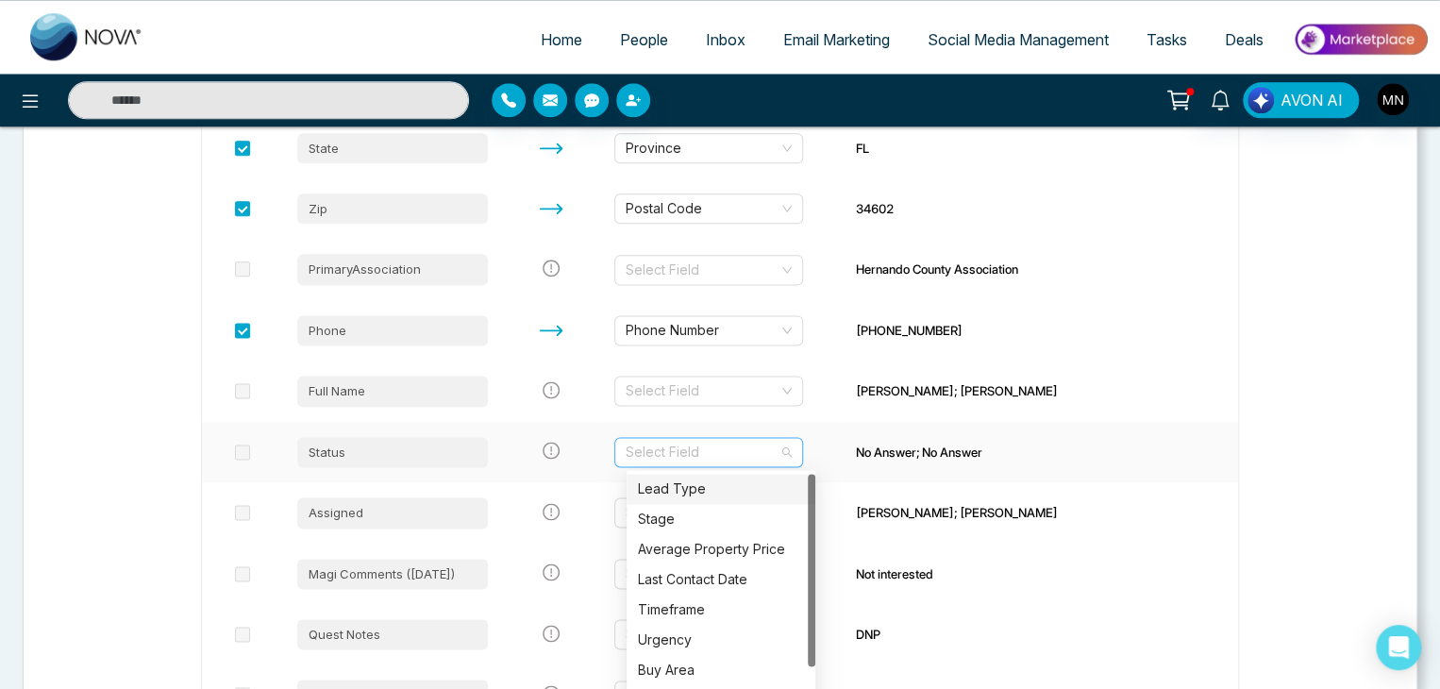
click at [795, 457] on div "Select Field" at bounding box center [708, 452] width 189 height 30
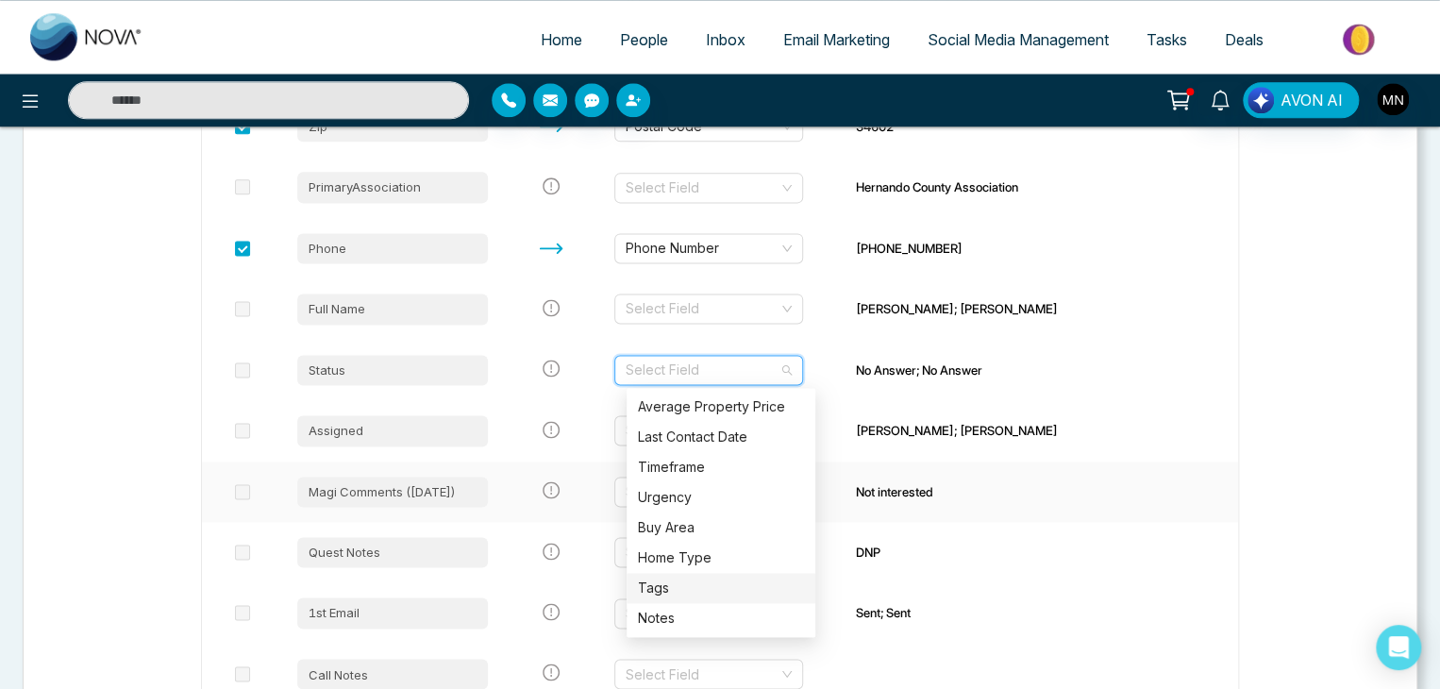
scroll to position [1283, 0]
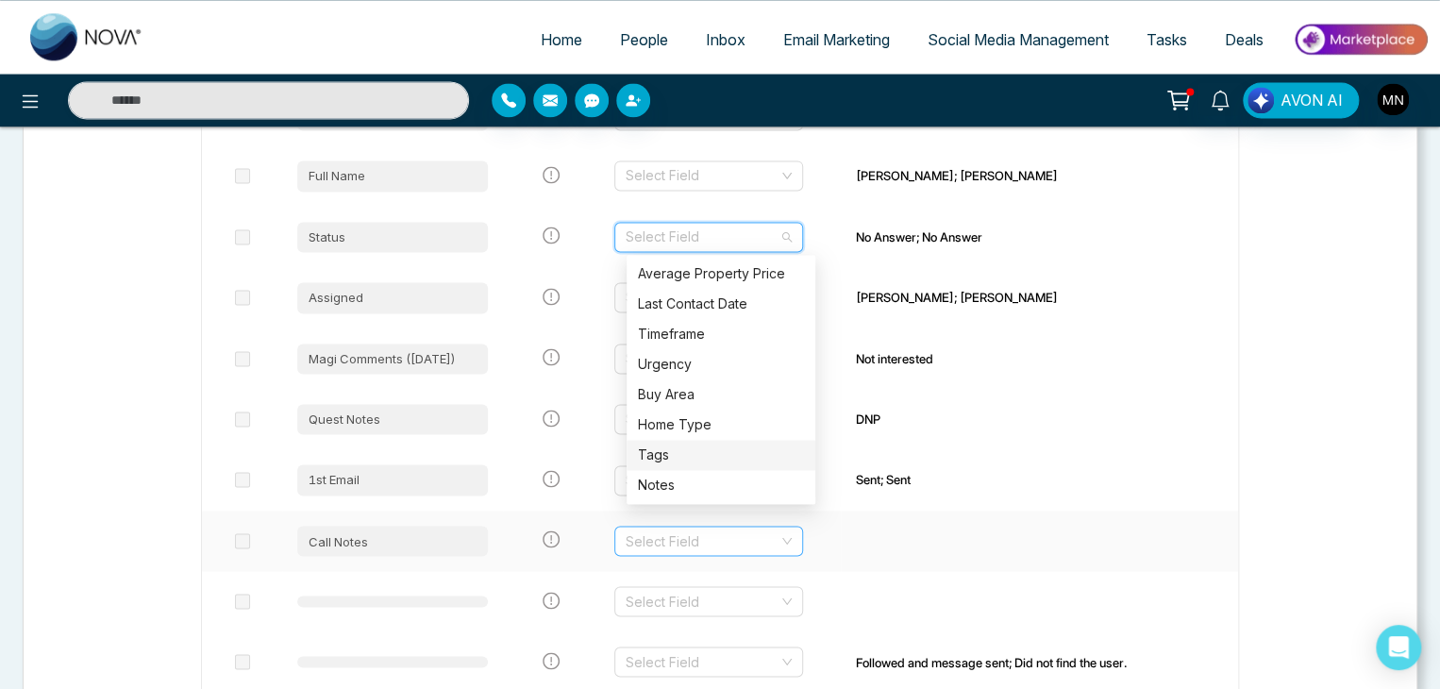
click at [800, 544] on div "Select Field" at bounding box center [708, 540] width 189 height 30
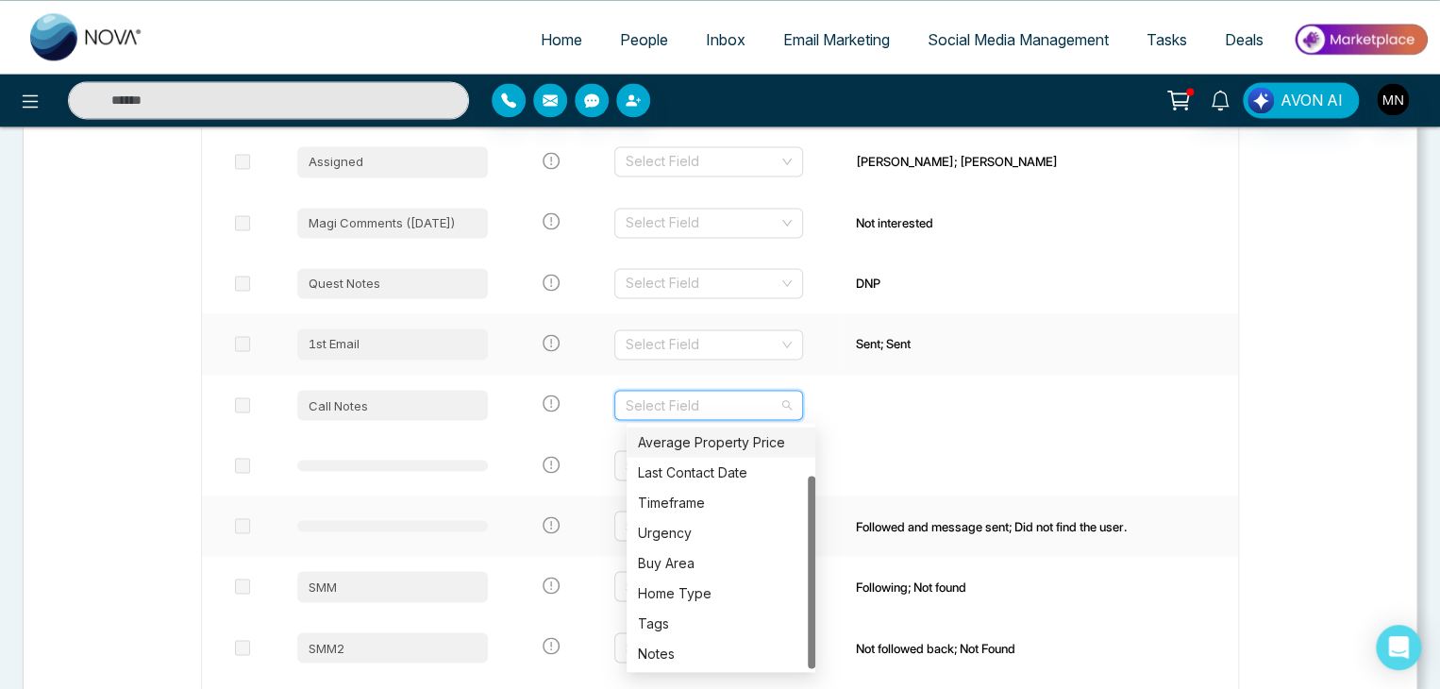
scroll to position [1419, 0]
click at [687, 653] on div "Notes" at bounding box center [721, 652] width 166 height 21
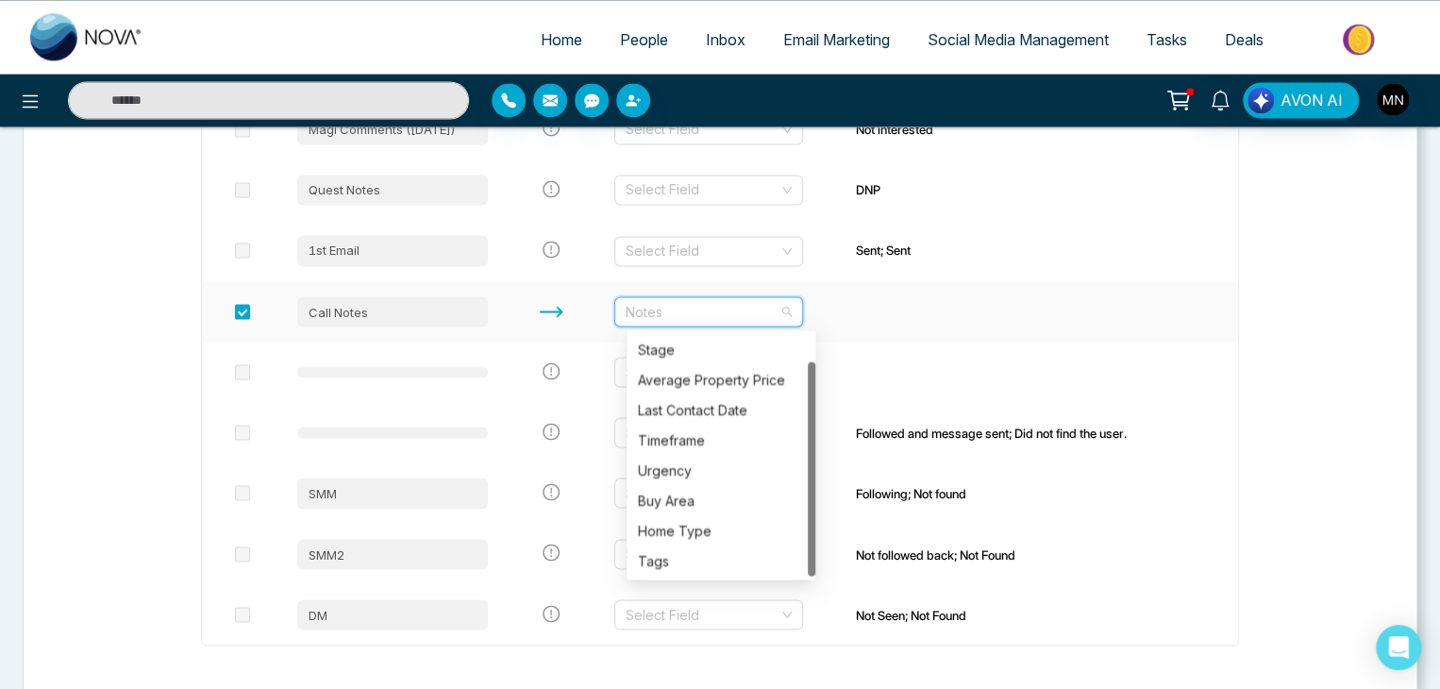
scroll to position [30, 0]
click at [791, 311] on span "Notes" at bounding box center [708, 311] width 166 height 28
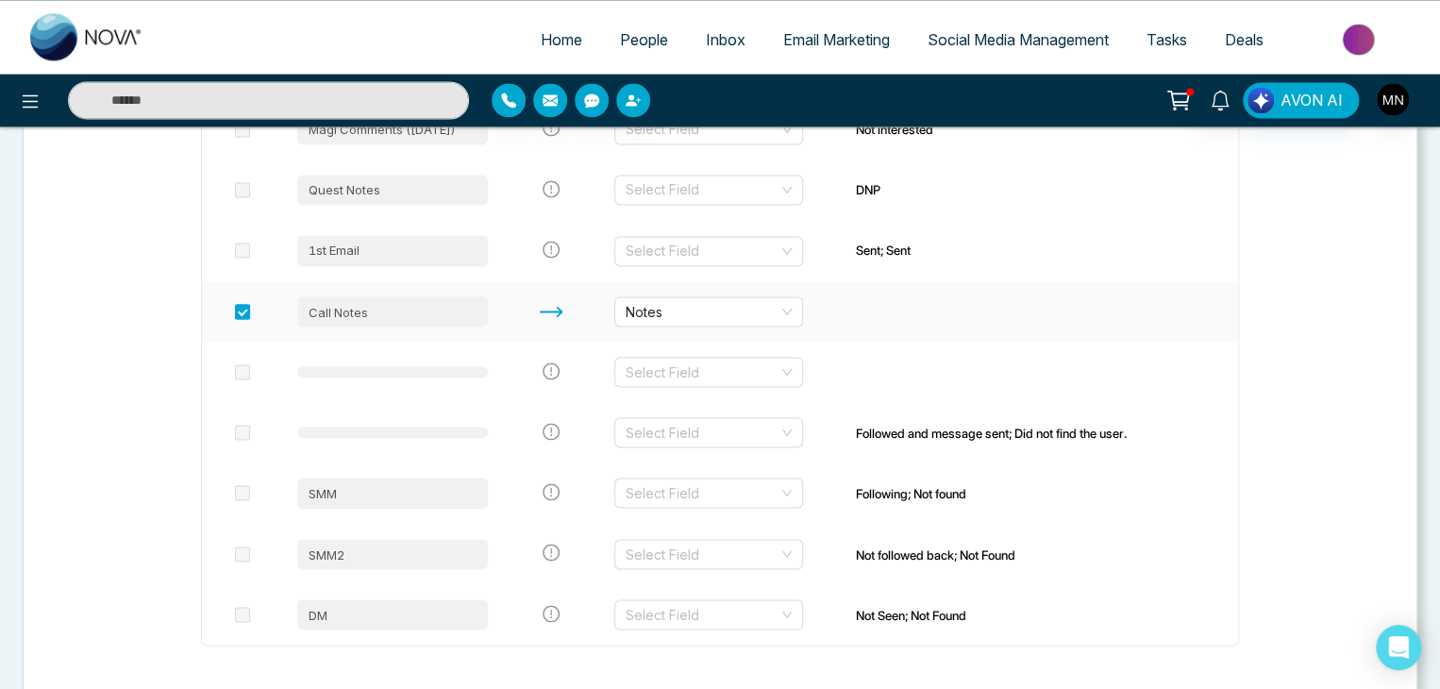
click at [243, 310] on span at bounding box center [242, 311] width 15 height 15
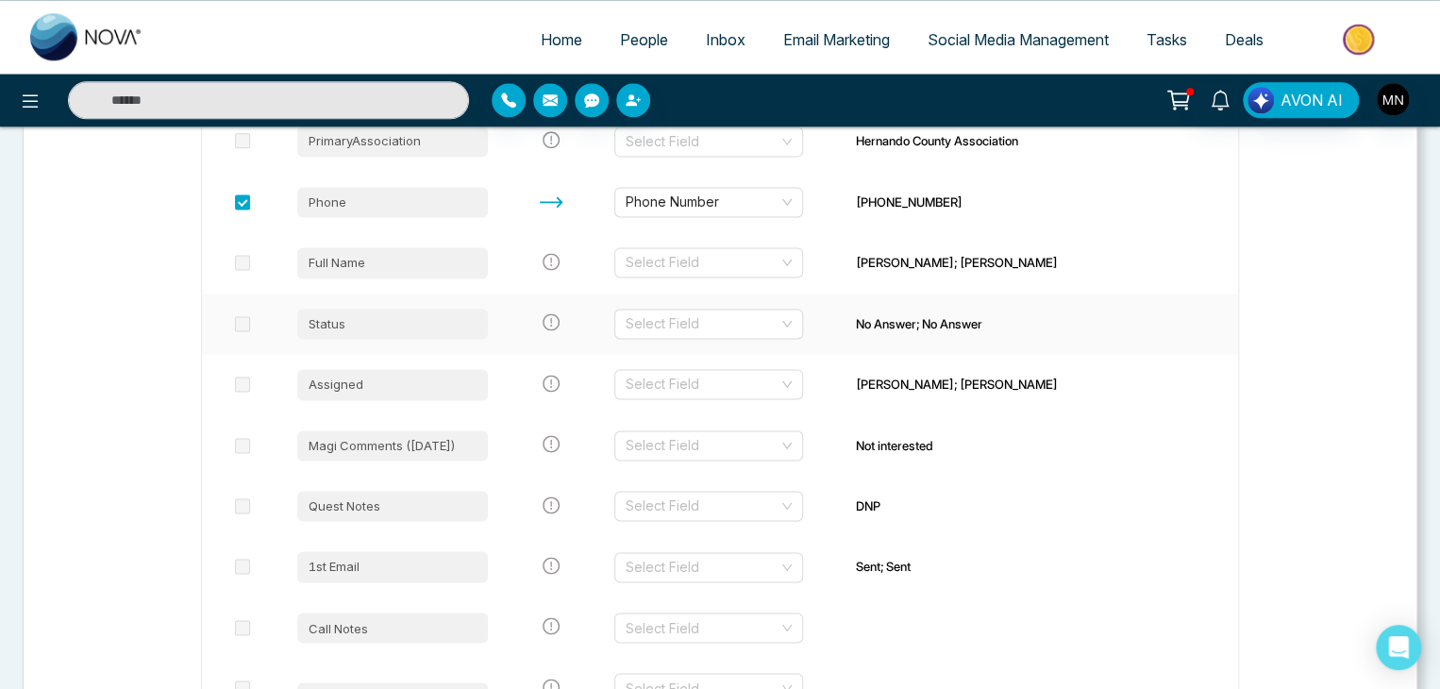
scroll to position [1213, 0]
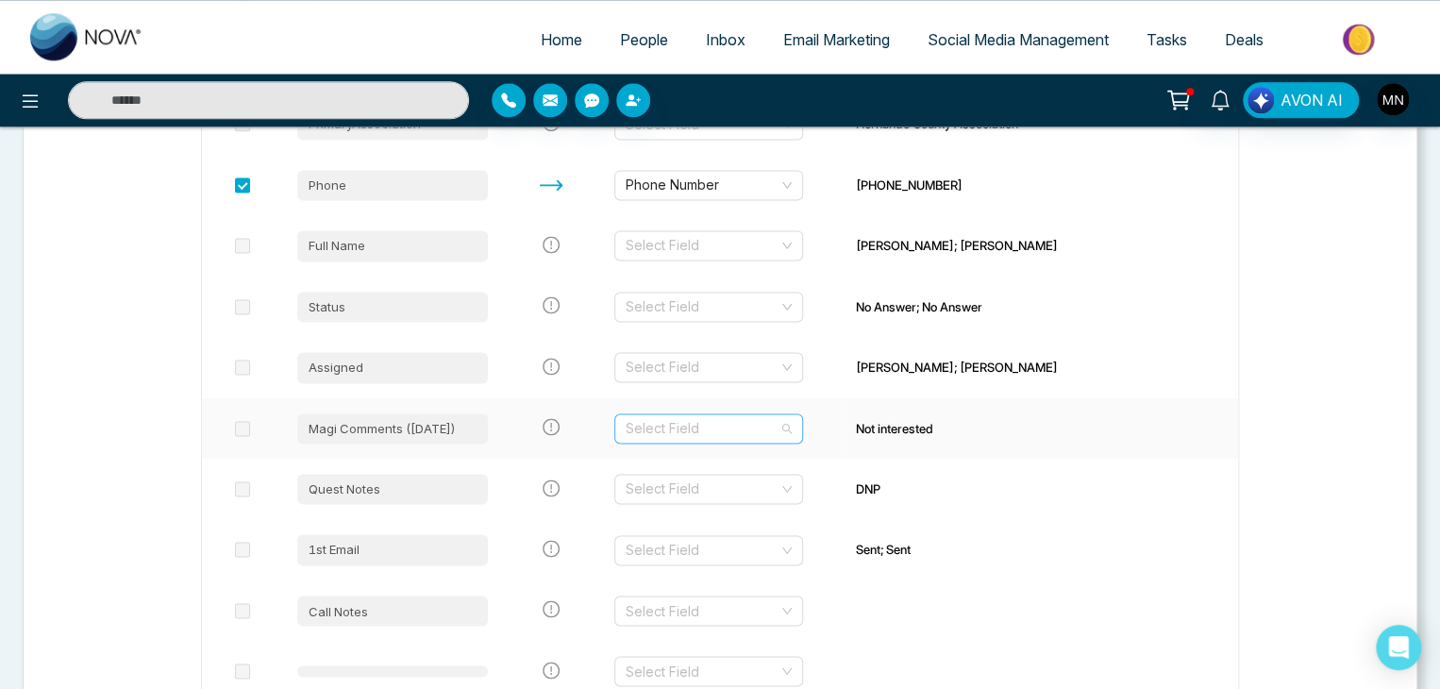
click at [798, 426] on div "Select Field" at bounding box center [708, 428] width 189 height 30
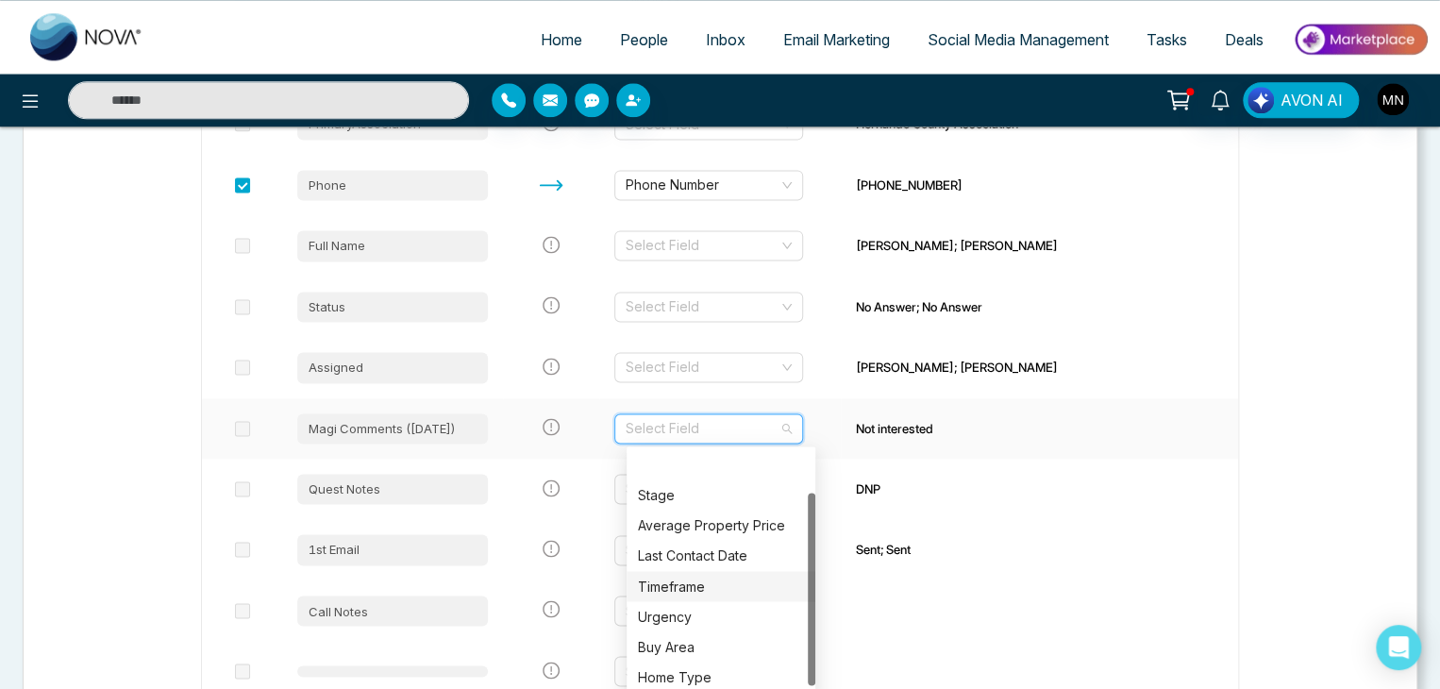
scroll to position [60, 0]
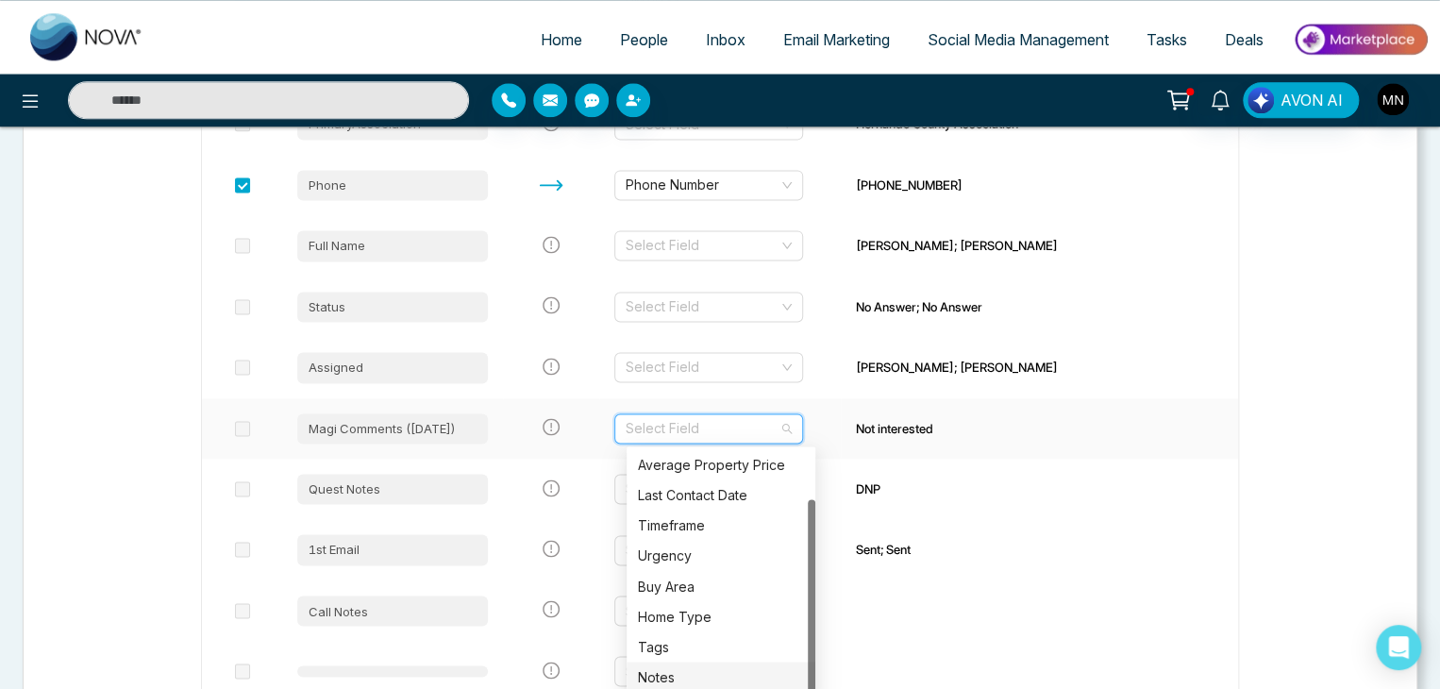
click at [713, 679] on div "Notes" at bounding box center [721, 676] width 166 height 21
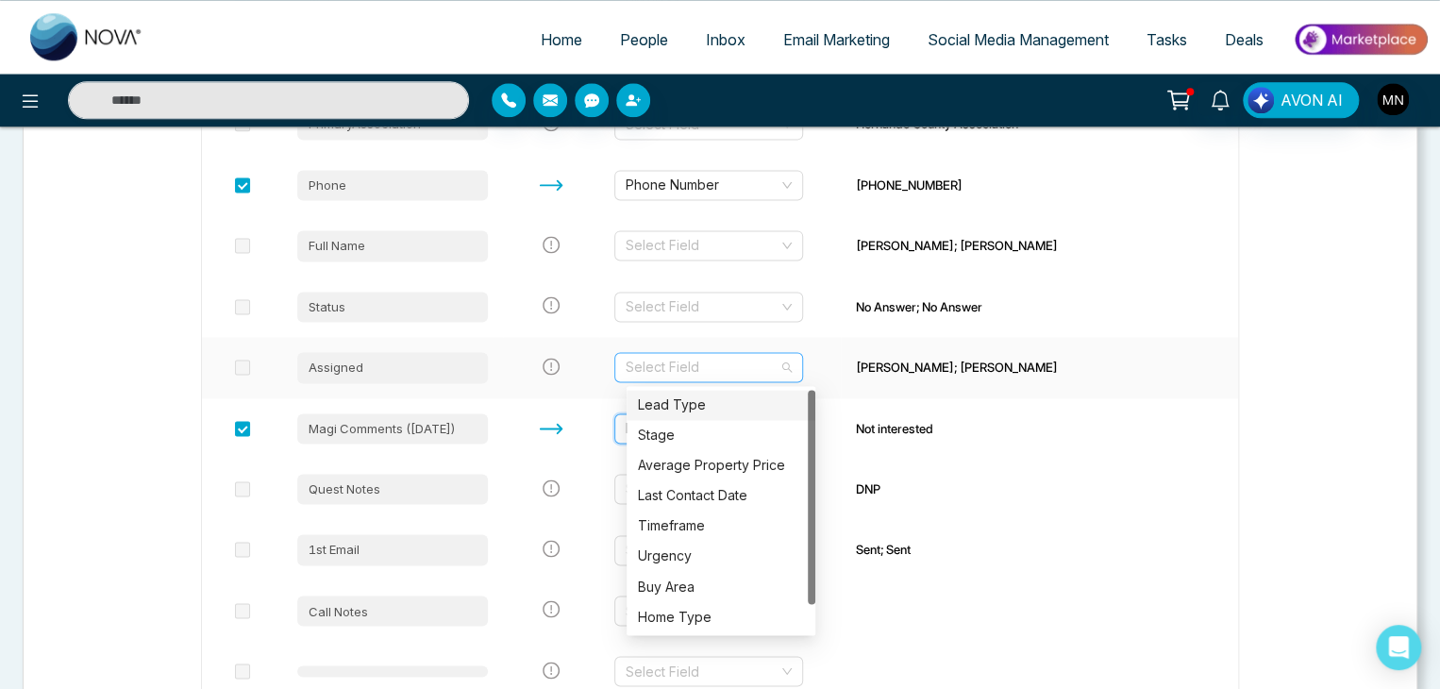
click at [800, 368] on div "Select Field" at bounding box center [708, 367] width 189 height 30
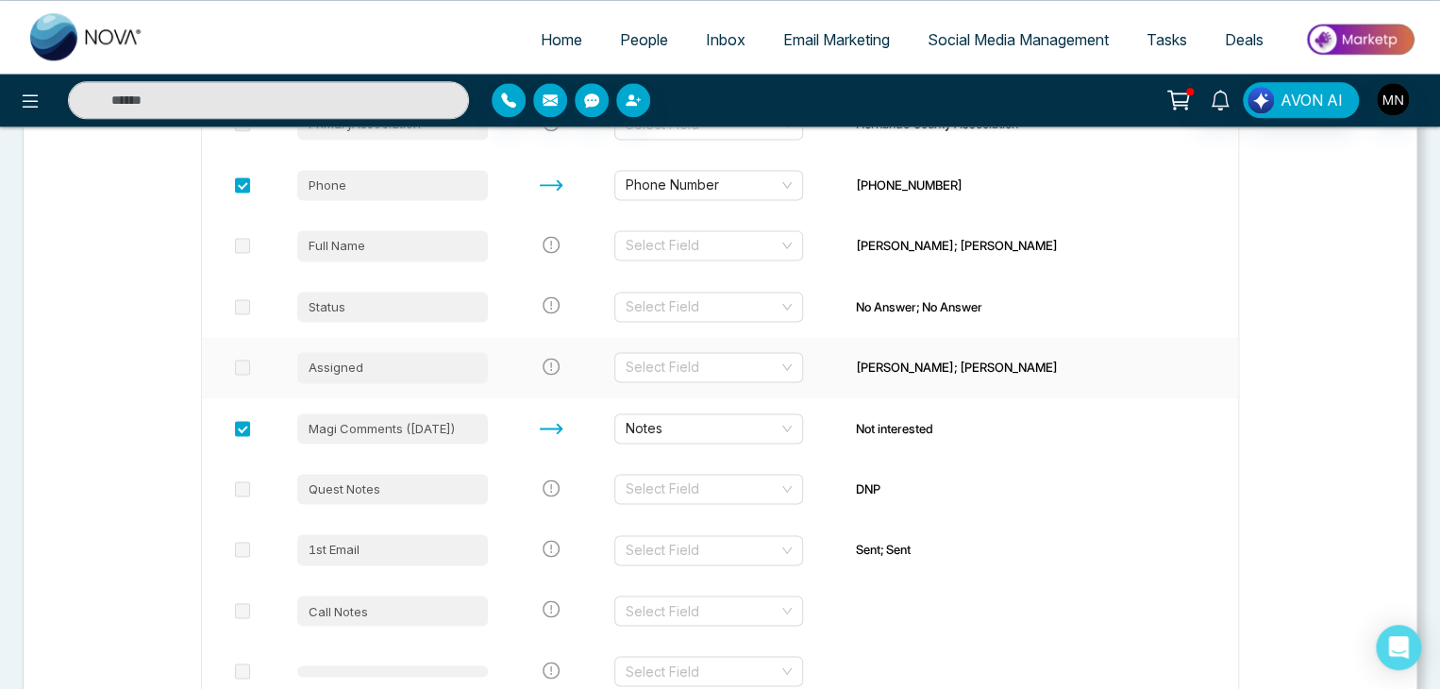
click at [928, 392] on td "[PERSON_NAME]; [PERSON_NAME]" at bounding box center [1039, 367] width 397 height 60
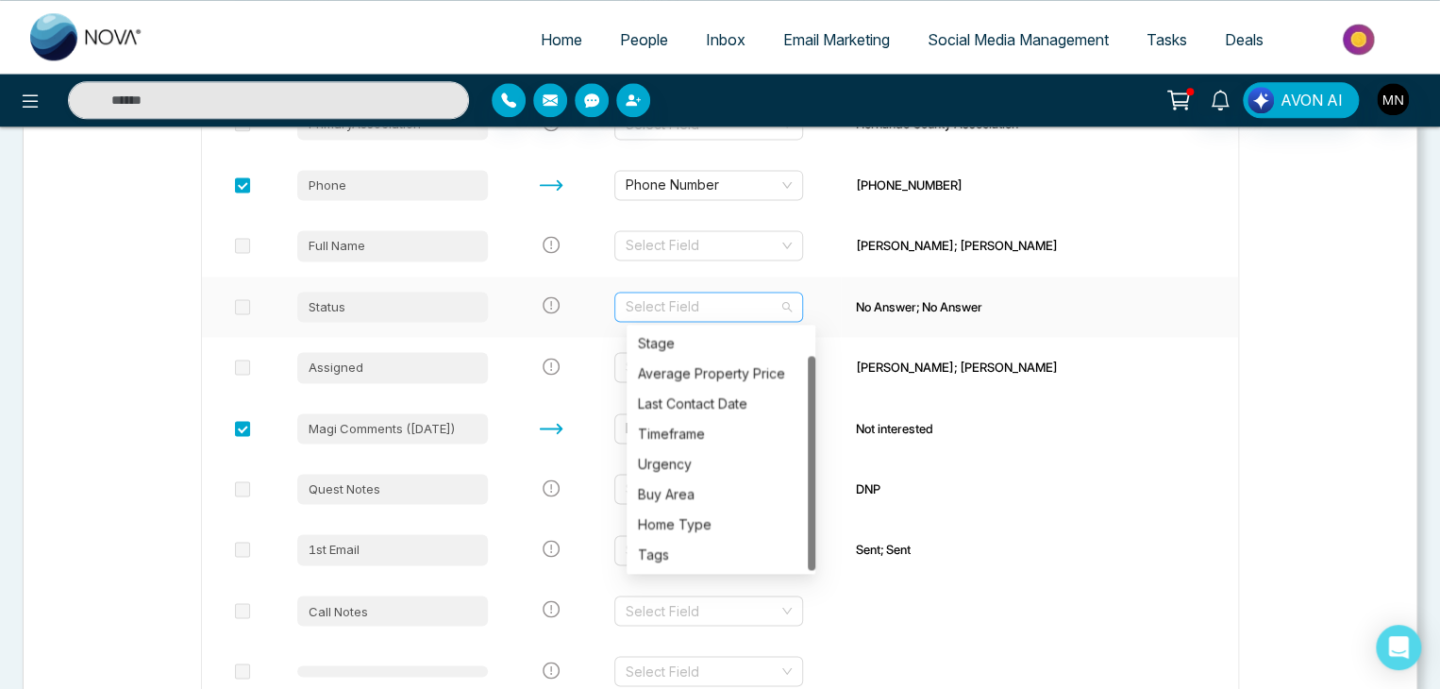
scroll to position [30, 0]
click at [800, 302] on div "Select Field" at bounding box center [708, 307] width 189 height 30
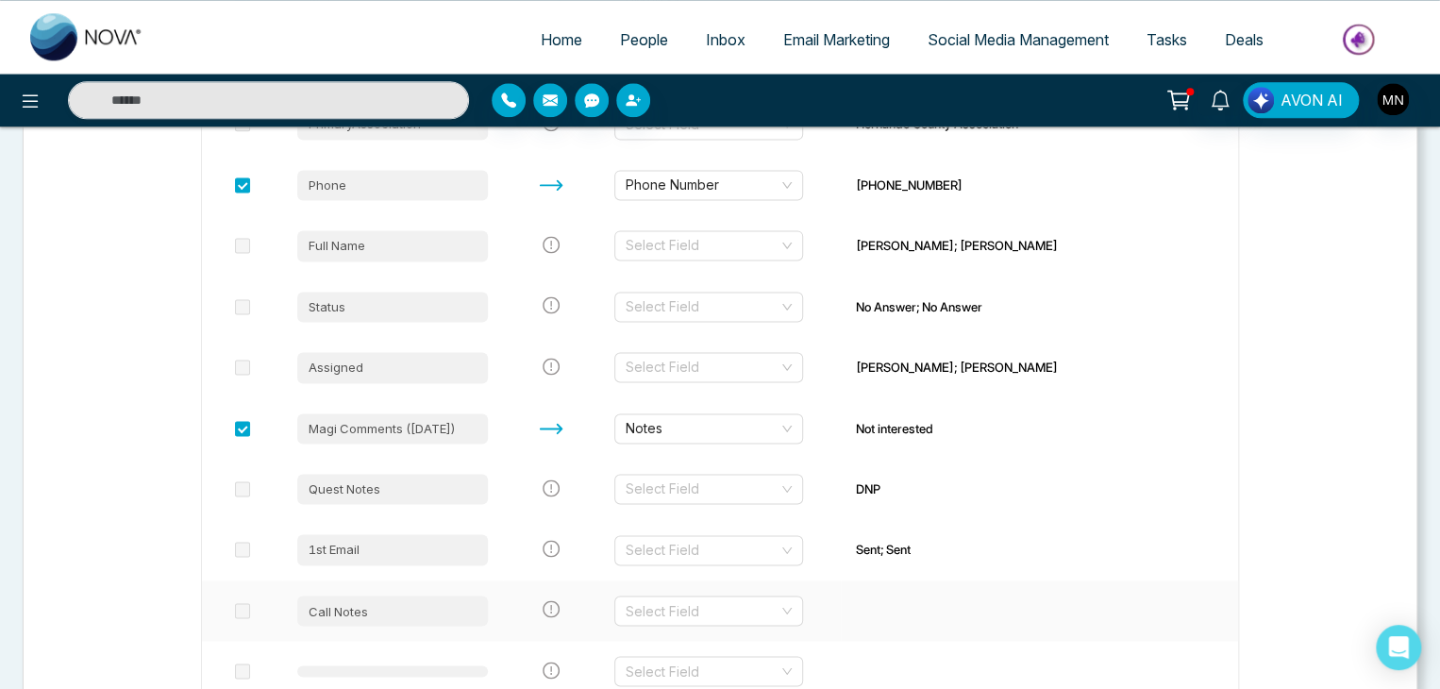
click at [960, 615] on td at bounding box center [1039, 610] width 397 height 60
click at [796, 552] on div "Select Field" at bounding box center [708, 550] width 189 height 30
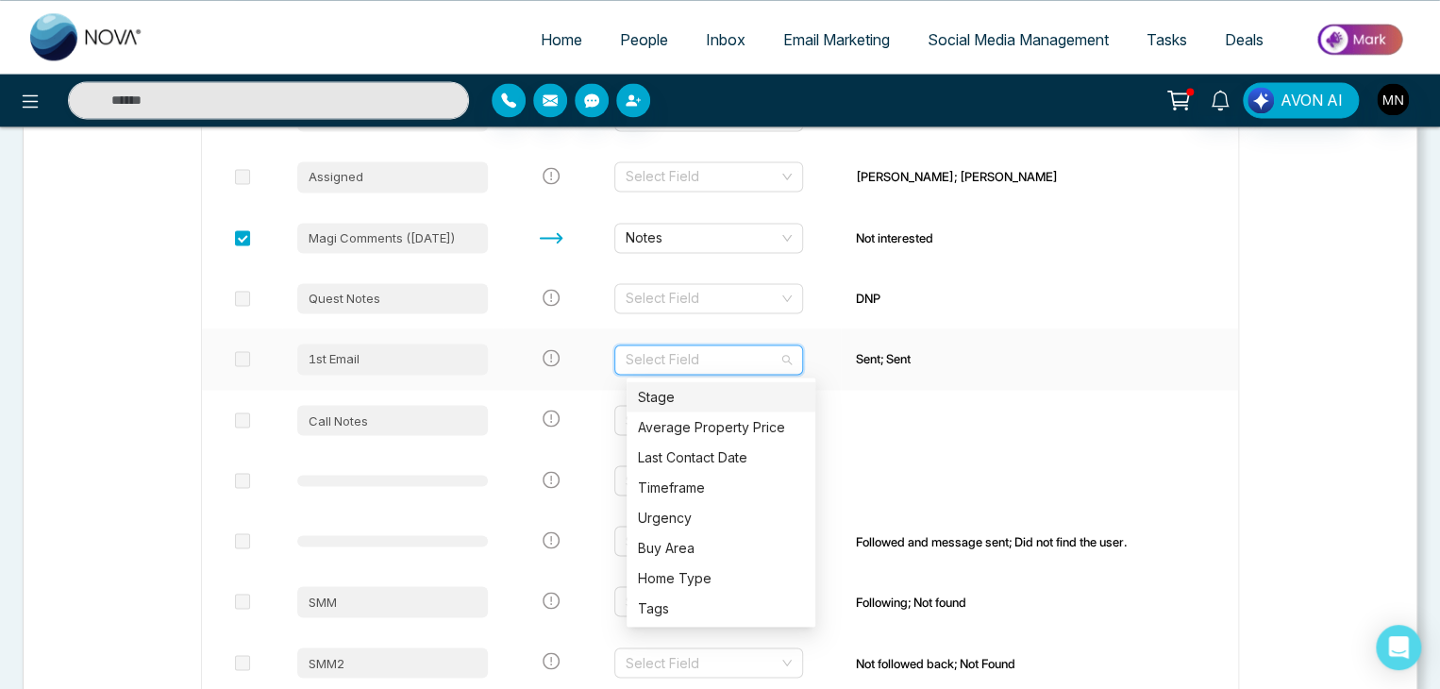
scroll to position [1404, 0]
